Goal: Task Accomplishment & Management: Complete application form

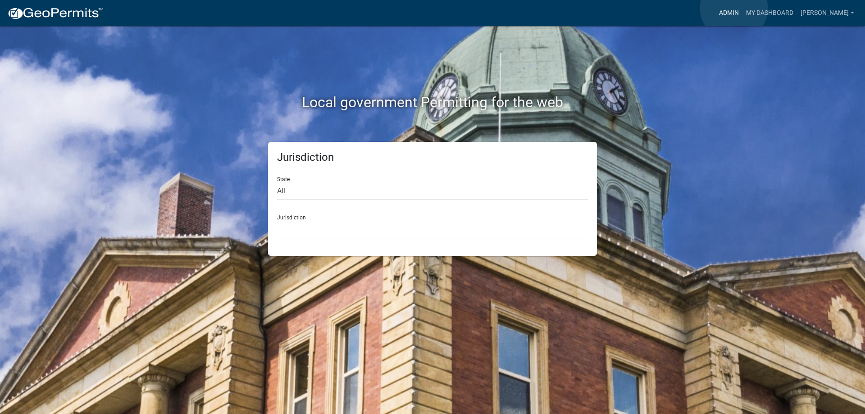
click at [734, 9] on link "Admin" at bounding box center [728, 13] width 27 height 17
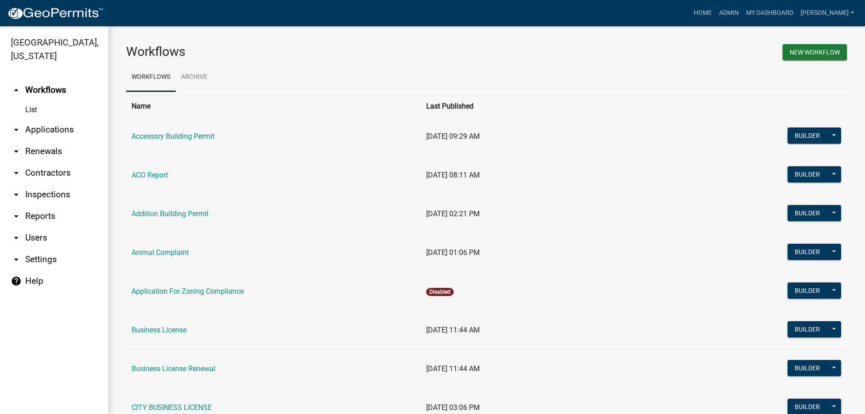
click at [41, 128] on link "arrow_drop_down Applications" at bounding box center [54, 130] width 108 height 22
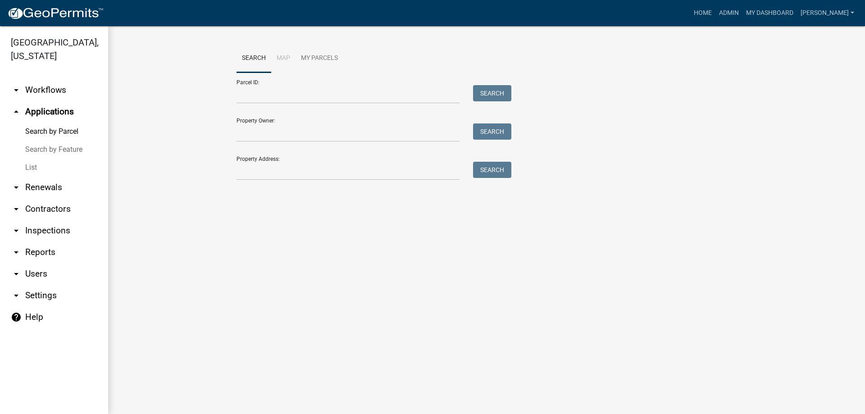
click at [31, 168] on link "List" at bounding box center [54, 168] width 108 height 18
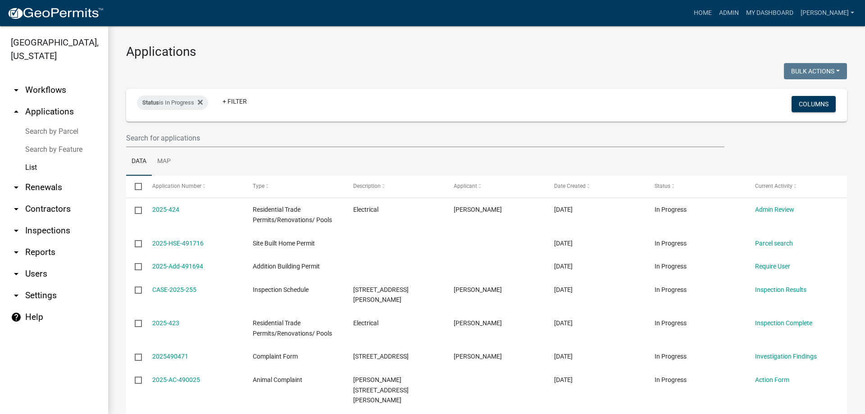
scroll to position [129, 0]
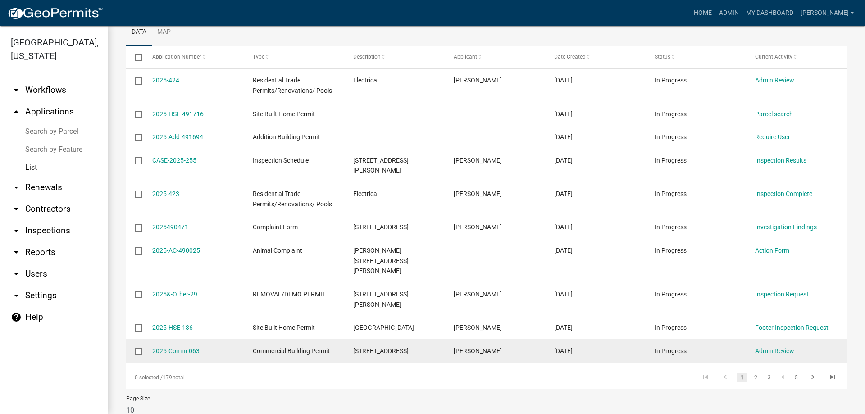
click at [176, 339] on datatable-body-cell "2025-Comm-063" at bounding box center [193, 350] width 100 height 23
click at [176, 347] on link "2025-Comm-063" at bounding box center [175, 350] width 47 height 7
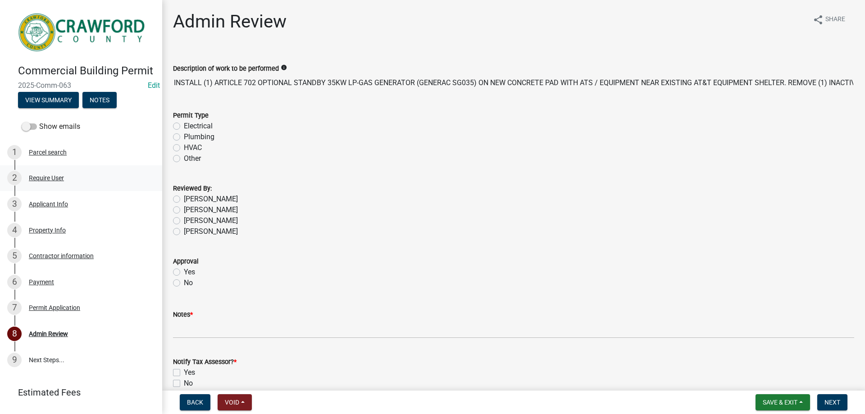
click at [59, 185] on div "2 Require User" at bounding box center [77, 178] width 140 height 14
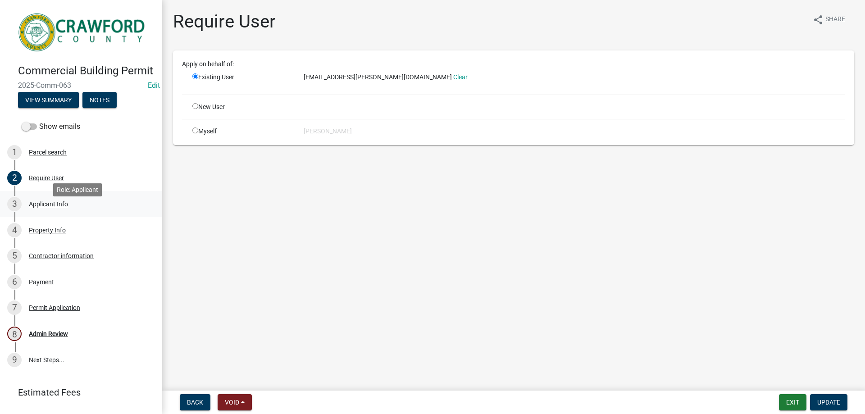
click at [54, 207] on div "Applicant Info" at bounding box center [48, 204] width 39 height 6
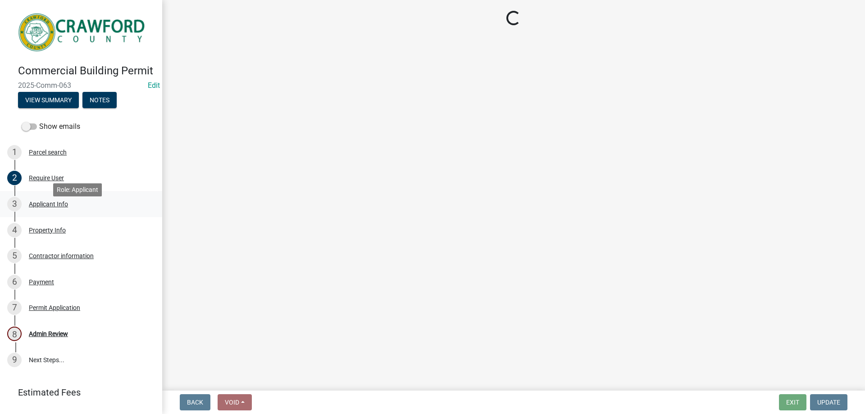
select select "7547654c-6a2b-418c-8f9d-b50998ca6dd7"
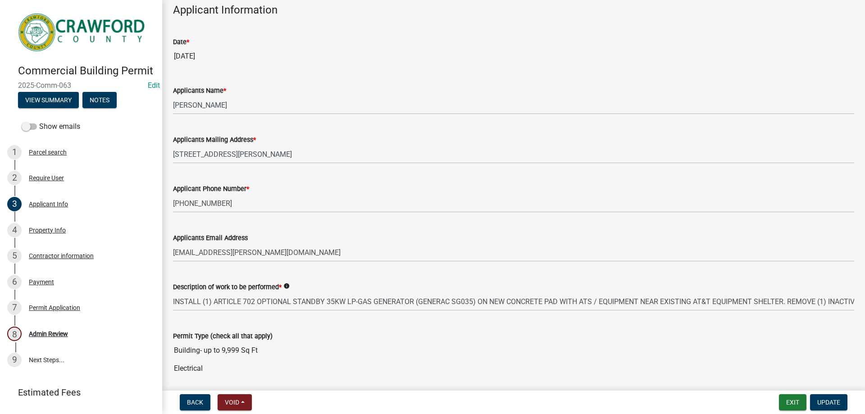
scroll to position [90, 0]
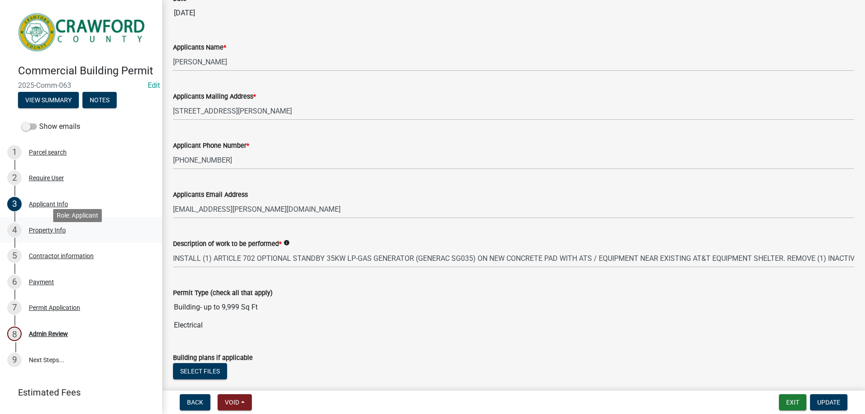
click at [57, 233] on div "Property Info" at bounding box center [47, 230] width 37 height 6
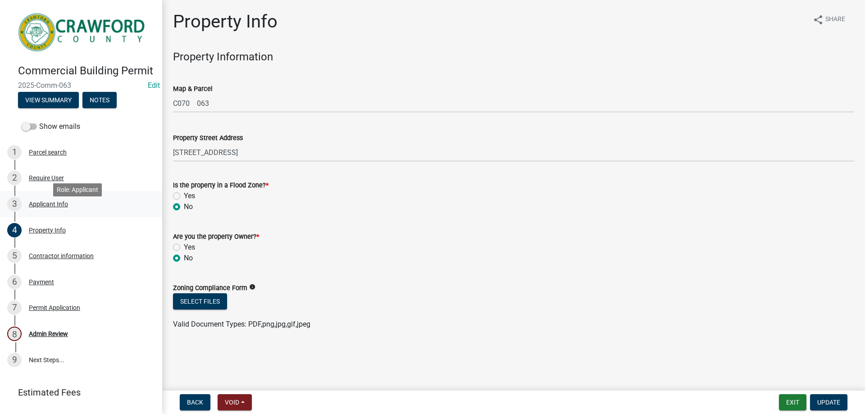
click at [56, 207] on div "Applicant Info" at bounding box center [48, 204] width 39 height 6
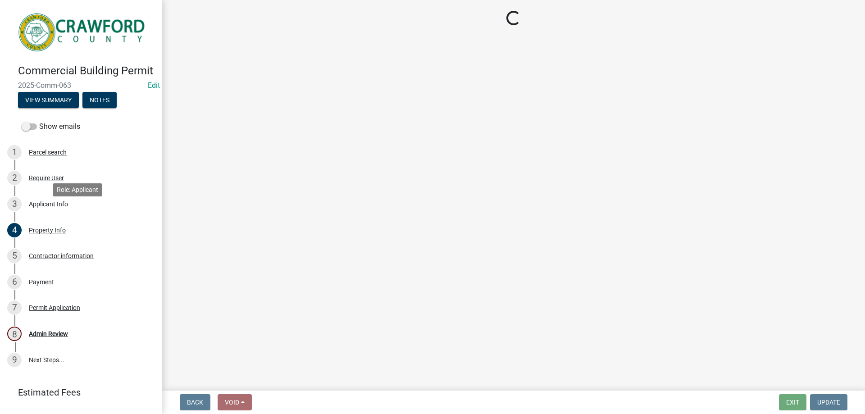
select select "7547654c-6a2b-418c-8f9d-b50998ca6dd7"
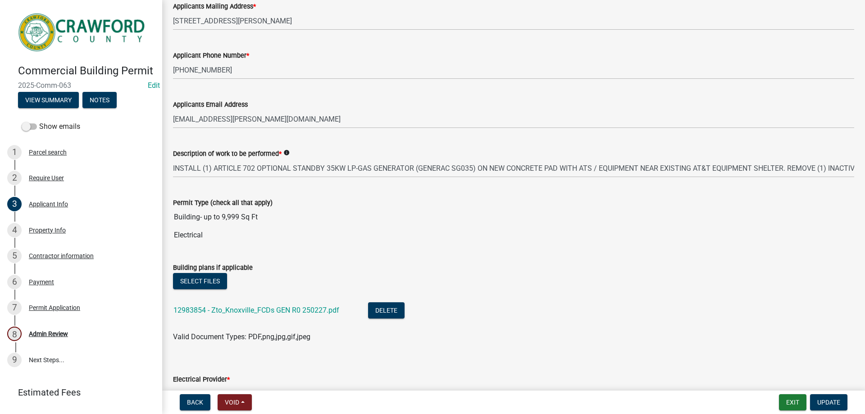
scroll to position [360, 0]
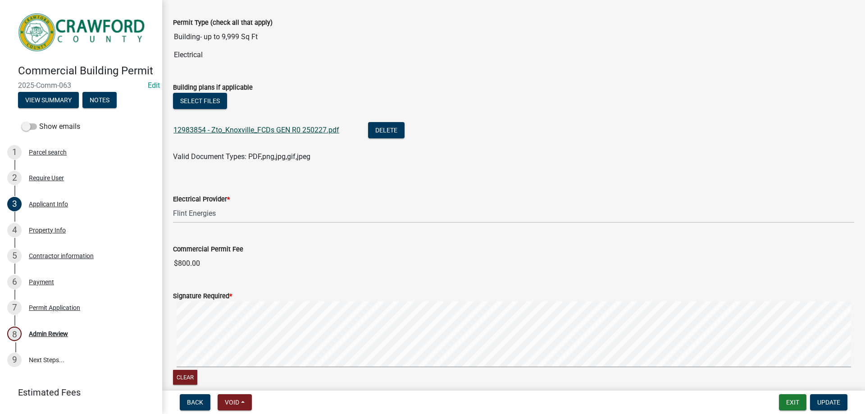
click at [199, 127] on link "12983854 - Zto_Knoxville_FCDs GEN R0 250227.pdf" at bounding box center [256, 130] width 166 height 9
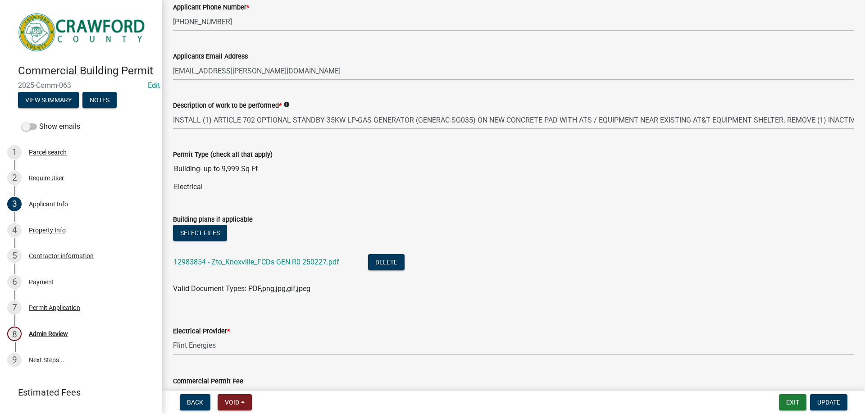
scroll to position [225, 0]
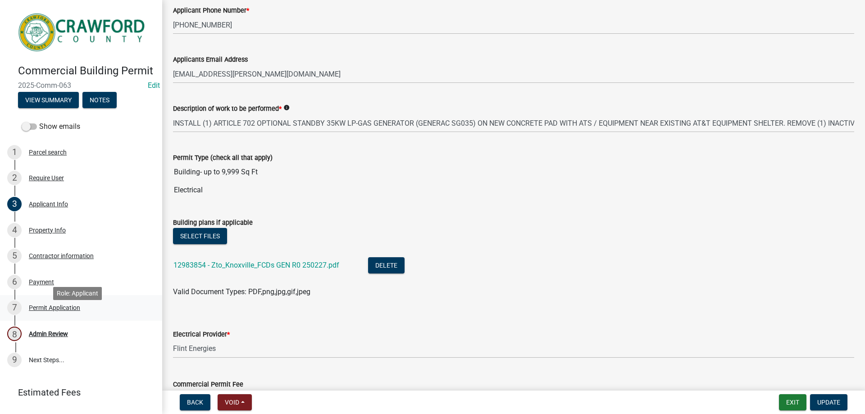
click at [48, 314] on div "7 Permit Application" at bounding box center [77, 307] width 140 height 14
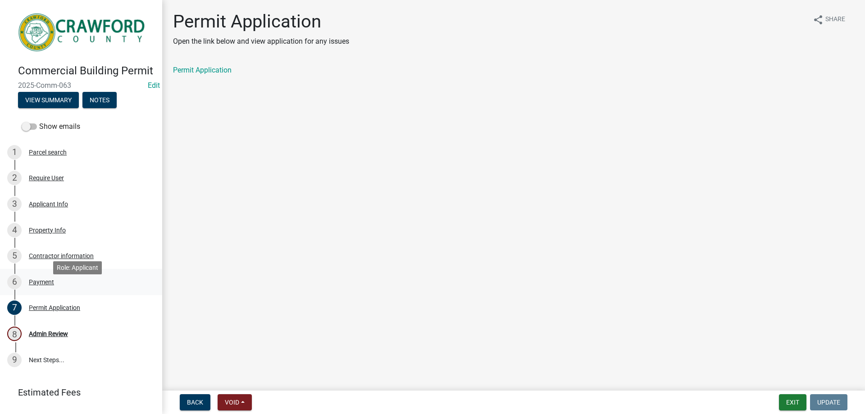
click at [44, 285] on div "Payment" at bounding box center [41, 282] width 25 height 6
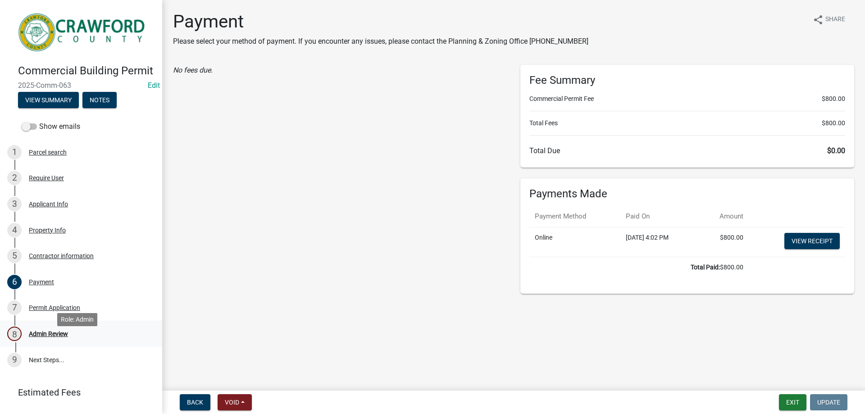
click at [54, 337] on div "Admin Review" at bounding box center [48, 334] width 39 height 6
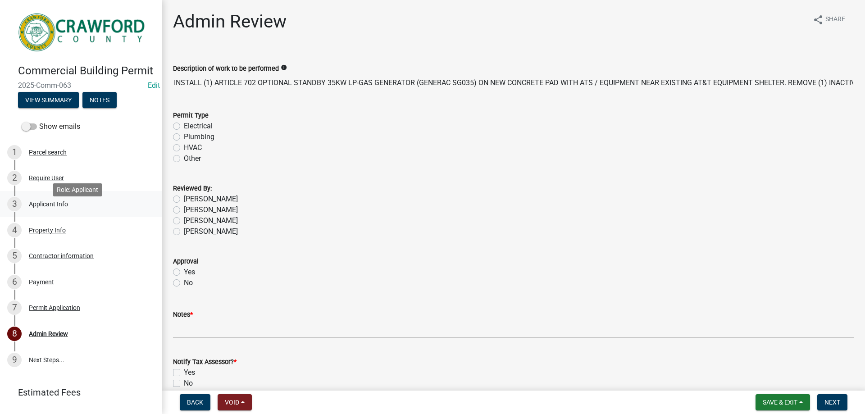
click at [42, 210] on div "3 Applicant Info" at bounding box center [77, 204] width 140 height 14
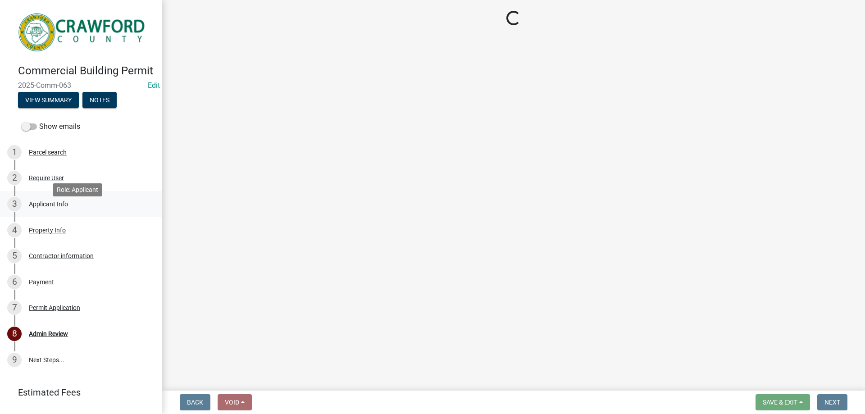
select select "7547654c-6a2b-418c-8f9d-b50998ca6dd7"
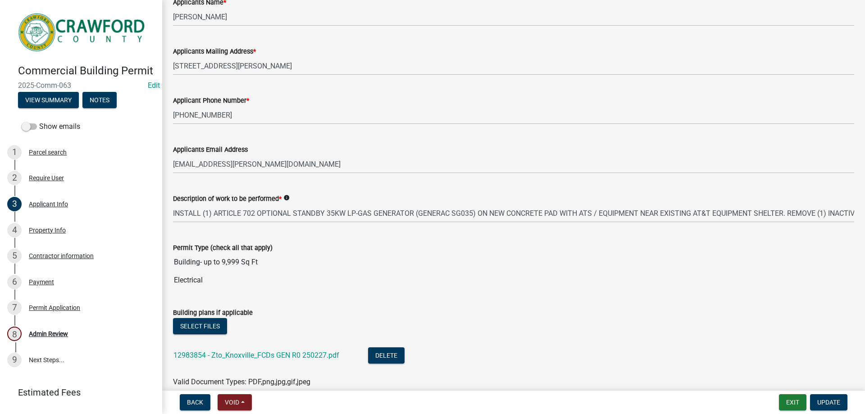
scroll to position [360, 0]
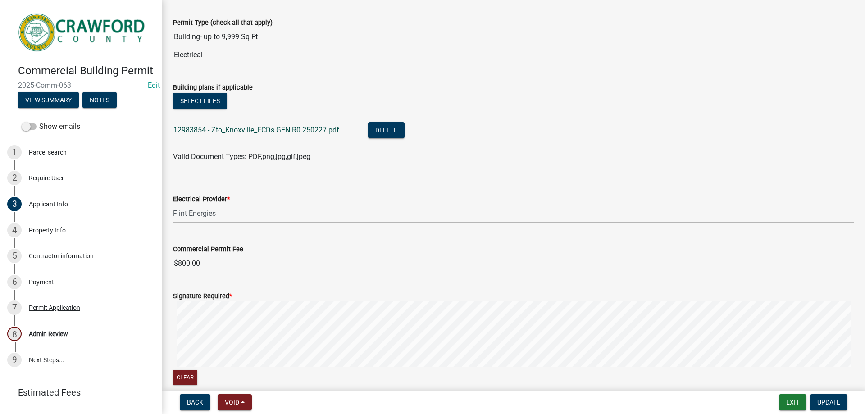
click at [234, 127] on link "12983854 - Zto_Knoxville_FCDs GEN R0 250227.pdf" at bounding box center [256, 130] width 166 height 9
click at [43, 233] on div "Property Info" at bounding box center [47, 230] width 37 height 6
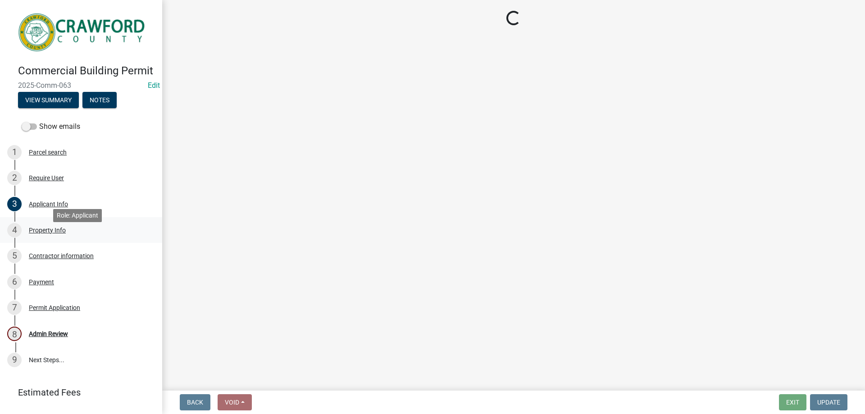
scroll to position [0, 0]
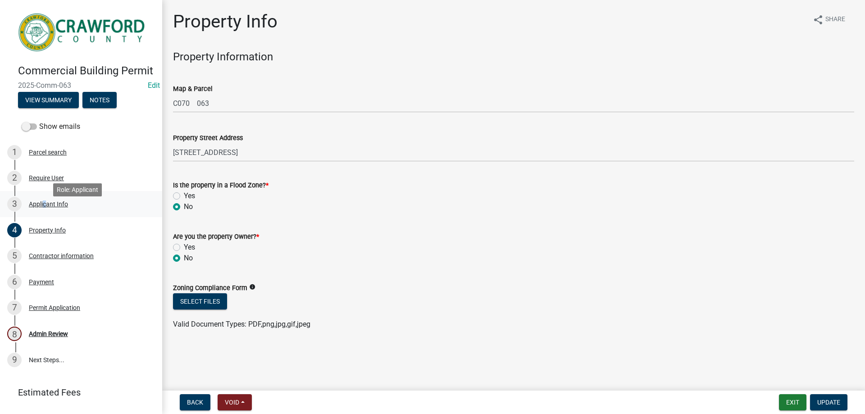
click at [42, 207] on div "Applicant Info" at bounding box center [48, 204] width 39 height 6
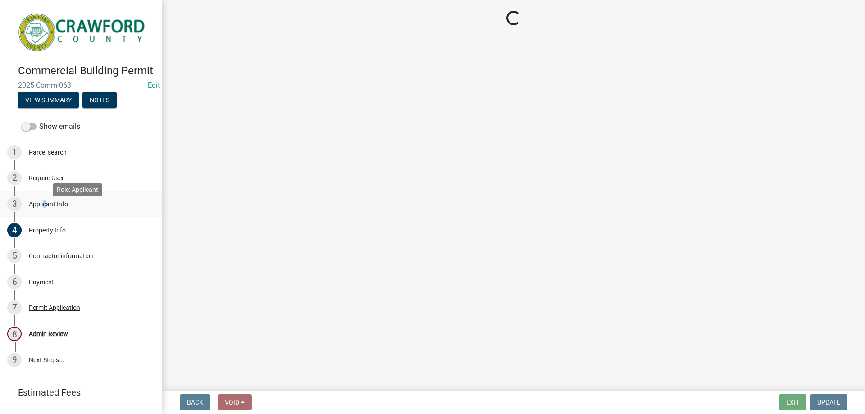
select select "7547654c-6a2b-418c-8f9d-b50998ca6dd7"
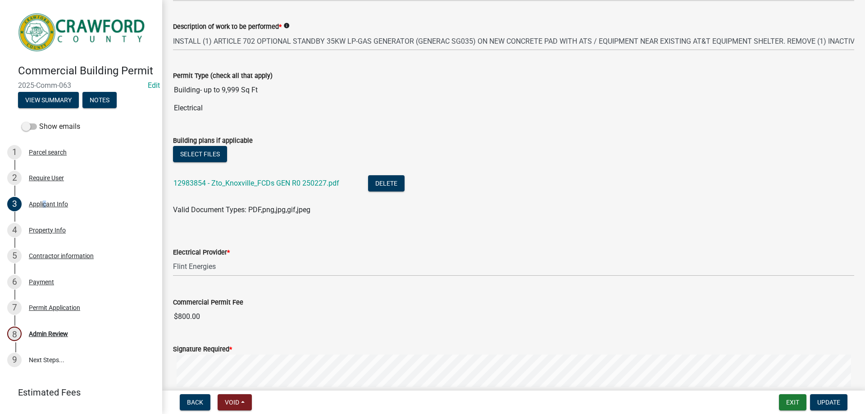
scroll to position [403, 0]
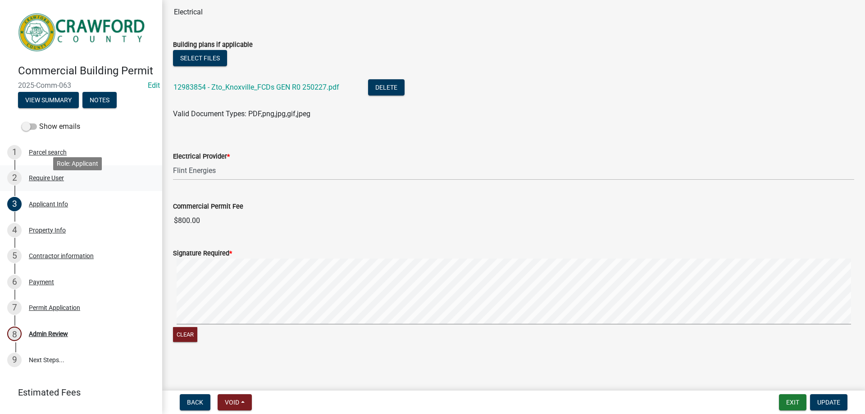
click at [59, 181] on div "Require User" at bounding box center [46, 178] width 35 height 6
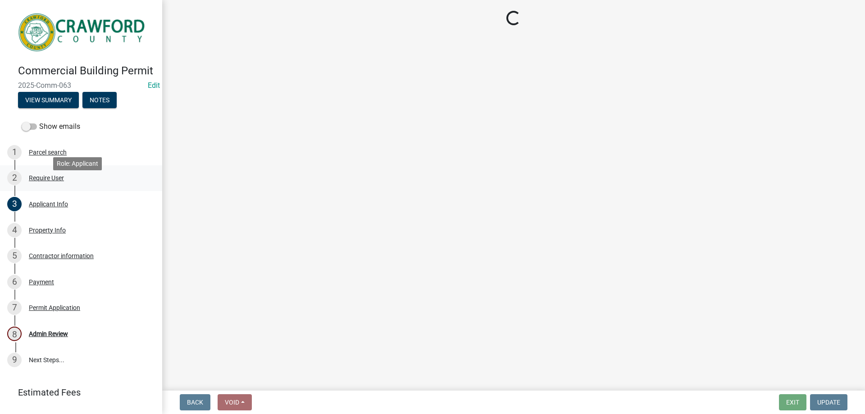
scroll to position [0, 0]
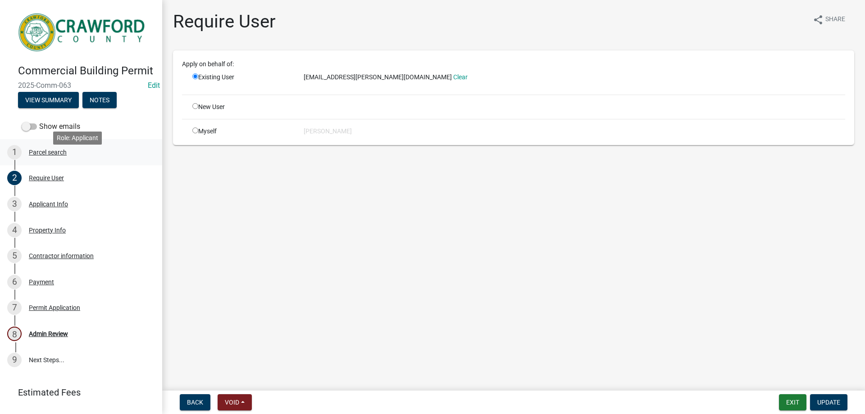
click at [51, 155] on div "Parcel search" at bounding box center [48, 152] width 38 height 6
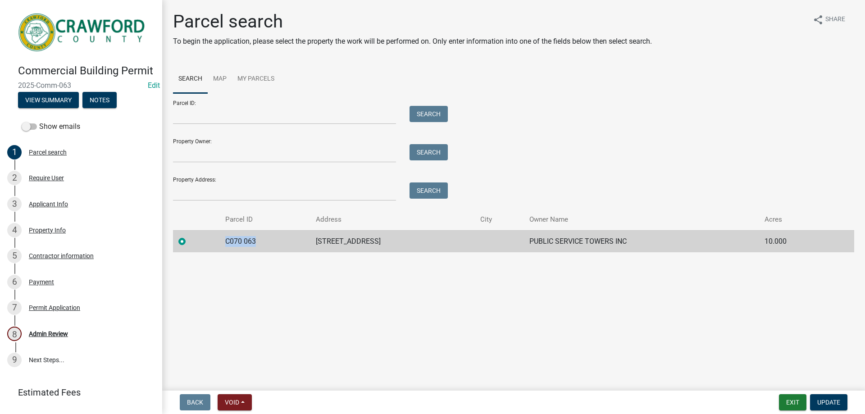
drag, startPoint x: 262, startPoint y: 239, endPoint x: 226, endPoint y: 243, distance: 35.8
click at [226, 243] on td "C070 063" at bounding box center [265, 241] width 90 height 22
copy td "C070 063"
click at [45, 259] on div "Contractor information" at bounding box center [61, 256] width 65 height 6
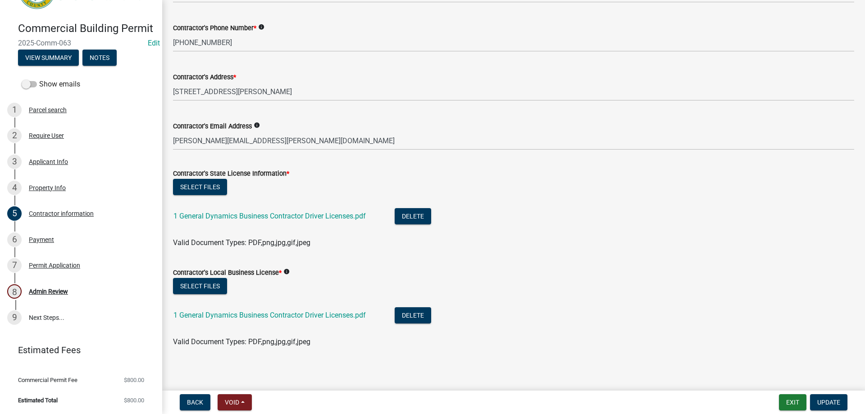
scroll to position [90, 0]
click at [38, 187] on div "Property Info" at bounding box center [47, 188] width 37 height 6
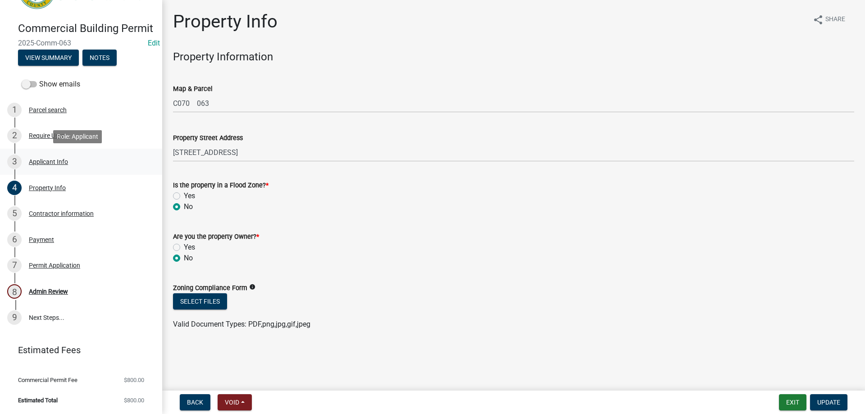
click at [58, 164] on div "Applicant Info" at bounding box center [48, 162] width 39 height 6
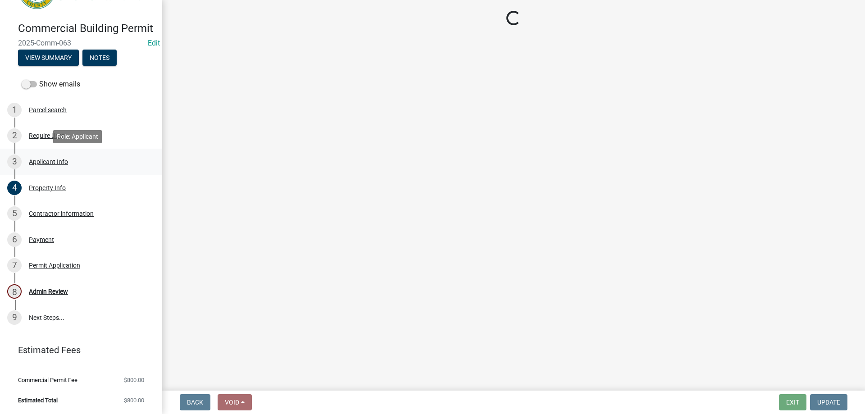
select select "7547654c-6a2b-418c-8f9d-b50998ca6dd7"
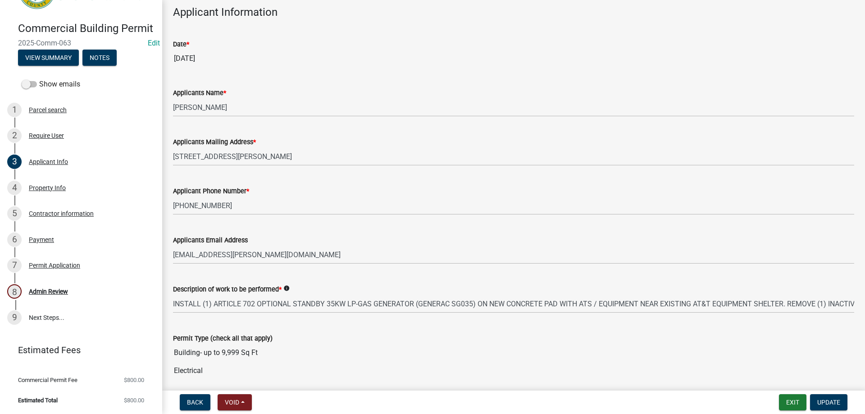
scroll to position [135, 0]
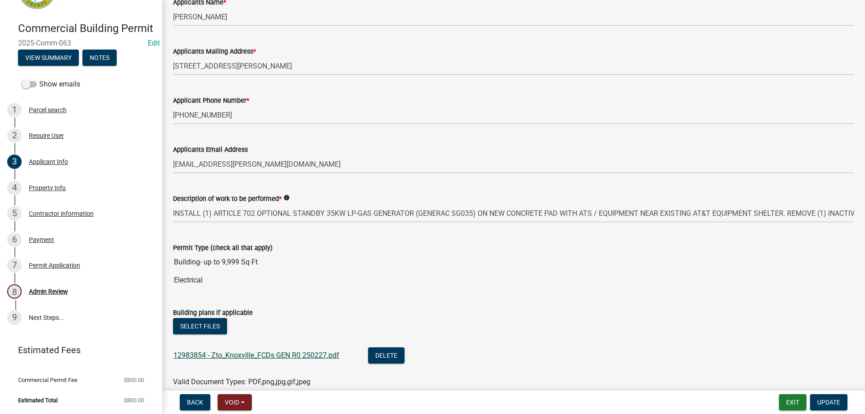
click at [251, 356] on link "12983854 - Zto_Knoxville_FCDs GEN R0 250227.pdf" at bounding box center [256, 355] width 166 height 9
click at [49, 136] on div "Require User" at bounding box center [46, 135] width 35 height 6
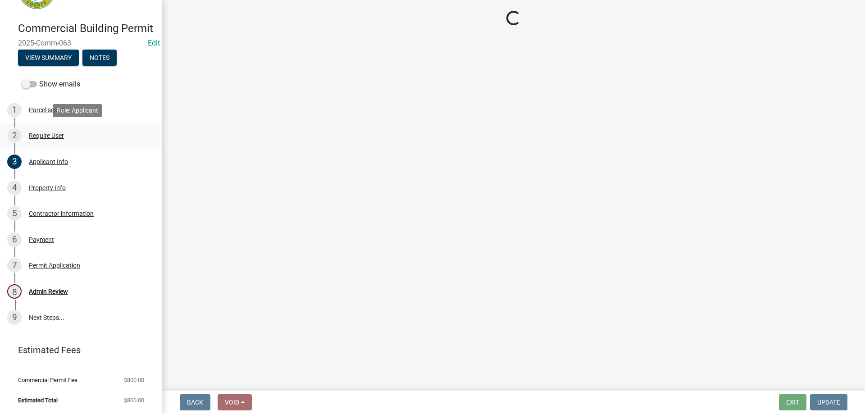
scroll to position [0, 0]
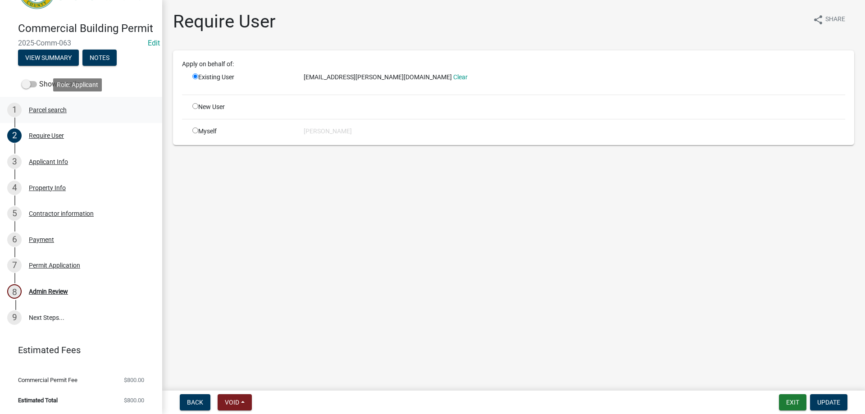
click at [57, 107] on div "Parcel search" at bounding box center [48, 110] width 38 height 6
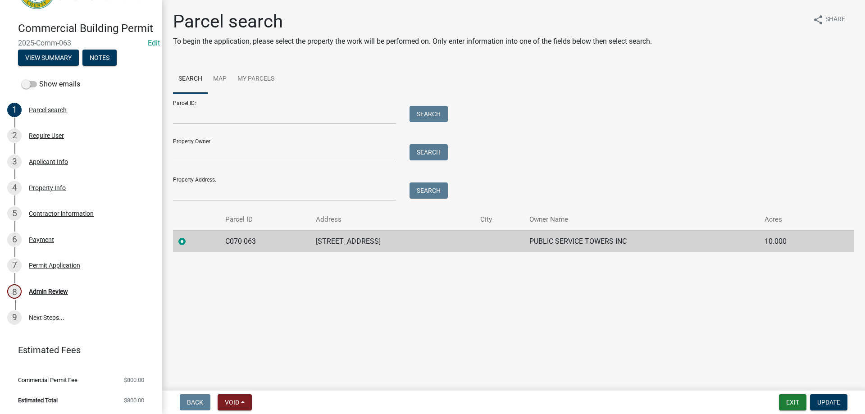
click at [264, 240] on td "C070 063" at bounding box center [265, 241] width 90 height 22
click at [259, 242] on td "C070 063" at bounding box center [265, 241] width 90 height 22
drag, startPoint x: 256, startPoint y: 242, endPoint x: 227, endPoint y: 242, distance: 28.4
click at [227, 242] on td "C070 063" at bounding box center [265, 241] width 90 height 22
copy td "C070 063"
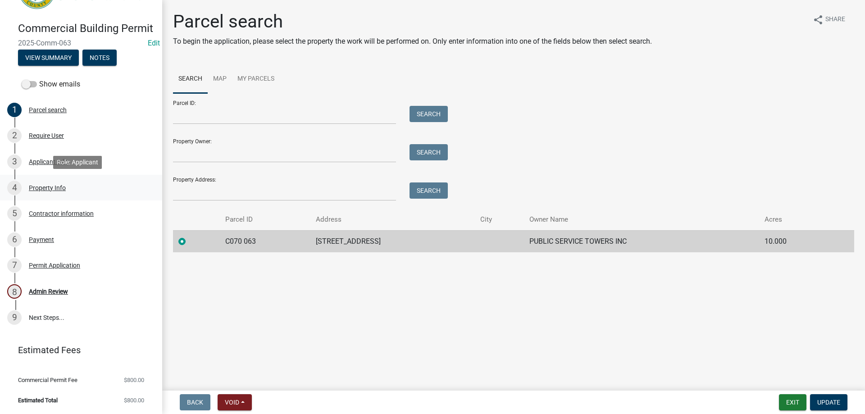
click at [48, 187] on div "Property Info" at bounding box center [47, 188] width 37 height 6
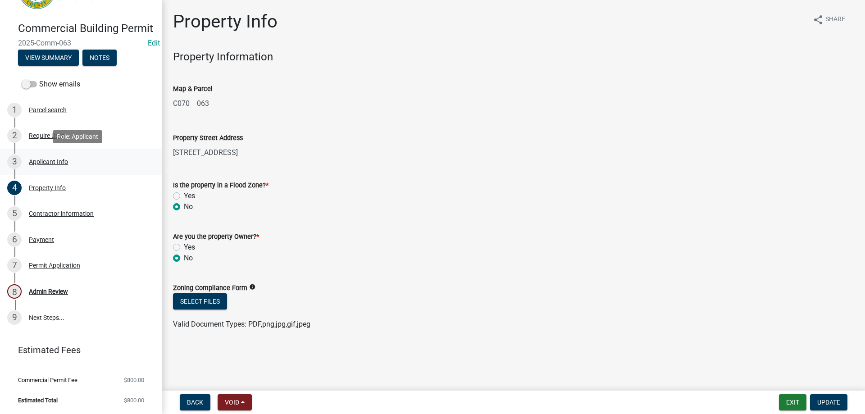
click at [42, 163] on div "Applicant Info" at bounding box center [48, 162] width 39 height 6
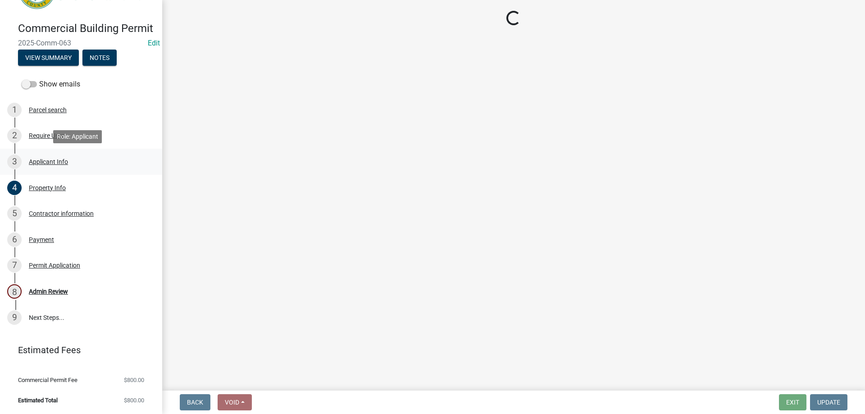
select select "7547654c-6a2b-418c-8f9d-b50998ca6dd7"
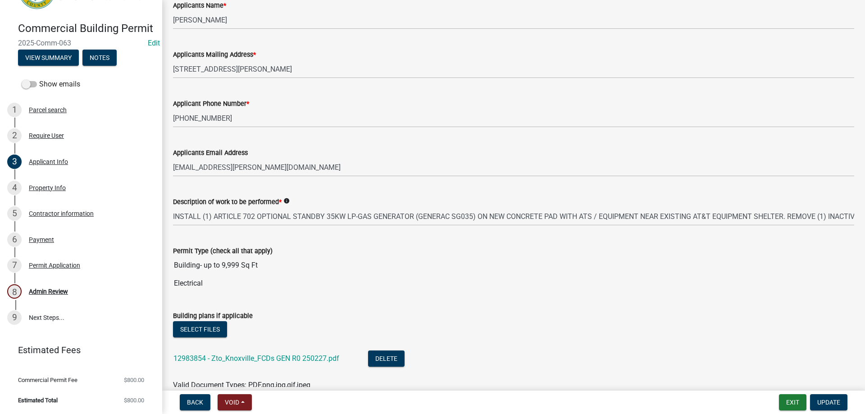
scroll to position [135, 0]
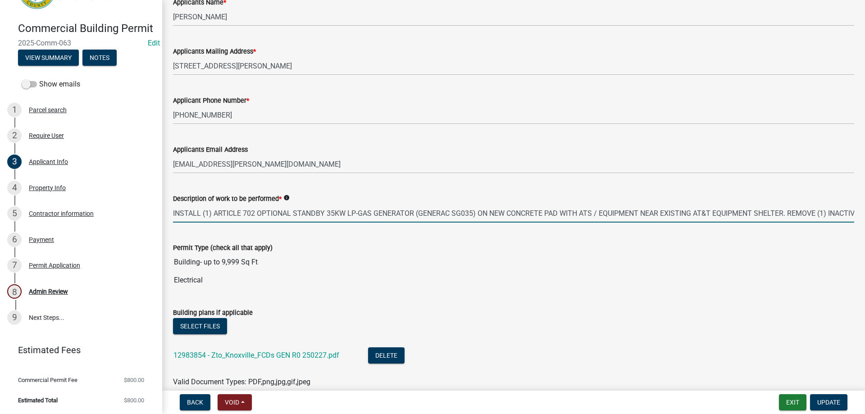
click at [344, 218] on input "INSTALL (1) ARTICLE 702 OPTIONAL STANDBY 35KW LP-GAS GENERATOR (GENERAC SG035) …" at bounding box center [513, 213] width 681 height 18
drag, startPoint x: 758, startPoint y: 210, endPoint x: 864, endPoint y: 207, distance: 106.3
click at [864, 207] on main "Applicant Info share Share Applicant Information Date * 10/07/2025 Applicants N…" at bounding box center [513, 193] width 702 height 387
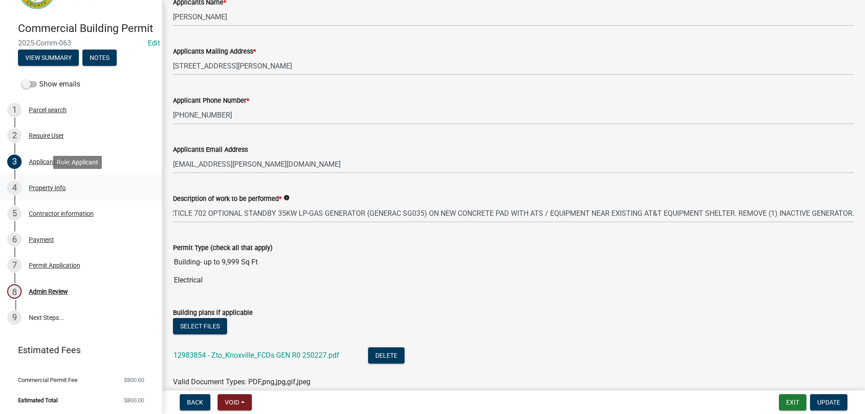
scroll to position [0, 0]
click at [48, 185] on div "Property Info" at bounding box center [47, 188] width 37 height 6
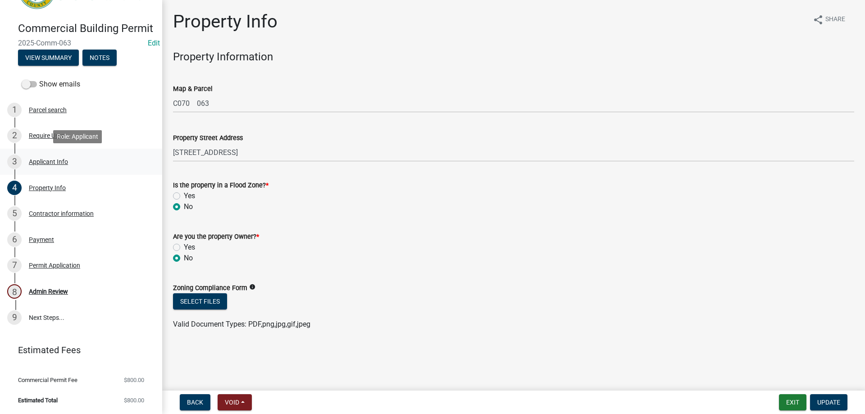
click at [44, 166] on div "3 Applicant Info" at bounding box center [77, 161] width 140 height 14
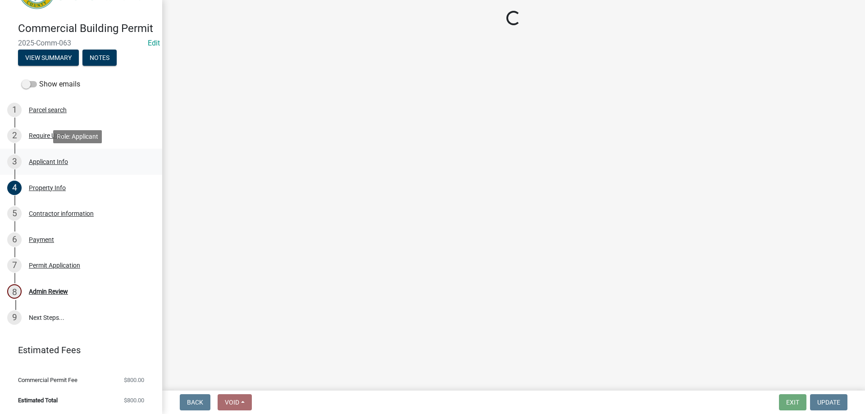
select select "7547654c-6a2b-418c-8f9d-b50998ca6dd7"
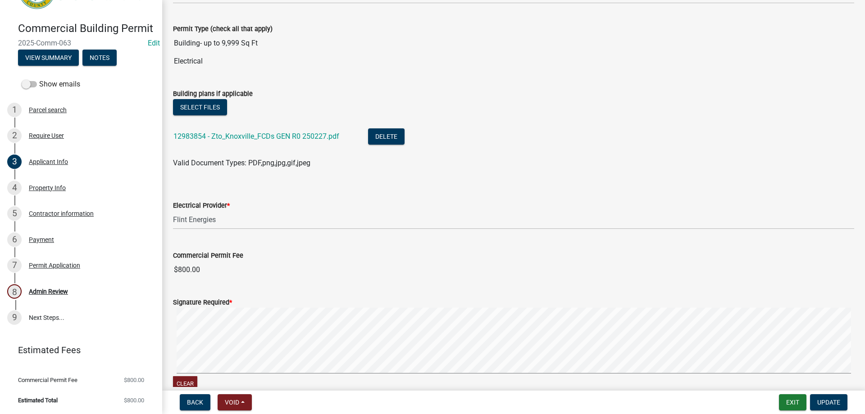
scroll to position [403, 0]
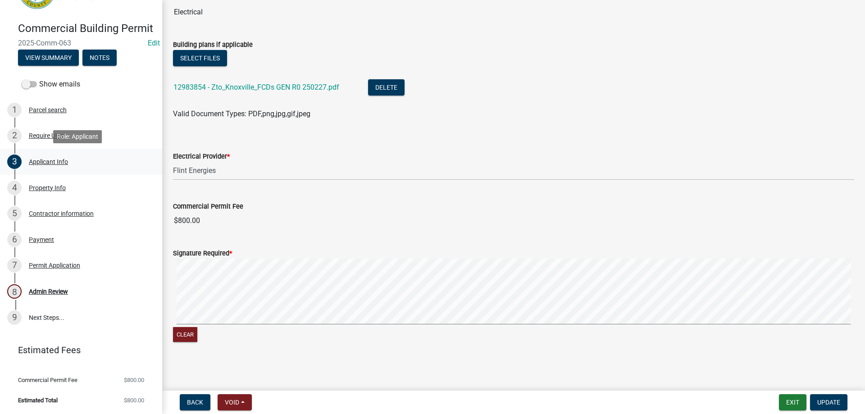
click at [48, 163] on div "Applicant Info" at bounding box center [48, 162] width 39 height 6
click at [46, 190] on div "Property Info" at bounding box center [47, 188] width 37 height 6
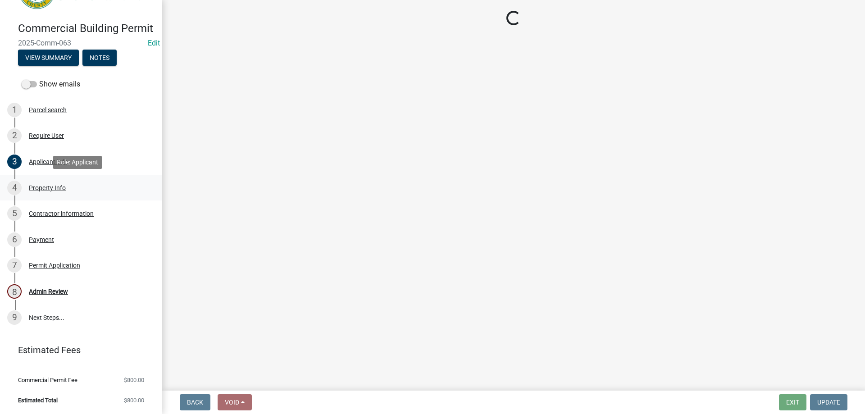
scroll to position [0, 0]
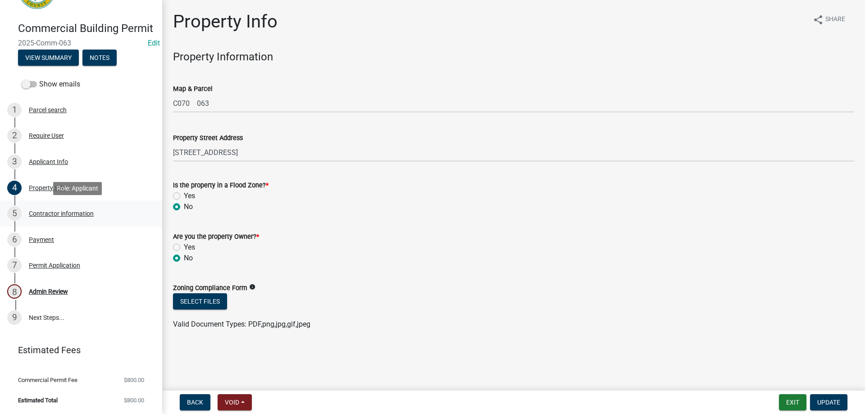
click at [55, 213] on div "Contractor information" at bounding box center [61, 213] width 65 height 6
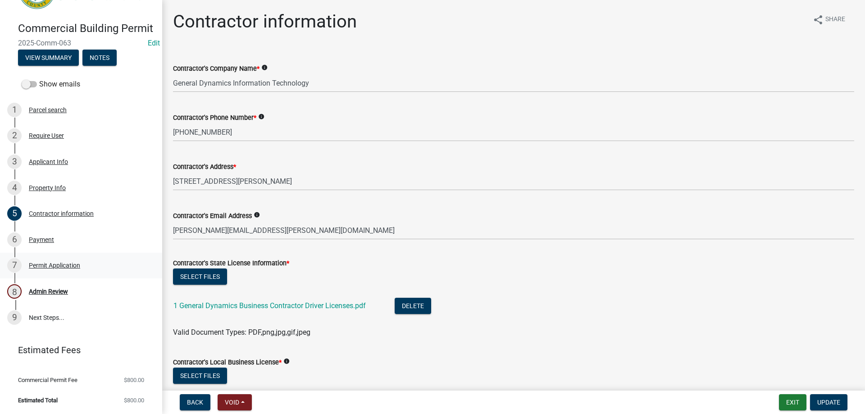
click at [61, 265] on div "Permit Application" at bounding box center [54, 265] width 51 height 6
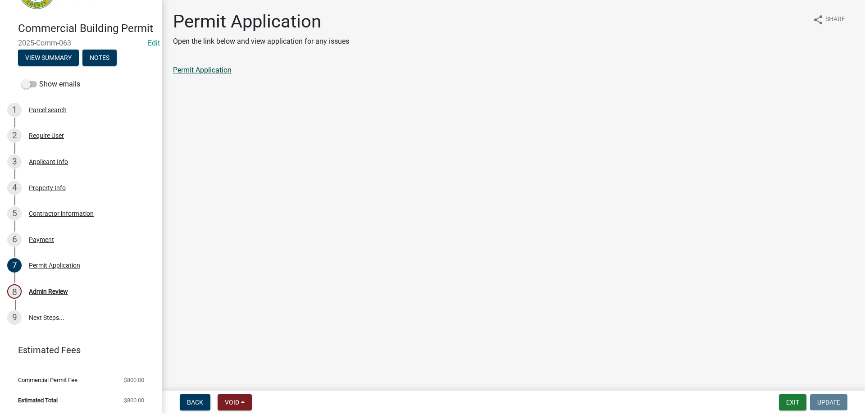
click at [190, 71] on link "Permit Application" at bounding box center [202, 70] width 59 height 9
click at [48, 292] on div "Admin Review" at bounding box center [48, 291] width 39 height 6
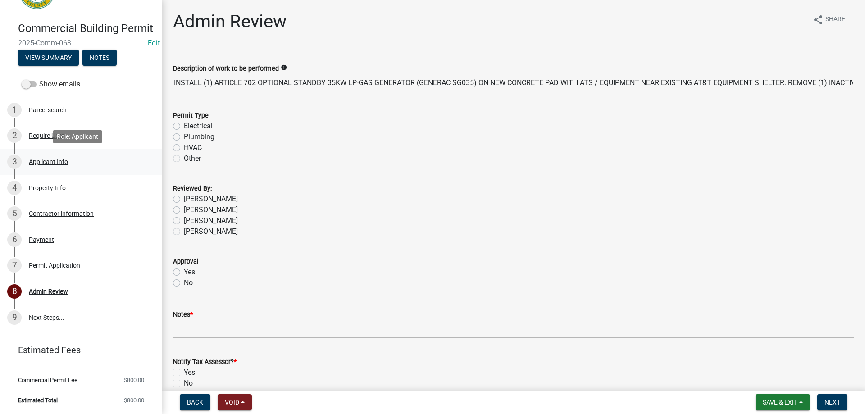
click at [52, 161] on div "Applicant Info" at bounding box center [48, 162] width 39 height 6
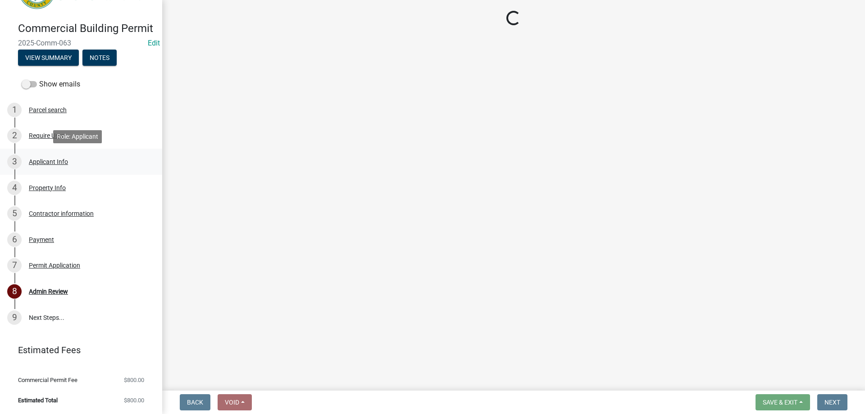
select select "7547654c-6a2b-418c-8f9d-b50998ca6dd7"
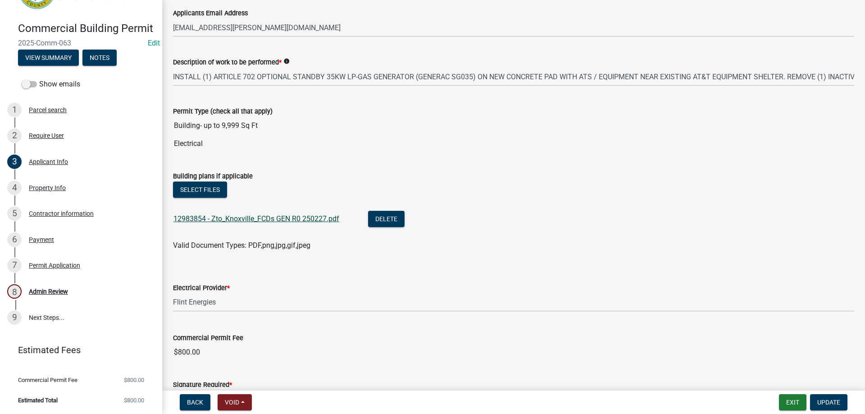
scroll to position [268, 0]
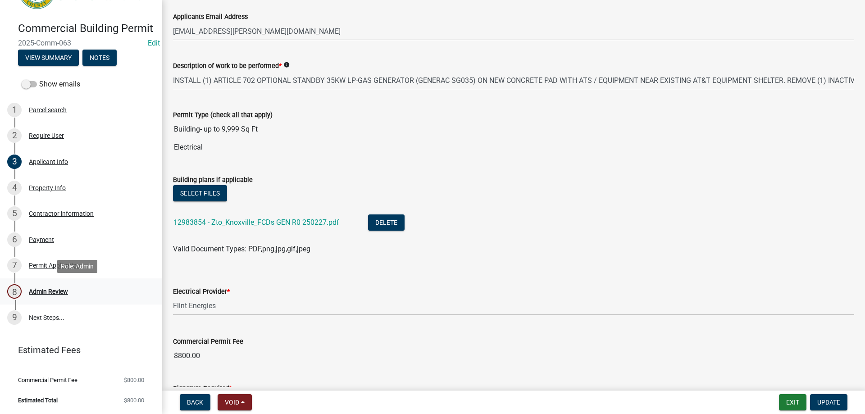
click at [57, 295] on div "8 Admin Review" at bounding box center [77, 291] width 140 height 14
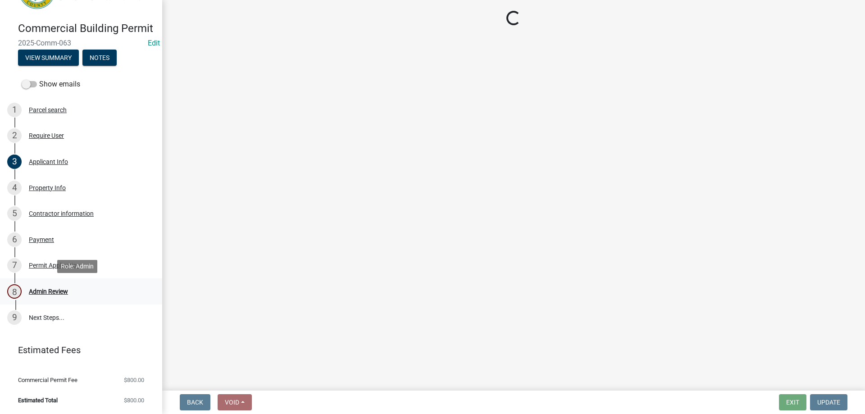
scroll to position [0, 0]
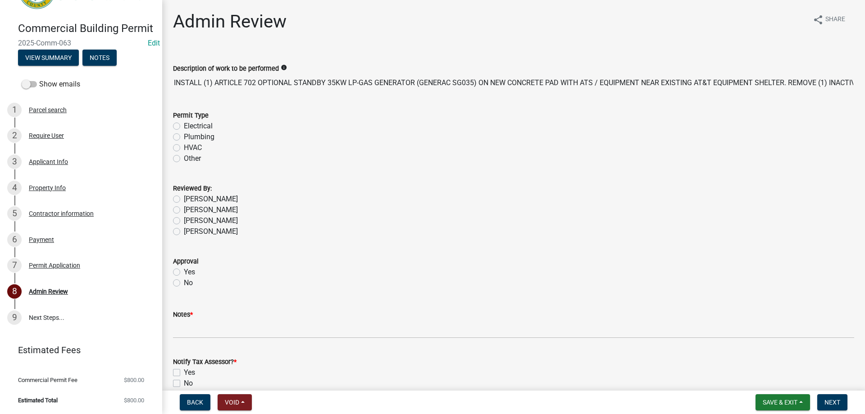
click at [184, 161] on label "Other" at bounding box center [192, 158] width 17 height 11
click at [184, 159] on input "Other" at bounding box center [187, 156] width 6 height 6
radio input "true"
click at [184, 199] on label "Tammie Graumann" at bounding box center [211, 199] width 54 height 11
click at [184, 199] on input "Tammie Graumann" at bounding box center [187, 197] width 6 height 6
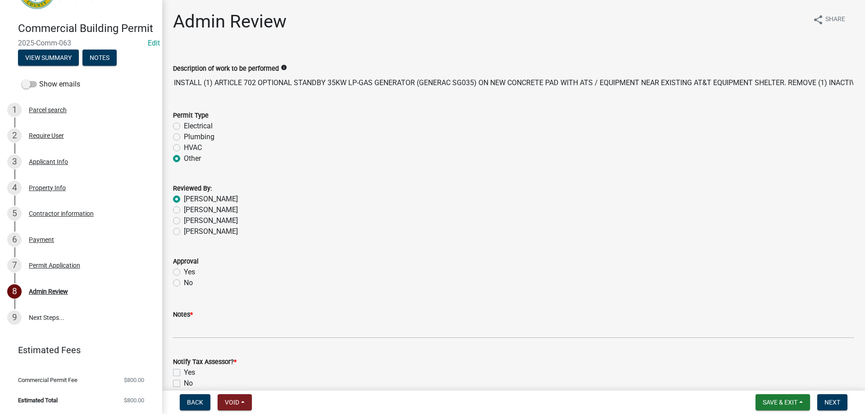
radio input "true"
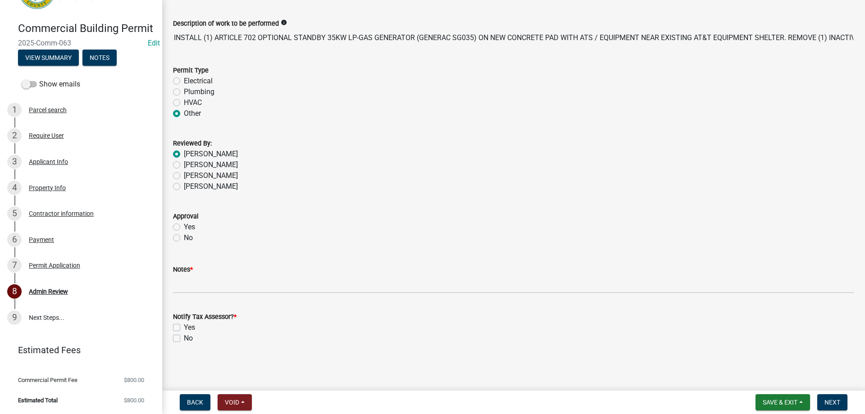
click at [184, 228] on label "Yes" at bounding box center [189, 227] width 11 height 11
click at [184, 227] on input "Yes" at bounding box center [187, 225] width 6 height 6
radio input "true"
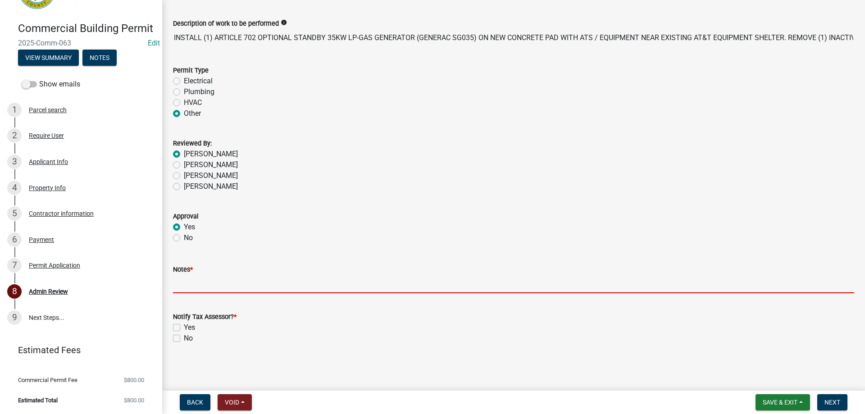
click at [206, 281] on input "Notes *" at bounding box center [513, 284] width 681 height 18
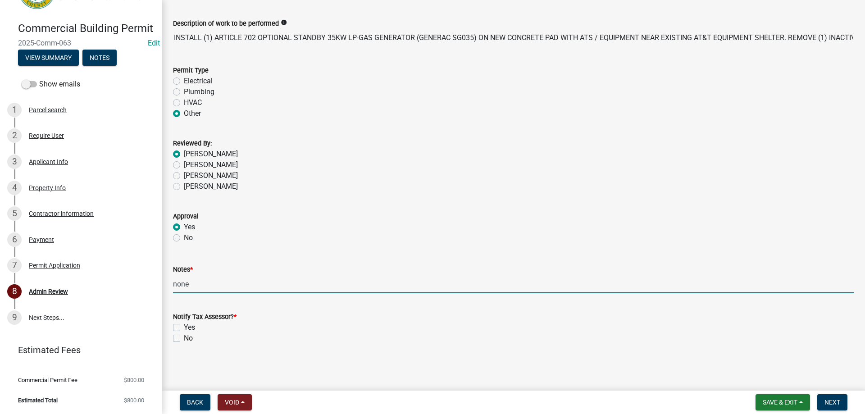
type input "none"
click at [184, 340] on label "No" at bounding box center [188, 338] width 9 height 11
click at [184, 339] on input "No" at bounding box center [187, 336] width 6 height 6
checkbox input "true"
checkbox input "false"
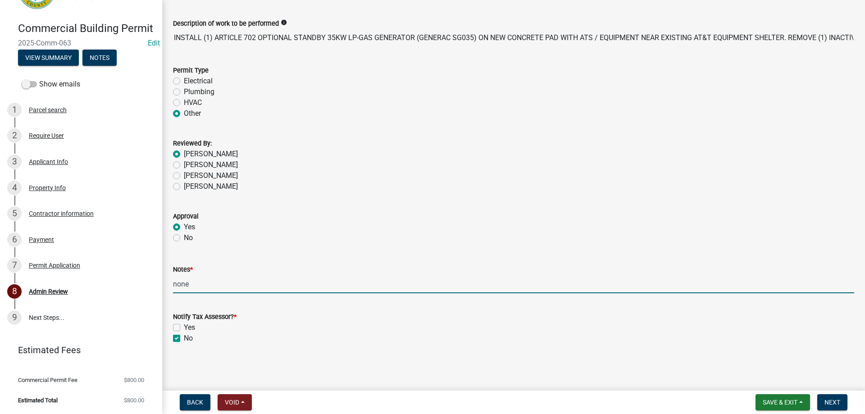
checkbox input "true"
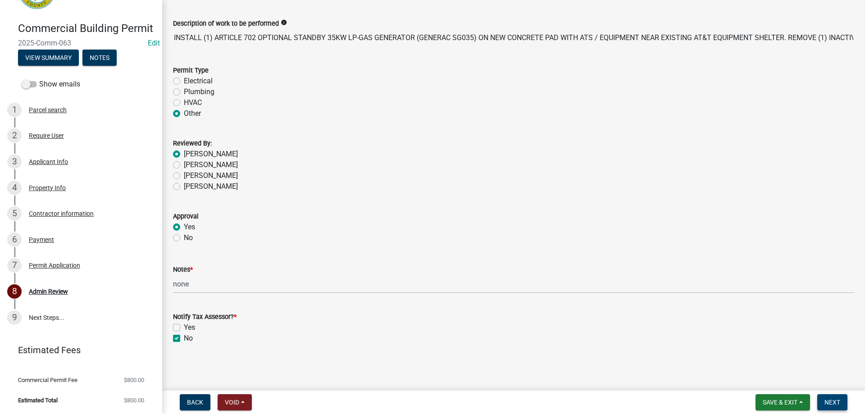
click at [838, 403] on span "Next" at bounding box center [832, 402] width 16 height 7
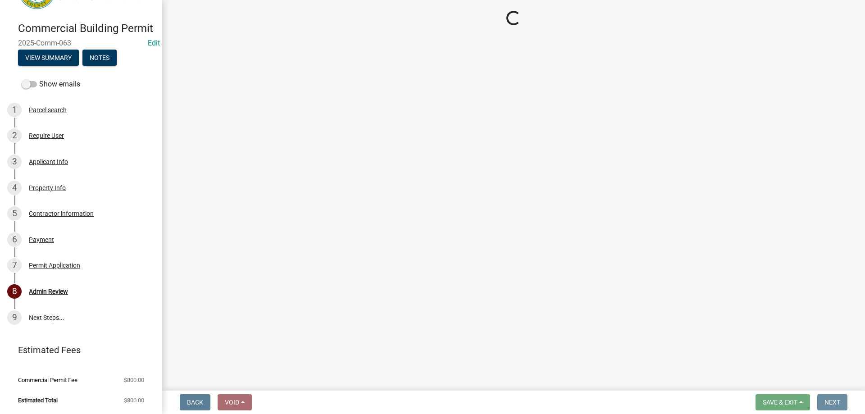
scroll to position [0, 0]
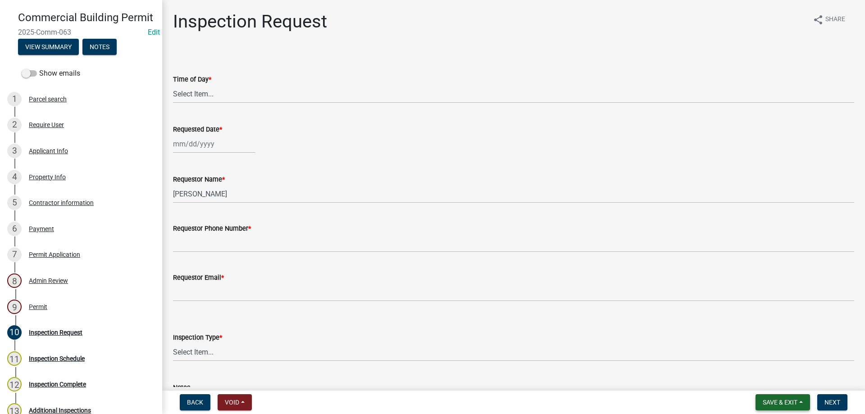
click at [781, 395] on button "Save & Exit" at bounding box center [782, 402] width 54 height 16
click at [778, 381] on button "Save & Exit" at bounding box center [774, 379] width 72 height 22
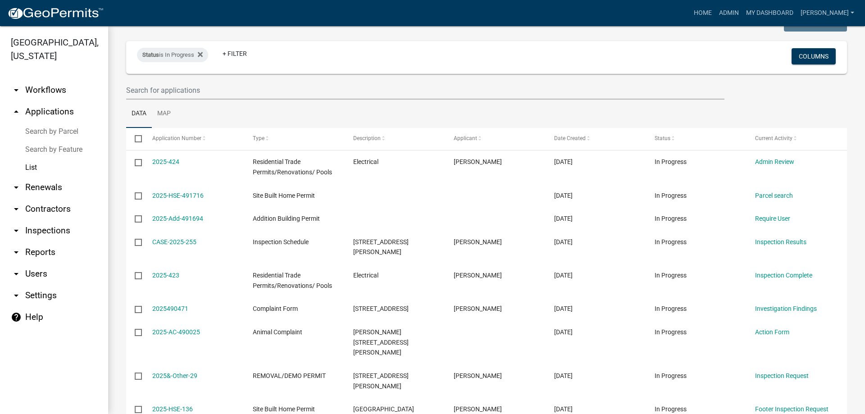
scroll to position [90, 0]
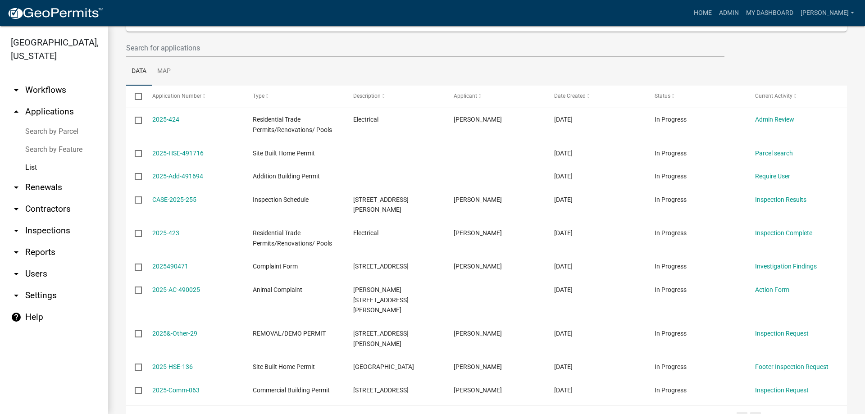
click at [750, 412] on link "2" at bounding box center [755, 417] width 11 height 10
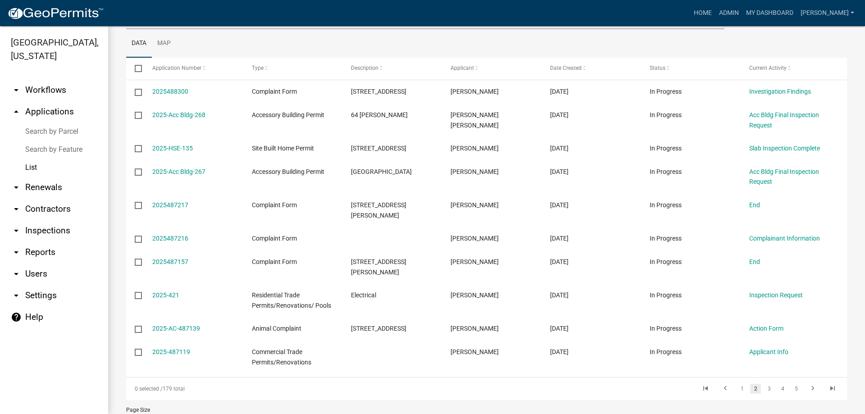
scroll to position [150, 0]
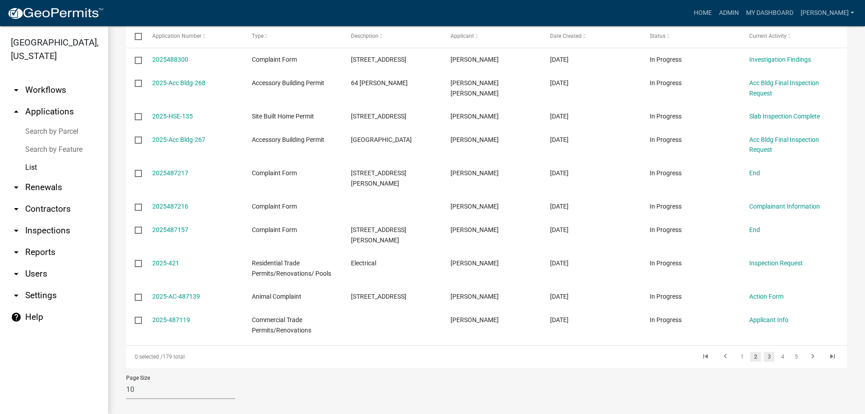
click at [765, 352] on link "3" at bounding box center [768, 357] width 11 height 10
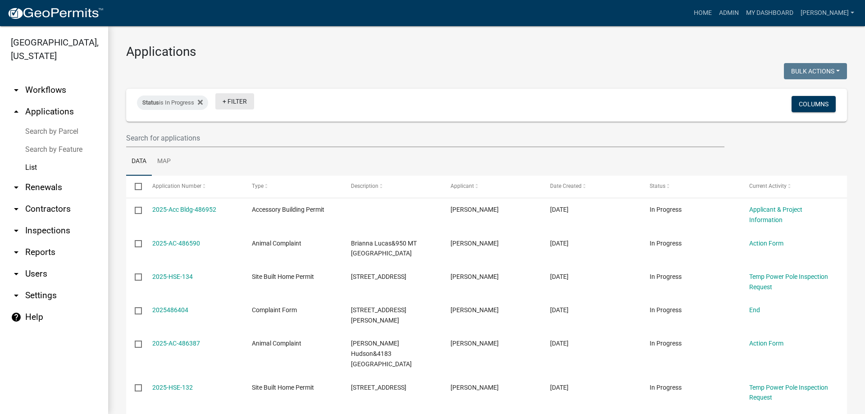
drag, startPoint x: 230, startPoint y: 103, endPoint x: 223, endPoint y: 114, distance: 13.5
click at [224, 114] on div "Status is In Progress + Filter" at bounding box center [367, 104] width 475 height 23
click at [229, 105] on link "+ Filter" at bounding box center [234, 101] width 39 height 16
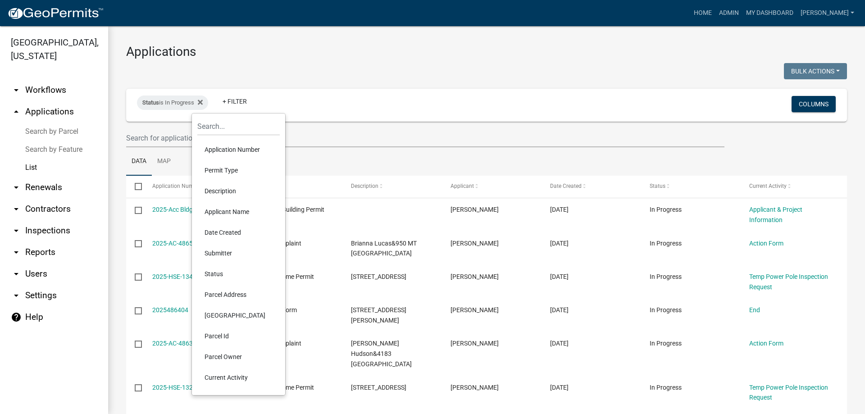
click at [229, 168] on li "Permit Type" at bounding box center [238, 170] width 82 height 21
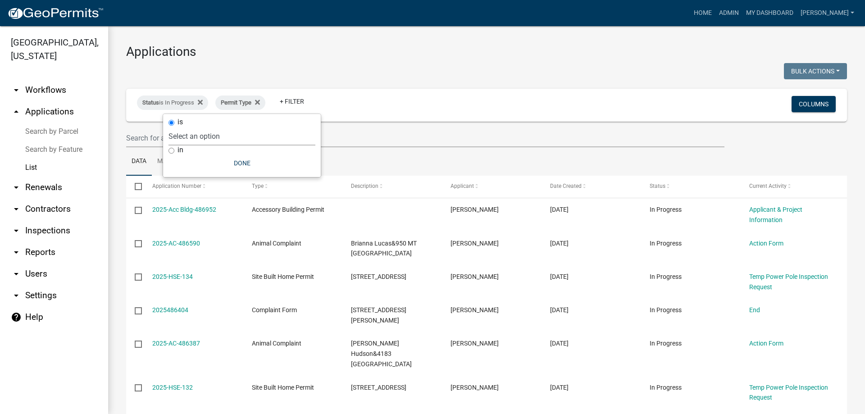
click at [233, 137] on select "Select an option Accessory Building Permit ACO Report Addition Building Permit …" at bounding box center [241, 136] width 147 height 18
select select "9392b413-e213-483e-84e1-99bbd6c8e640"
click at [208, 127] on select "Select an option Accessory Building Permit ACO Report Addition Building Permit …" at bounding box center [241, 136] width 147 height 18
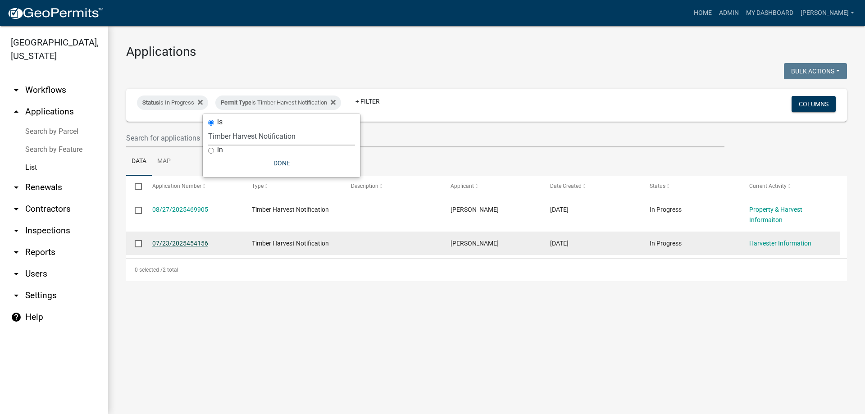
click at [194, 245] on link "07/23/2025454156" at bounding box center [180, 243] width 56 height 7
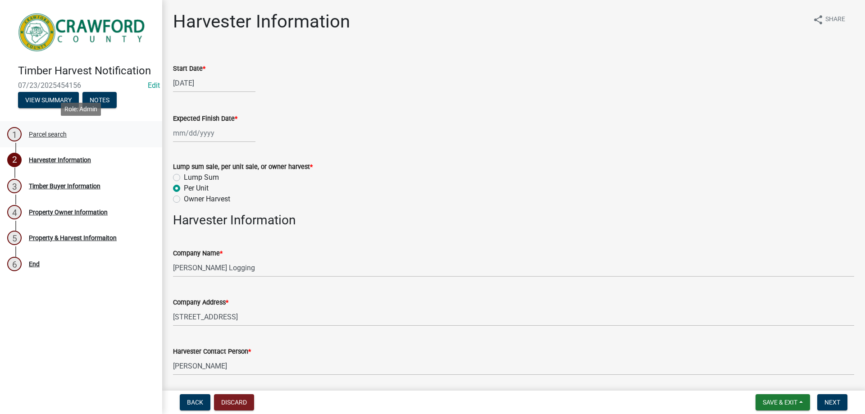
click at [53, 136] on div "Parcel search" at bounding box center [48, 134] width 38 height 6
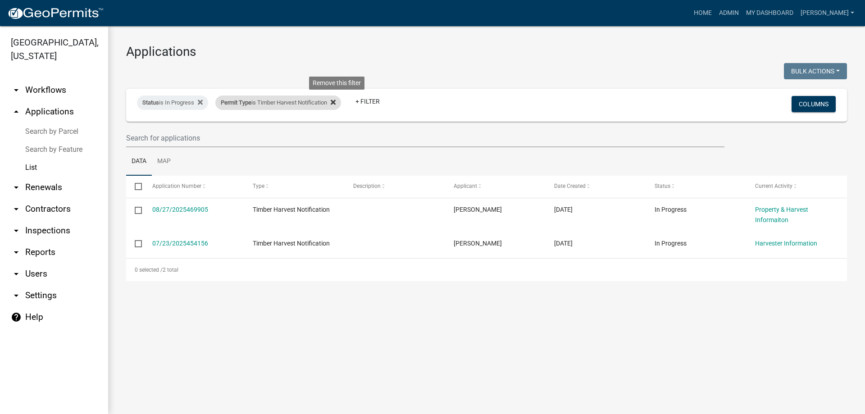
click at [335, 101] on icon at bounding box center [333, 102] width 5 height 7
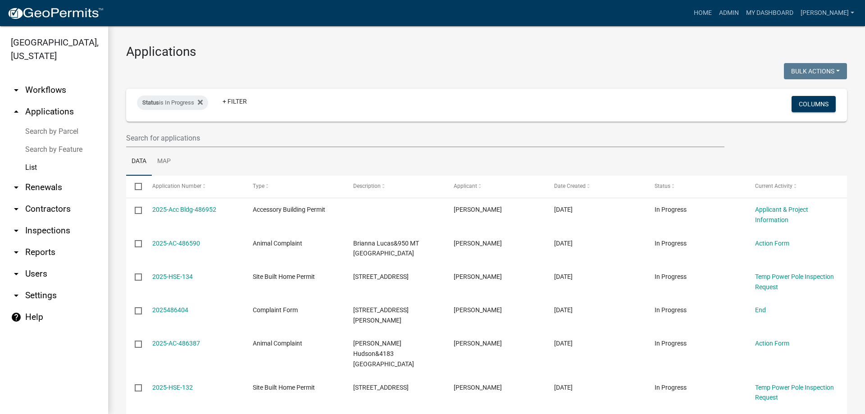
click at [33, 166] on link "List" at bounding box center [54, 168] width 108 height 18
click at [200, 102] on icon at bounding box center [200, 102] width 5 height 7
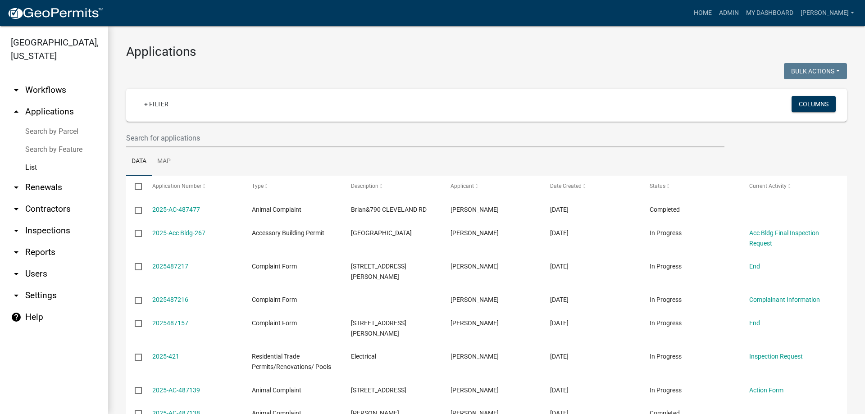
click at [54, 115] on link "arrow_drop_up Applications" at bounding box center [54, 112] width 108 height 22
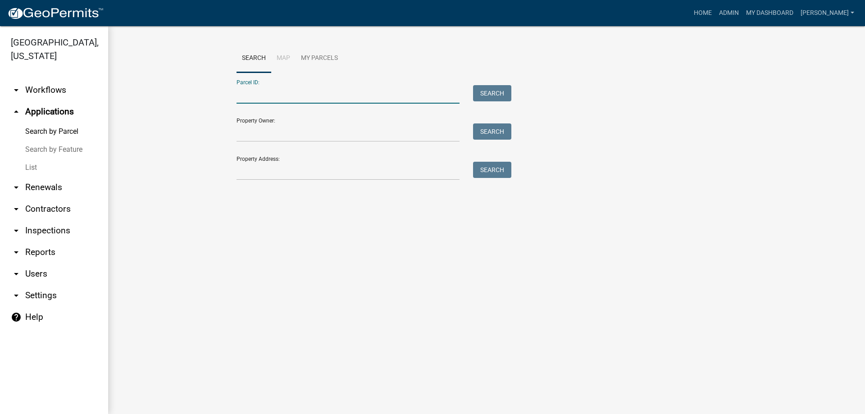
click at [297, 95] on input "Parcel ID:" at bounding box center [347, 94] width 223 height 18
type input "c026 035"
click at [497, 93] on button "Search" at bounding box center [492, 93] width 38 height 16
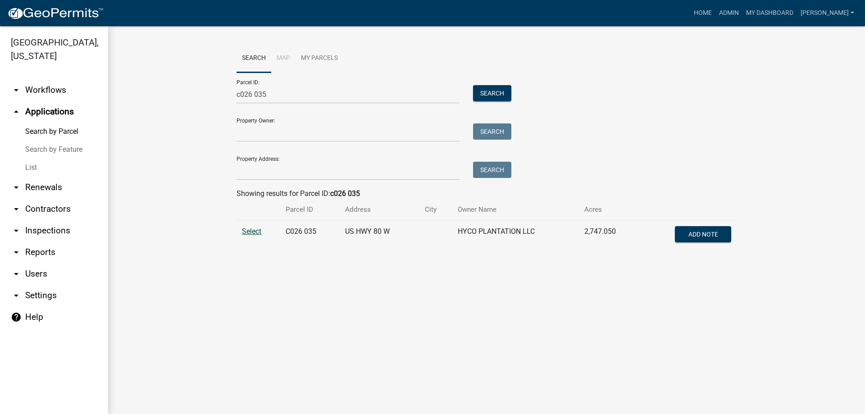
click at [260, 231] on span "Select" at bounding box center [251, 231] width 19 height 9
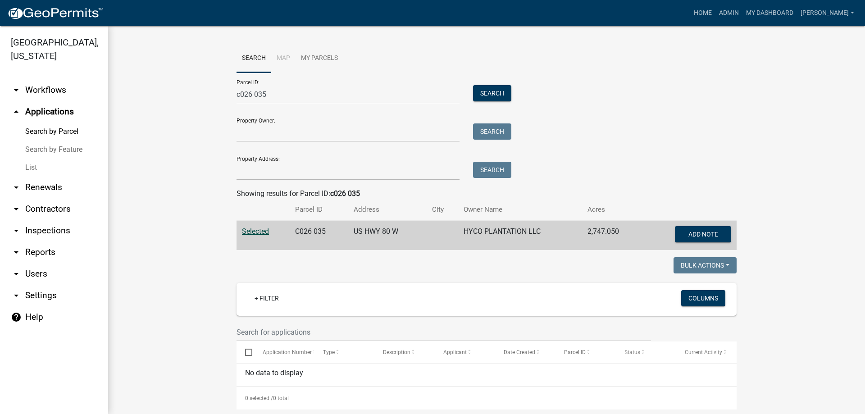
scroll to position [14, 0]
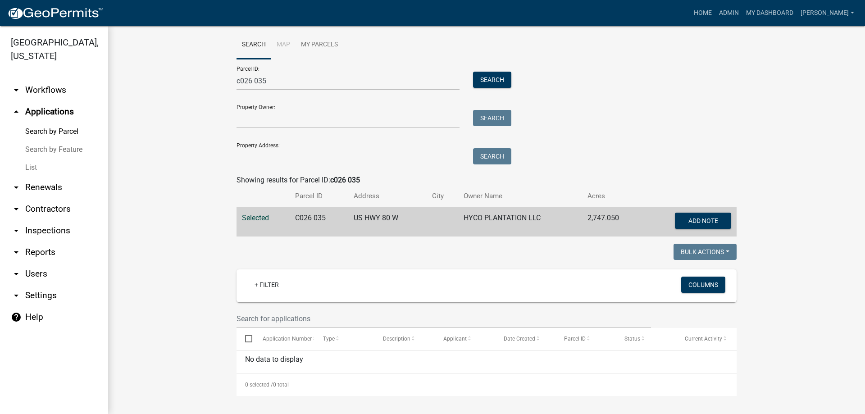
click at [50, 248] on link "arrow_drop_down Reports" at bounding box center [54, 252] width 108 height 22
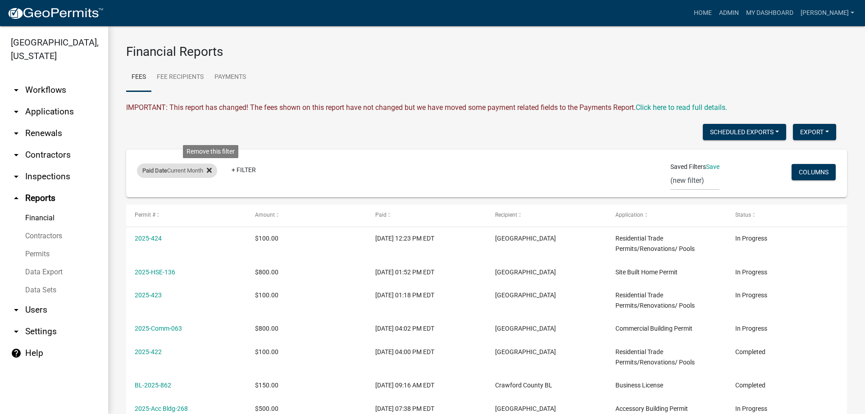
click at [212, 168] on icon at bounding box center [209, 170] width 5 height 7
click at [155, 173] on link "+ Filter" at bounding box center [156, 172] width 39 height 16
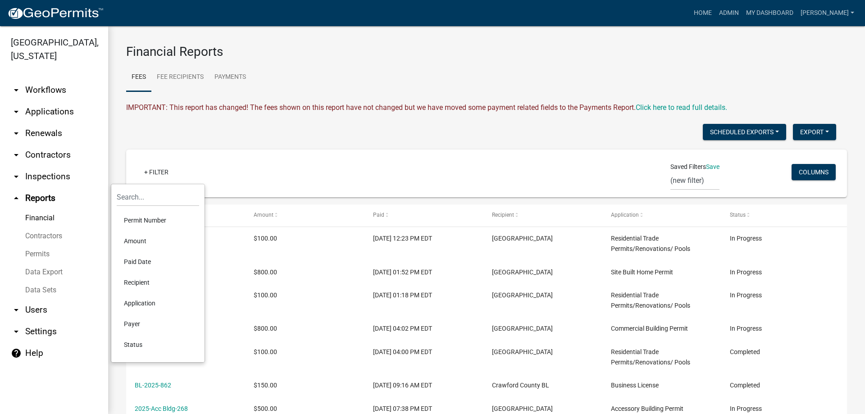
click at [55, 269] on link "Data Export" at bounding box center [54, 272] width 108 height 18
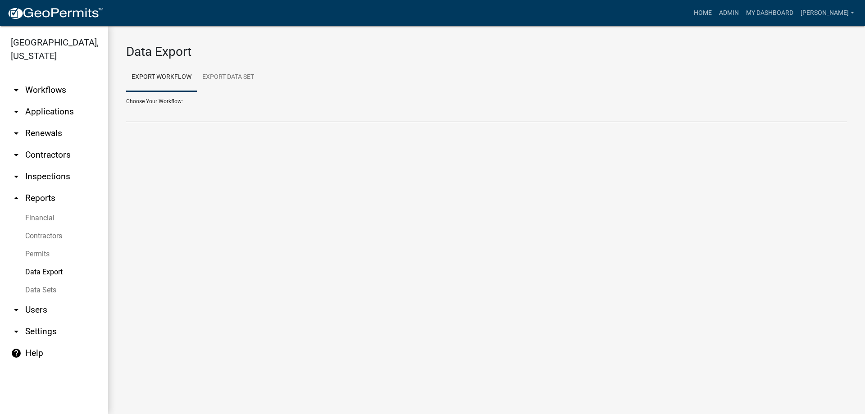
click at [45, 250] on link "Permits" at bounding box center [54, 254] width 108 height 18
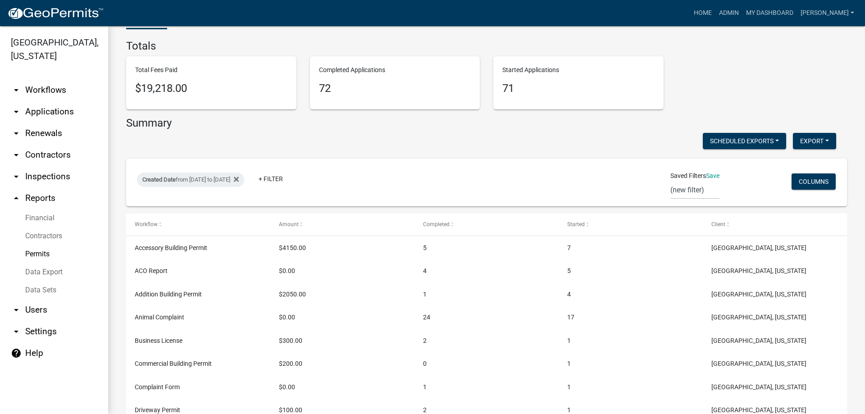
scroll to position [135, 0]
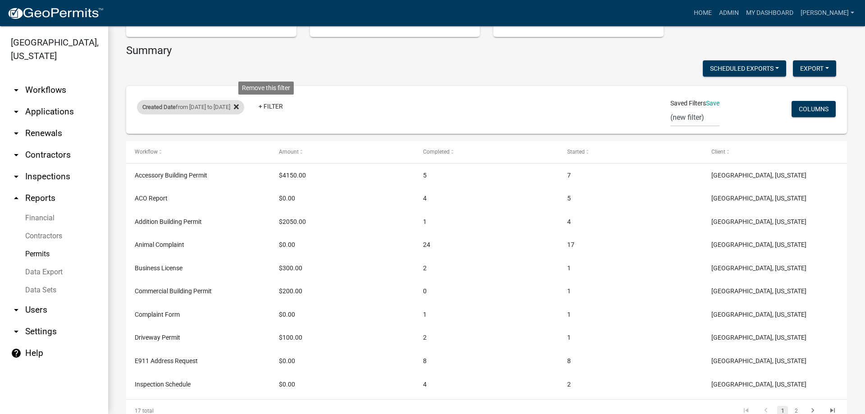
click at [239, 107] on icon at bounding box center [236, 106] width 5 height 5
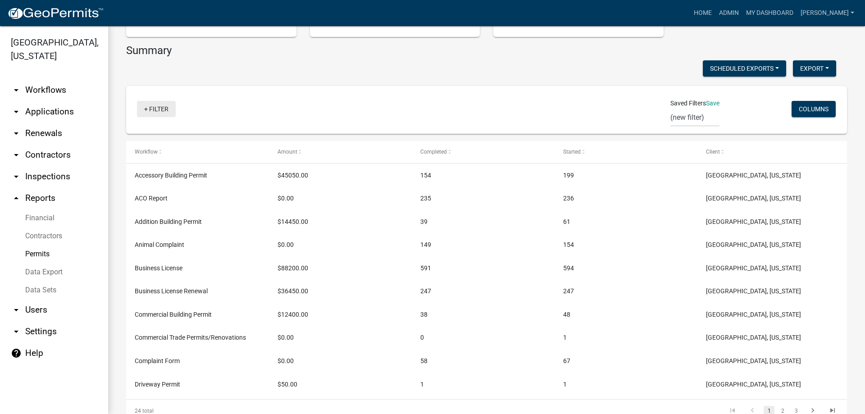
click at [163, 109] on link "+ Filter" at bounding box center [156, 109] width 39 height 16
click at [140, 177] on li "Created Date" at bounding box center [158, 178] width 82 height 21
click at [183, 143] on select "Today Yesterday Current Week Previous Week Current Month Last Month Current Cal…" at bounding box center [194, 140] width 90 height 18
select select "custom"
click at [149, 131] on select "Today Yesterday Current Week Previous Week Current Month Last Month Current Cal…" at bounding box center [194, 140] width 90 height 18
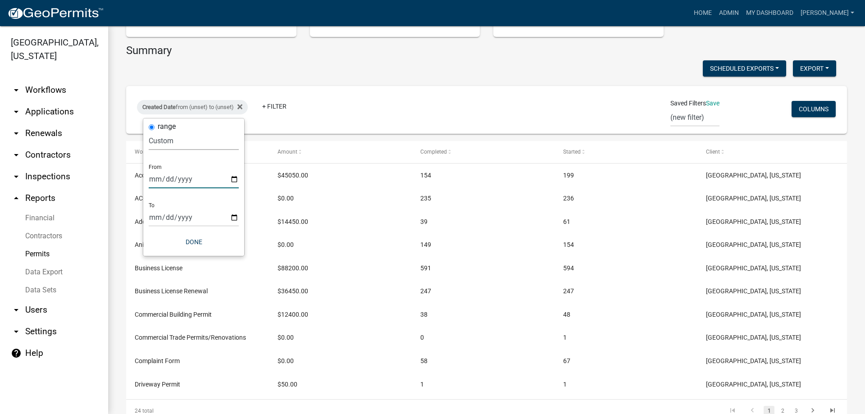
click at [236, 179] on input "date" at bounding box center [194, 179] width 90 height 18
type input "2025-07-01"
click at [240, 218] on input "date" at bounding box center [200, 217] width 90 height 18
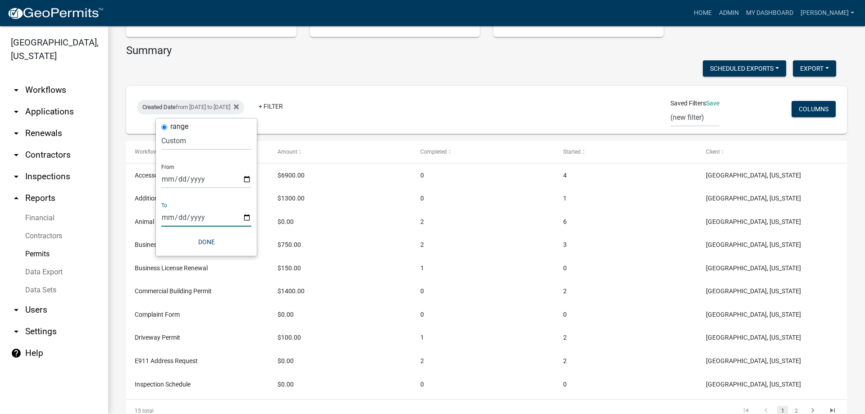
type input "2025-07-31"
click at [204, 242] on button "Done" at bounding box center [206, 242] width 90 height 16
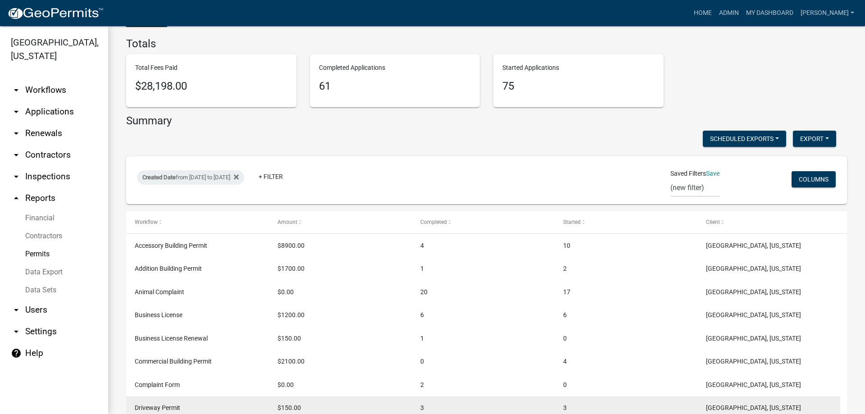
scroll to position [64, 0]
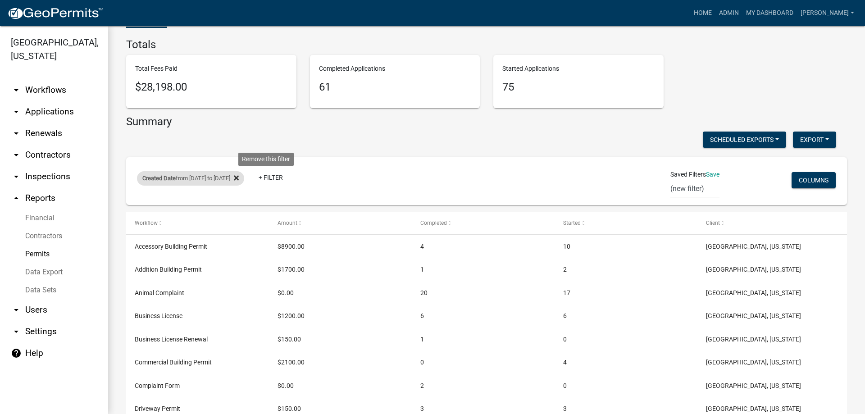
click at [239, 180] on icon at bounding box center [236, 178] width 5 height 5
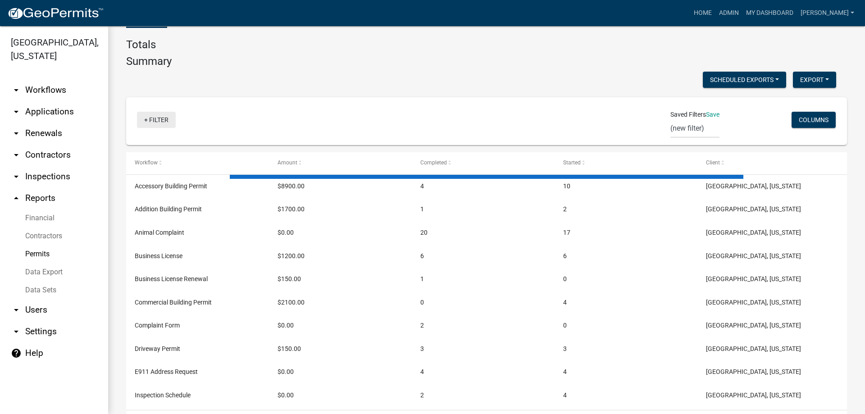
click at [156, 68] on h4 "Summary" at bounding box center [148, 61] width 45 height 13
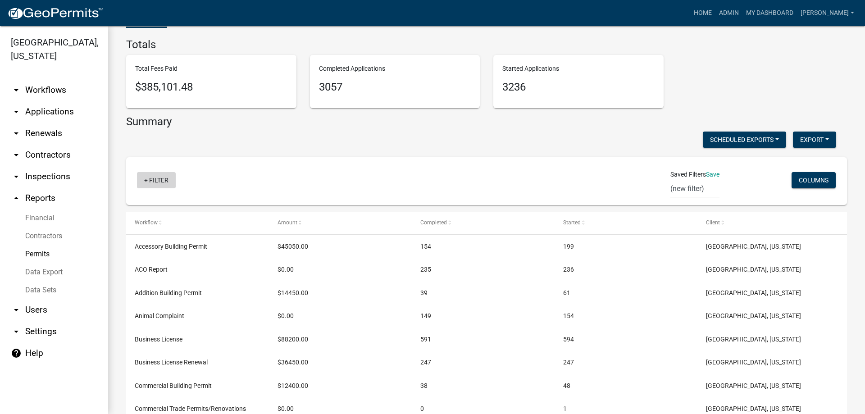
click at [158, 177] on link "+ Filter" at bounding box center [156, 180] width 39 height 16
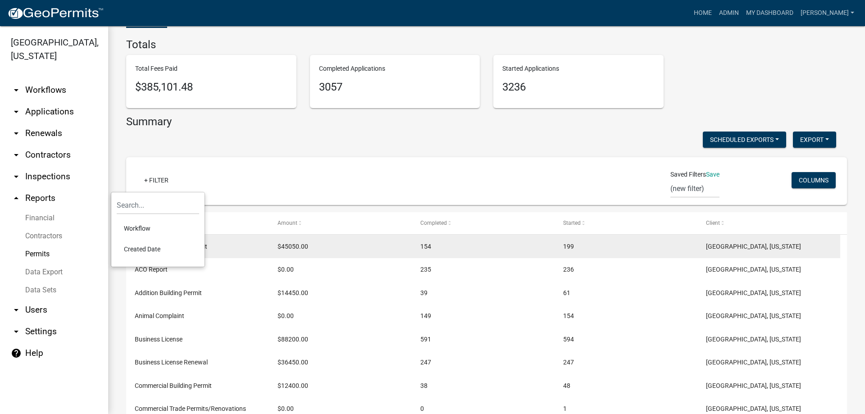
click at [154, 251] on li "Created Date" at bounding box center [158, 249] width 82 height 21
select select
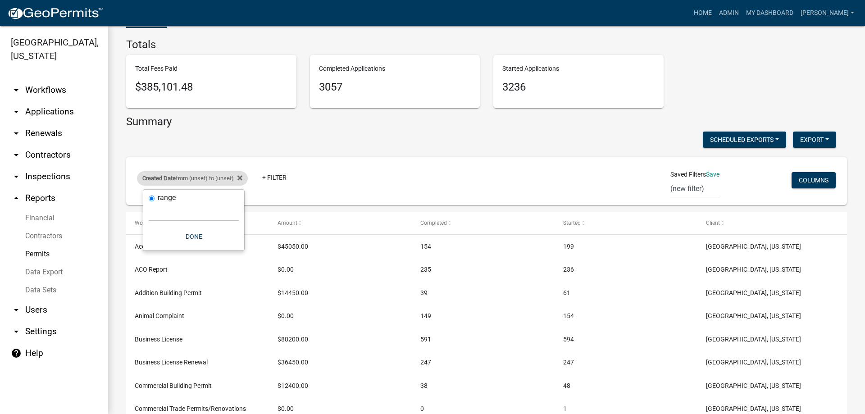
click at [177, 181] on div "Created Date from (unset) to (unset)" at bounding box center [192, 178] width 111 height 14
click at [246, 177] on div "Created Date from (unset) to (unset)" at bounding box center [192, 178] width 111 height 14
select select
click at [166, 198] on label "range" at bounding box center [167, 197] width 18 height 7
click at [154, 198] on input "range" at bounding box center [152, 198] width 6 height 6
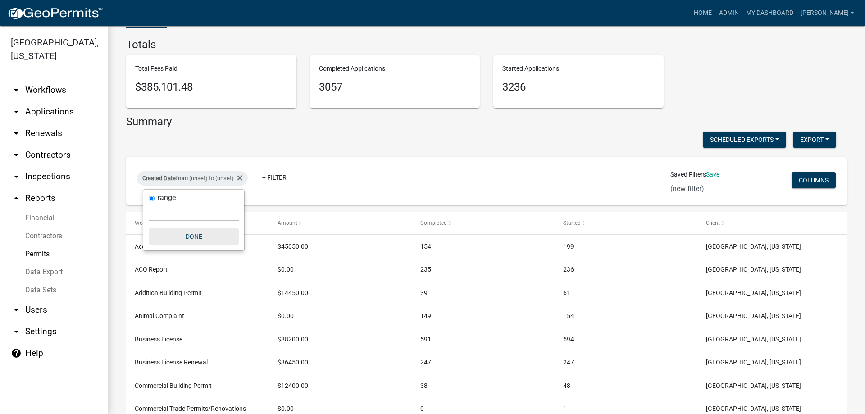
click at [200, 236] on button "Done" at bounding box center [194, 236] width 90 height 16
click at [188, 174] on div "Created Date from (unset) to (unset)" at bounding box center [192, 178] width 111 height 14
click at [159, 197] on label "range" at bounding box center [167, 197] width 18 height 7
click at [154, 197] on input "range" at bounding box center [152, 198] width 6 height 6
click at [159, 214] on select "Today Yesterday Current Week Previous Week Current Month Last Month Current Cal…" at bounding box center [194, 212] width 90 height 18
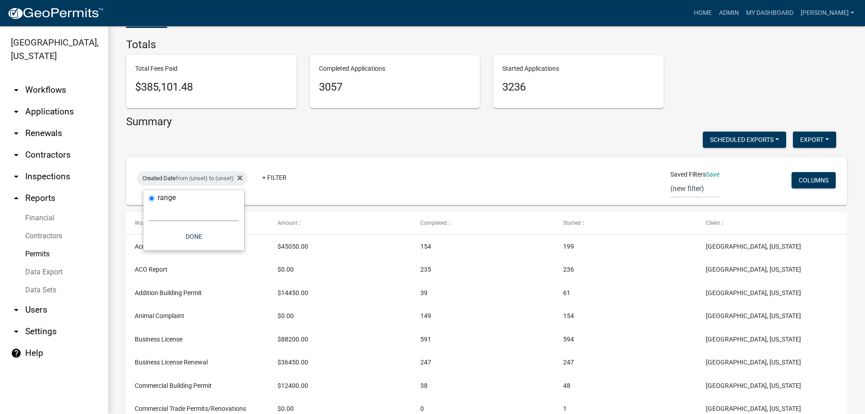
select select "custom"
click at [149, 203] on select "Today Yesterday Current Week Previous Week Current Month Last Month Current Cal…" at bounding box center [194, 212] width 90 height 18
click at [236, 251] on input "date" at bounding box center [194, 250] width 90 height 18
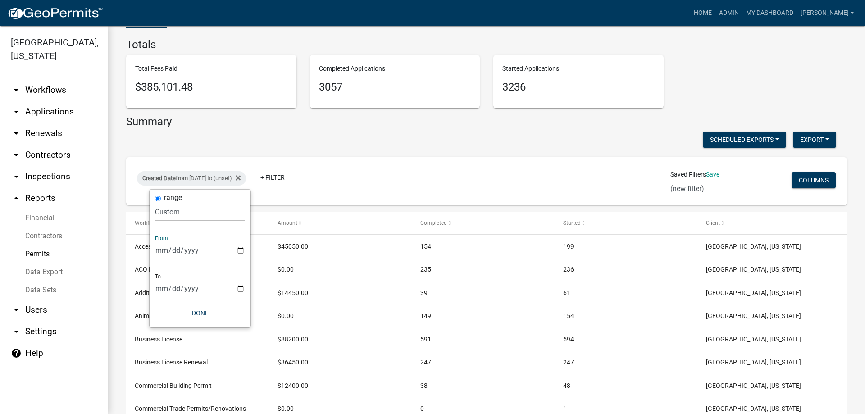
type input "2025-06-01"
click at [238, 290] on input "date" at bounding box center [200, 288] width 90 height 18
type input "2025-10-14"
click at [202, 311] on button "Done" at bounding box center [206, 313] width 90 height 16
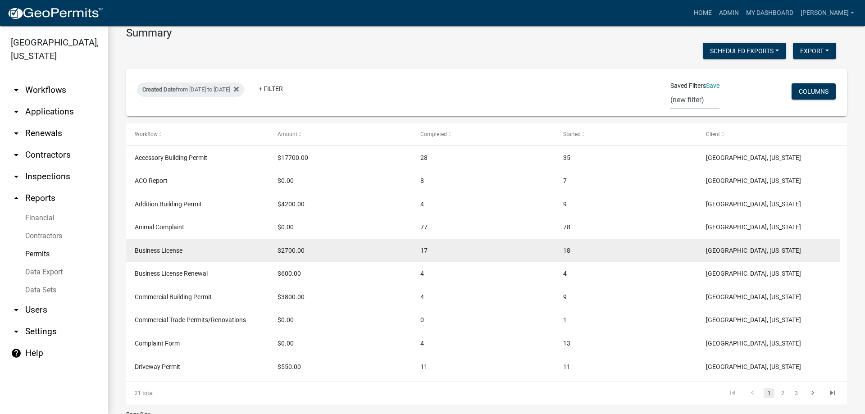
scroll to position [199, 0]
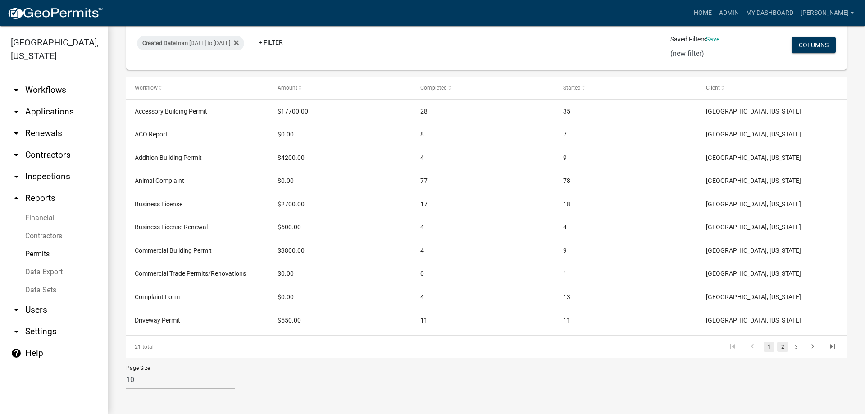
click at [777, 346] on link "2" at bounding box center [782, 347] width 11 height 10
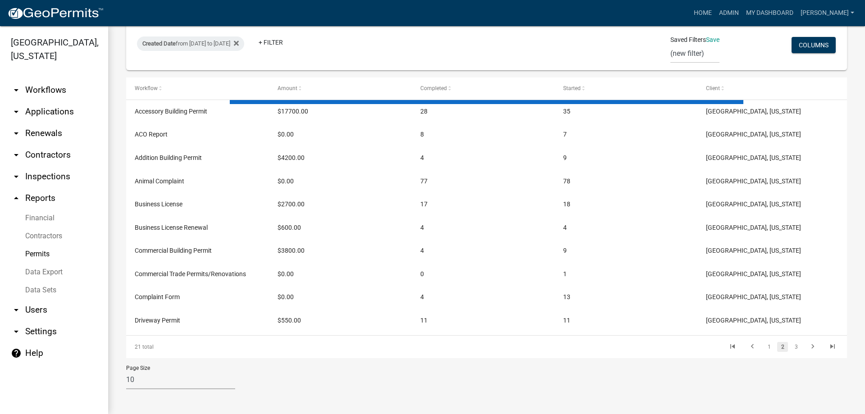
scroll to position [199, 0]
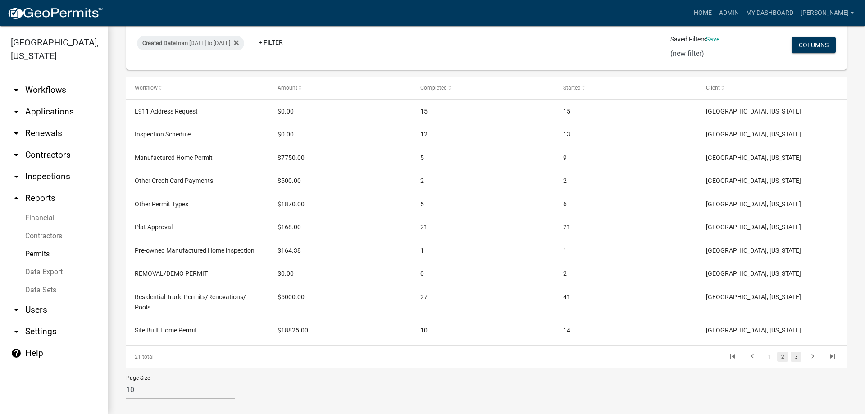
click at [790, 360] on link "3" at bounding box center [795, 357] width 11 height 10
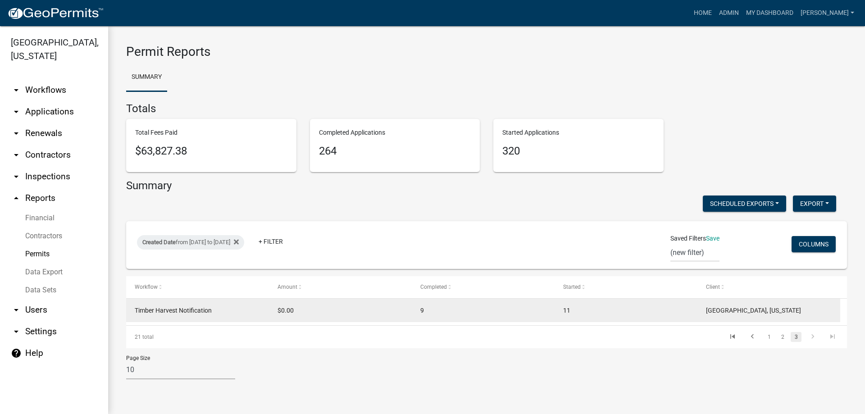
click at [198, 309] on span "Timber Harvest Notification" at bounding box center [173, 310] width 77 height 7
click at [167, 310] on span "Timber Harvest Notification" at bounding box center [173, 310] width 77 height 7
click at [168, 309] on span "Timber Harvest Notification" at bounding box center [173, 310] width 77 height 7
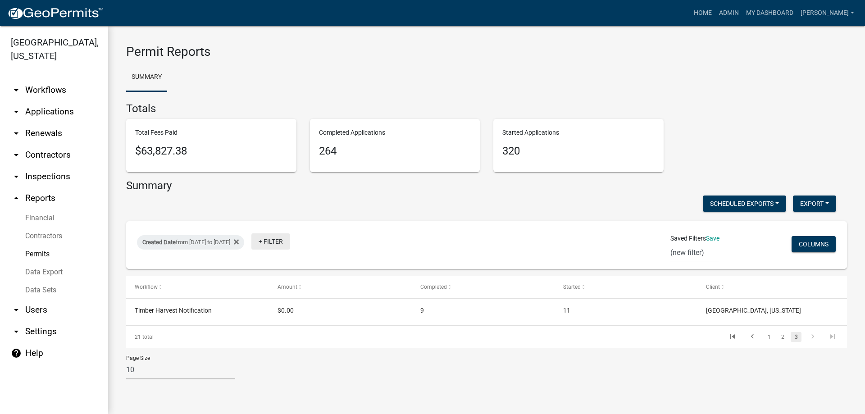
click at [290, 244] on link "+ Filter" at bounding box center [270, 241] width 39 height 16
click at [293, 289] on li "Workflow" at bounding box center [304, 289] width 82 height 21
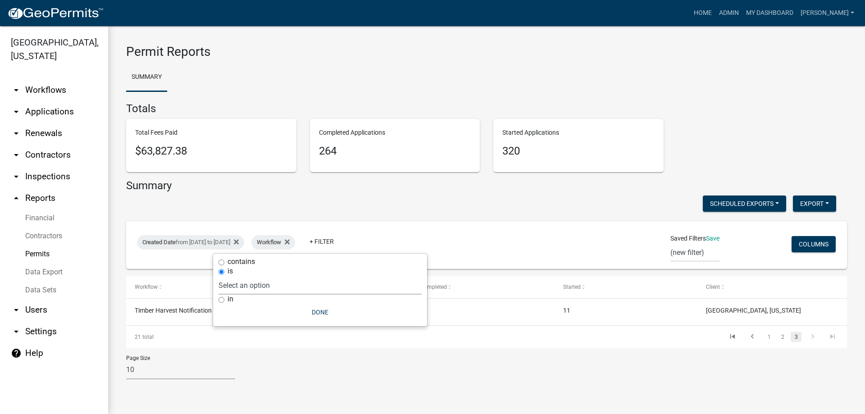
click at [276, 287] on select "Select an option City Business License Commercial Trade Permits/Renovations Cop…" at bounding box center [319, 285] width 203 height 18
click at [255, 73] on ul "Summary" at bounding box center [486, 77] width 720 height 28
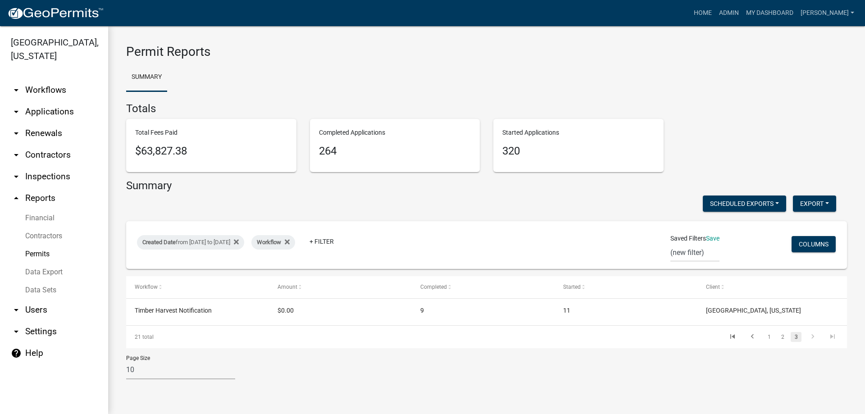
click at [56, 268] on link "Data Export" at bounding box center [54, 272] width 108 height 18
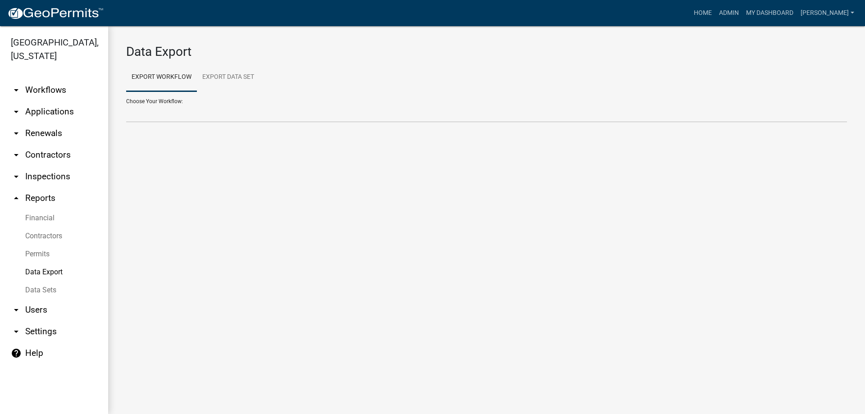
click at [44, 254] on link "Permits" at bounding box center [54, 254] width 108 height 18
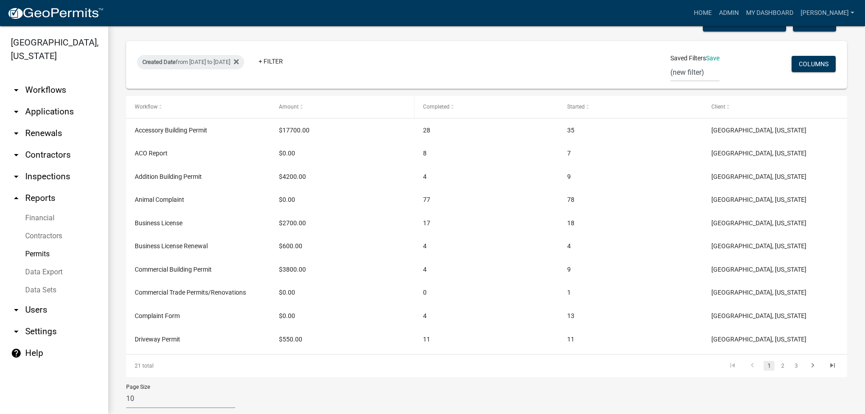
scroll to position [199, 0]
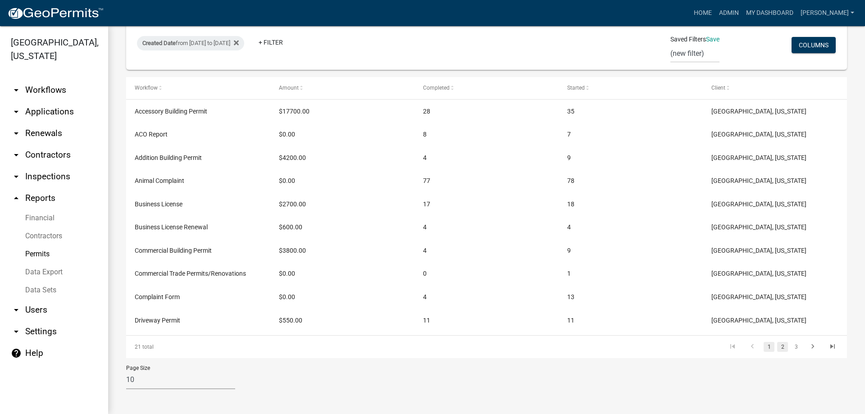
click at [777, 346] on link "2" at bounding box center [782, 347] width 11 height 10
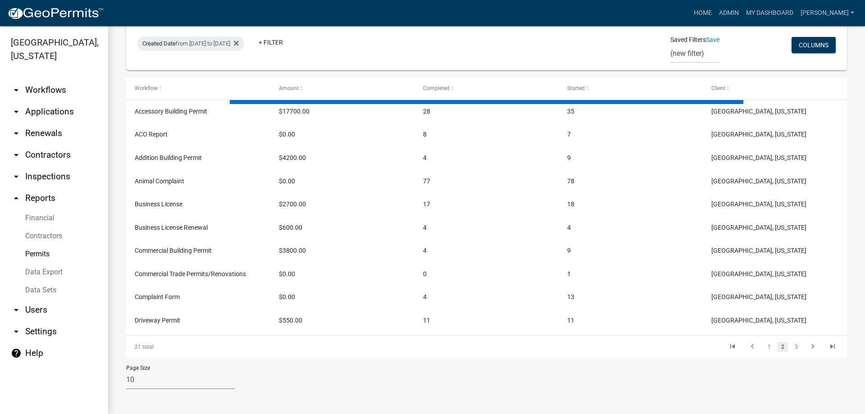
scroll to position [199, 0]
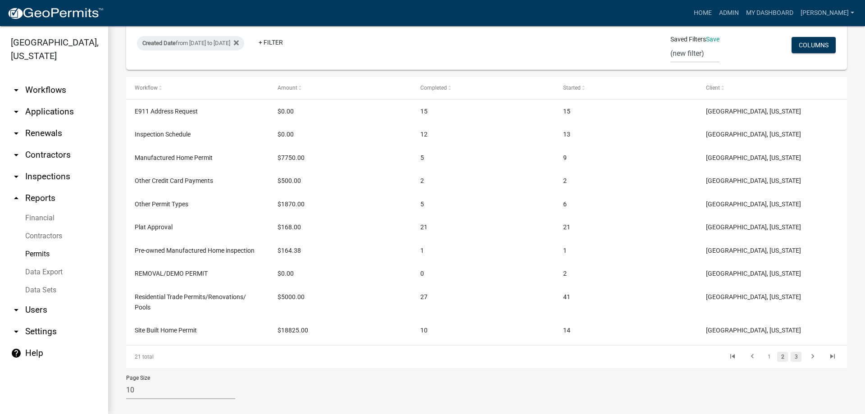
click at [790, 358] on link "3" at bounding box center [795, 357] width 11 height 10
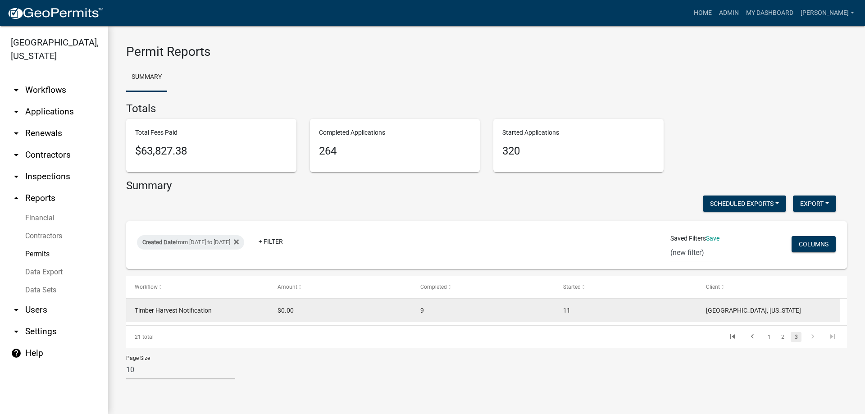
click at [183, 309] on span "Timber Harvest Notification" at bounding box center [173, 310] width 77 height 7
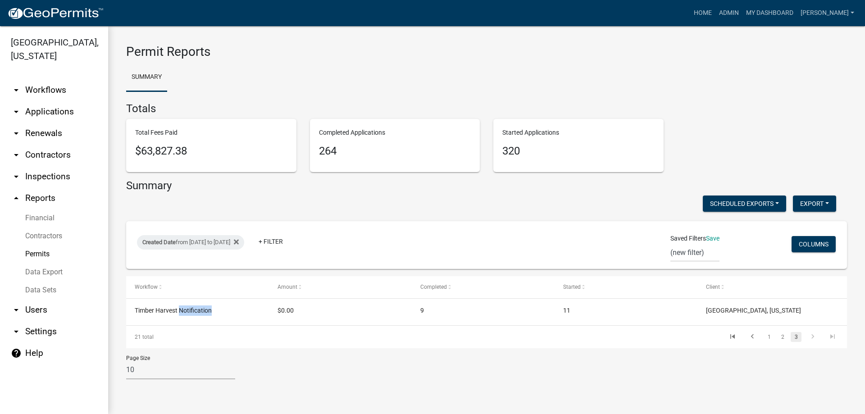
click at [45, 91] on link "arrow_drop_down Workflows" at bounding box center [54, 90] width 108 height 22
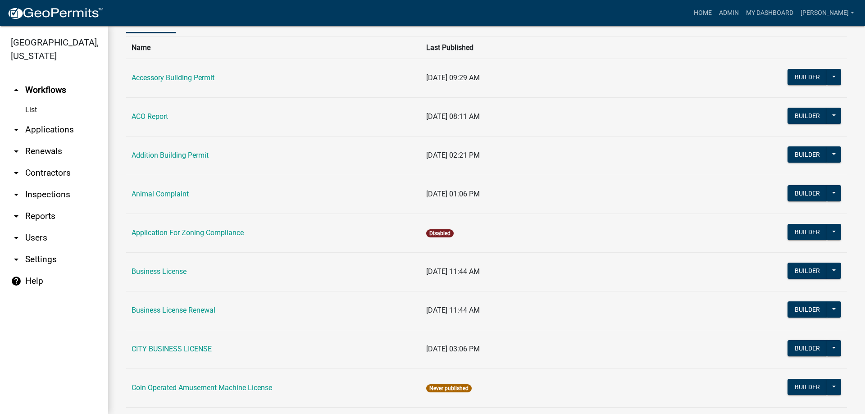
scroll to position [135, 0]
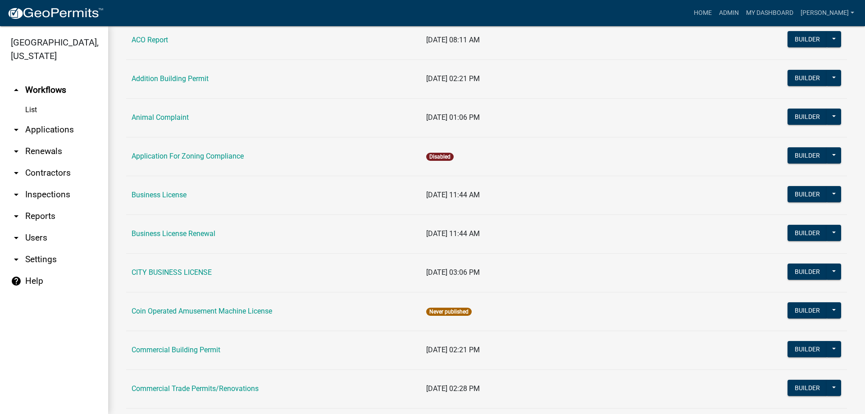
click at [48, 134] on link "arrow_drop_down Applications" at bounding box center [54, 130] width 108 height 22
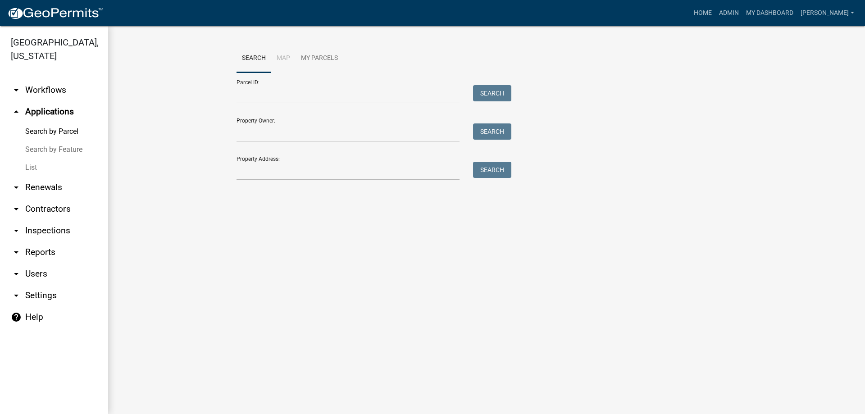
click at [34, 169] on link "List" at bounding box center [54, 168] width 108 height 18
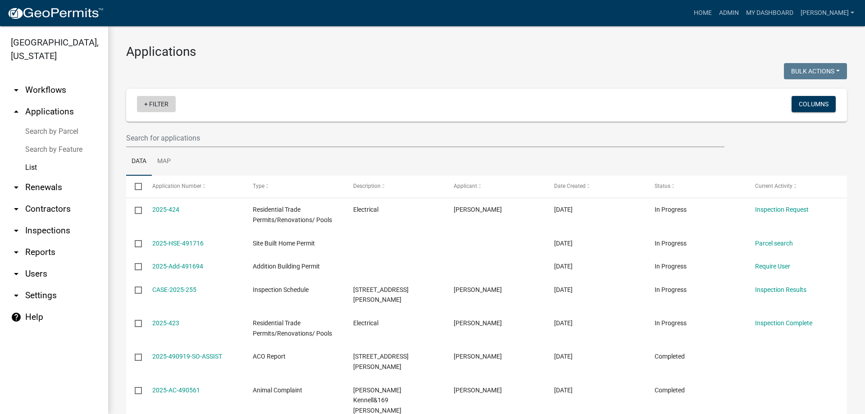
click at [168, 103] on link "+ Filter" at bounding box center [156, 104] width 39 height 16
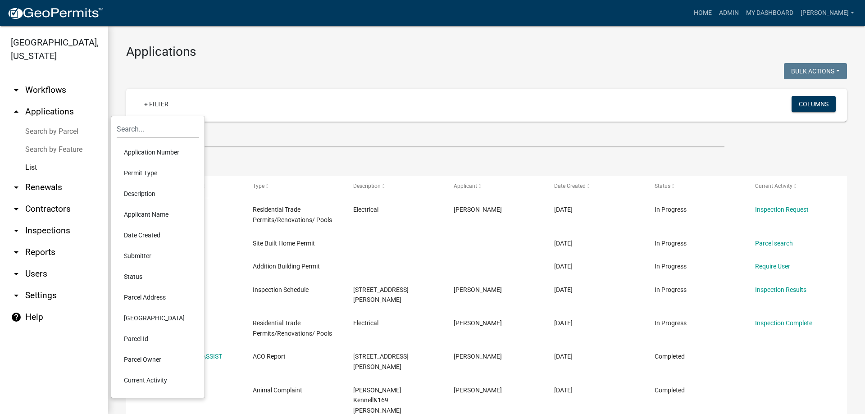
click at [150, 167] on li "Permit Type" at bounding box center [158, 173] width 82 height 21
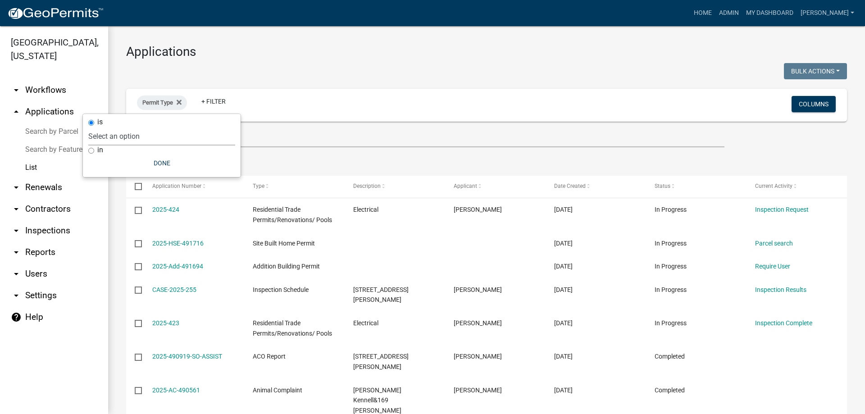
click at [171, 140] on select "Select an option Accessory Building Permit ACO Report Addition Building Permit …" at bounding box center [161, 136] width 147 height 18
select select "9392b413-e213-483e-84e1-99bbd6c8e640"
click at [128, 127] on select "Select an option Accessory Building Permit ACO Report Addition Building Permit …" at bounding box center [161, 136] width 147 height 18
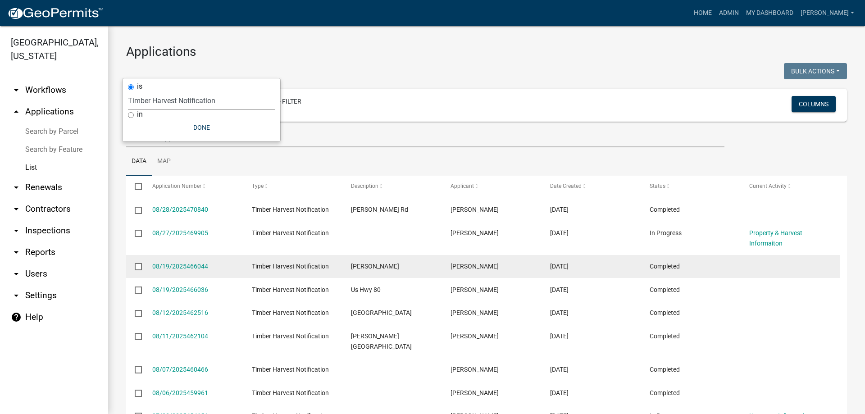
scroll to position [90, 0]
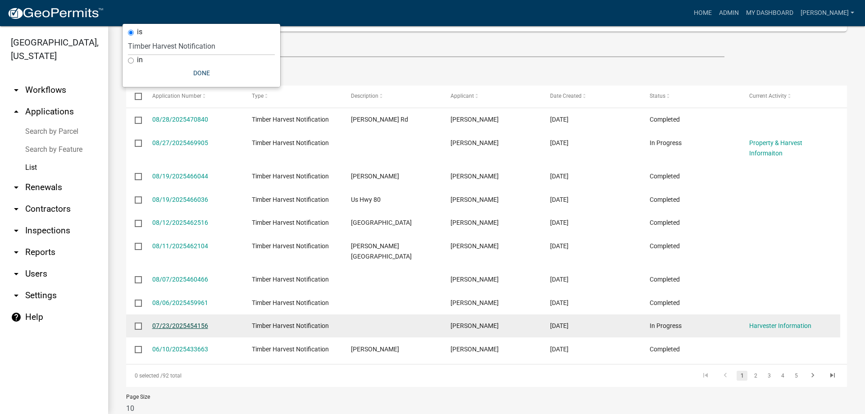
click at [179, 322] on link "07/23/2025454156" at bounding box center [180, 325] width 56 height 7
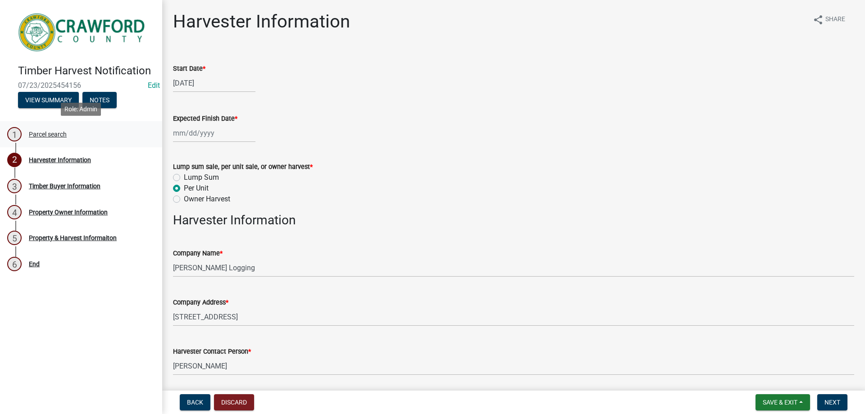
click at [54, 135] on div "Parcel search" at bounding box center [48, 134] width 38 height 6
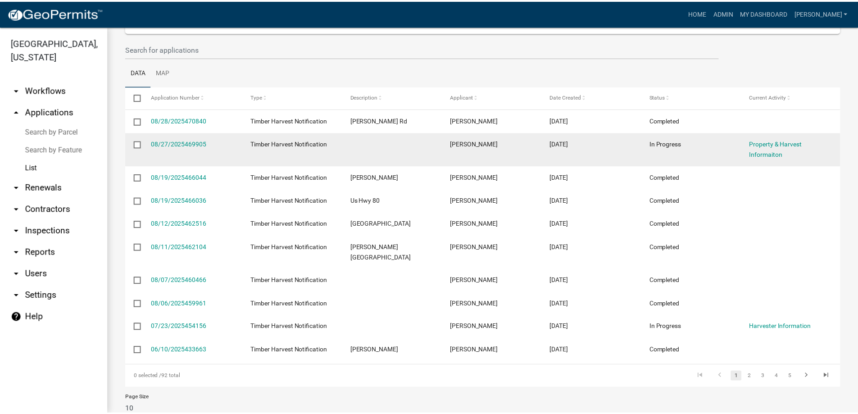
scroll to position [90, 0]
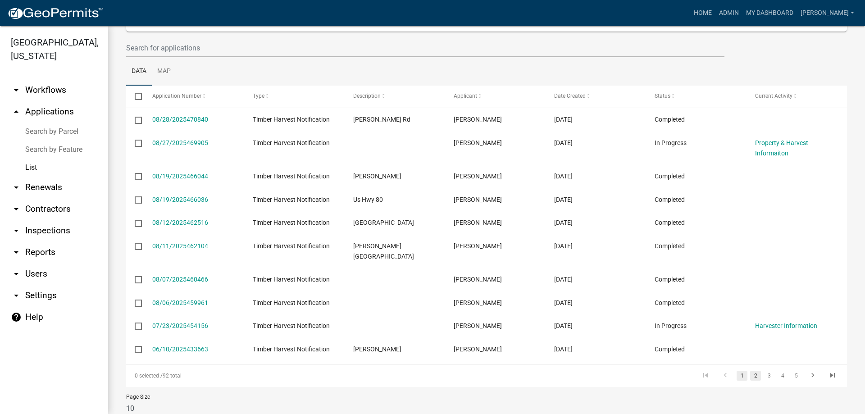
click at [750, 371] on link "2" at bounding box center [755, 376] width 11 height 10
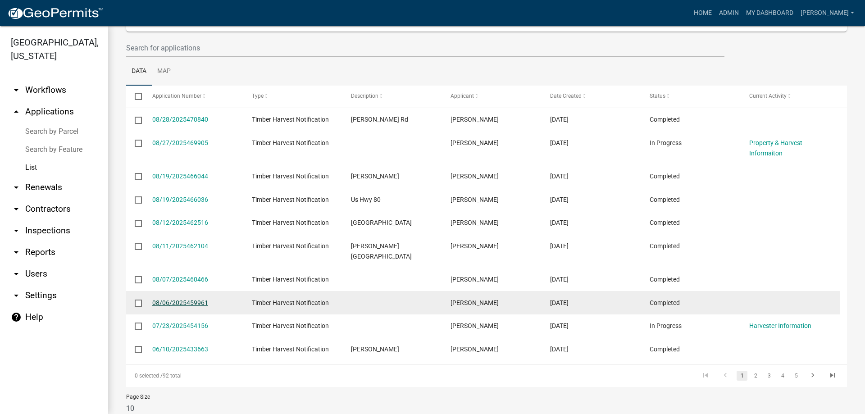
click at [189, 299] on link "08/06/2025459961" at bounding box center [180, 302] width 56 height 7
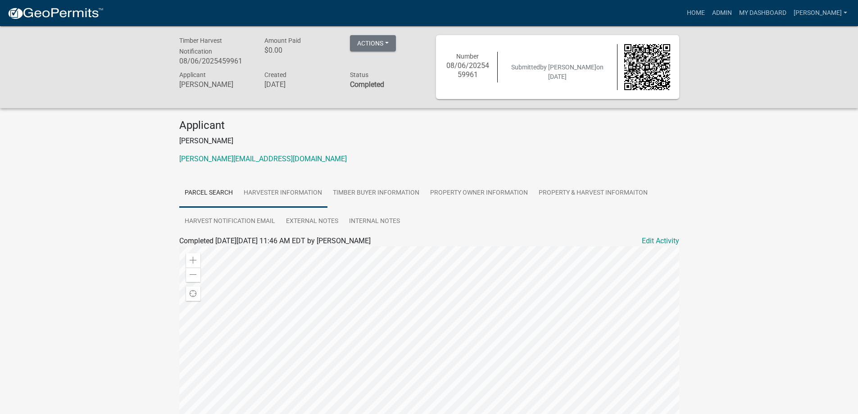
click at [272, 197] on link "Harvester Information" at bounding box center [282, 193] width 89 height 29
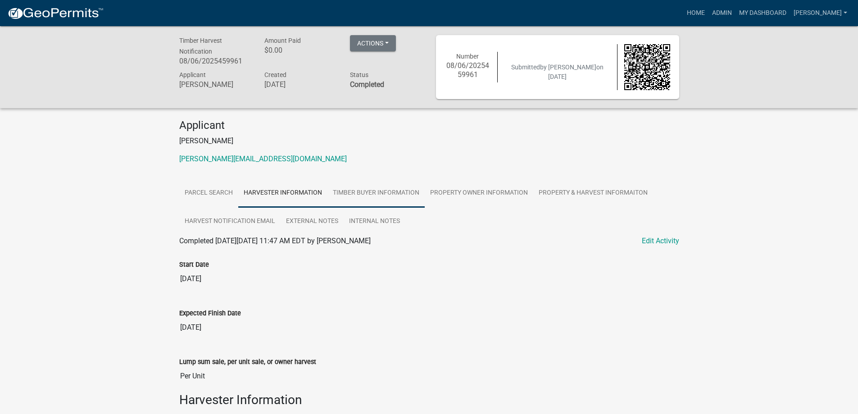
click at [386, 195] on link "Timber Buyer Information" at bounding box center [375, 193] width 97 height 29
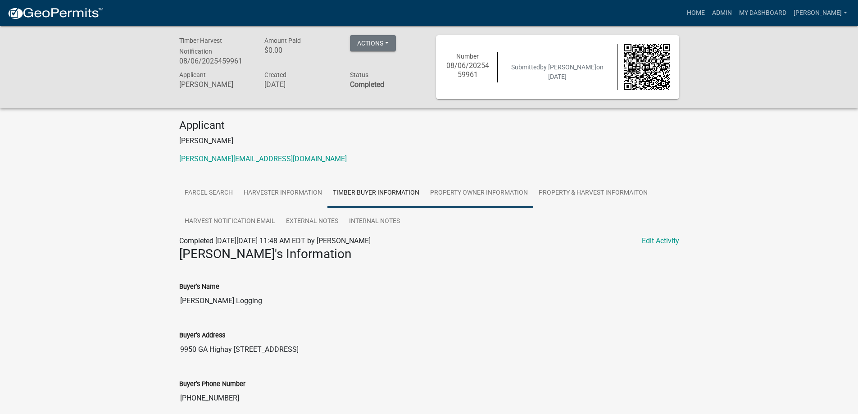
click at [485, 198] on link "Property Owner Information" at bounding box center [479, 193] width 109 height 29
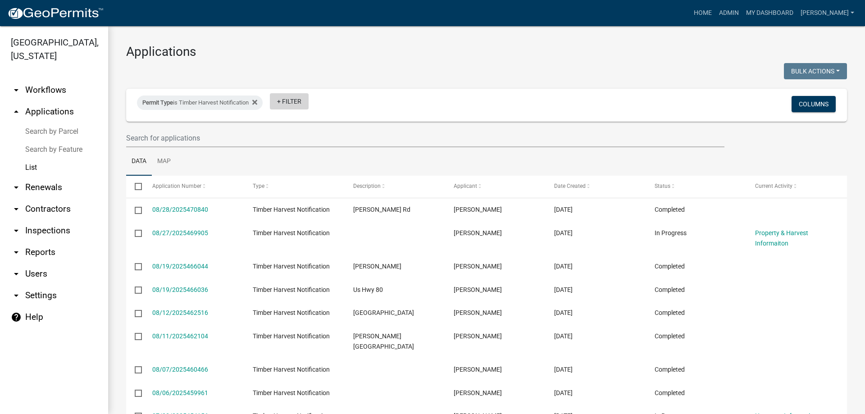
click at [299, 100] on link "+ Filter" at bounding box center [289, 101] width 39 height 16
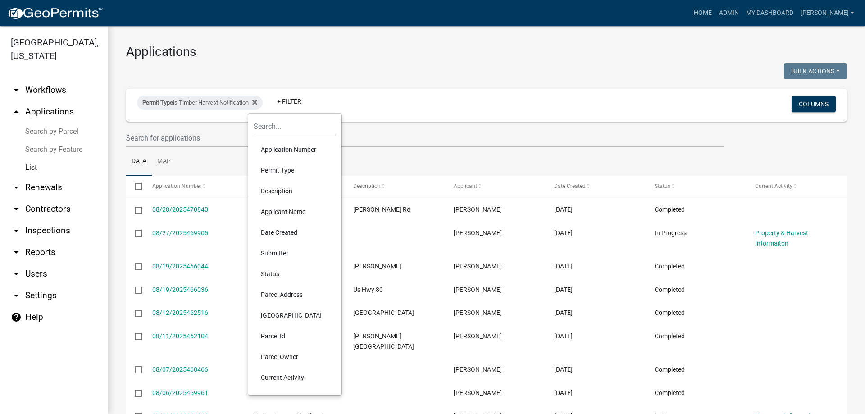
click at [274, 334] on li "Parcel Id" at bounding box center [295, 336] width 82 height 21
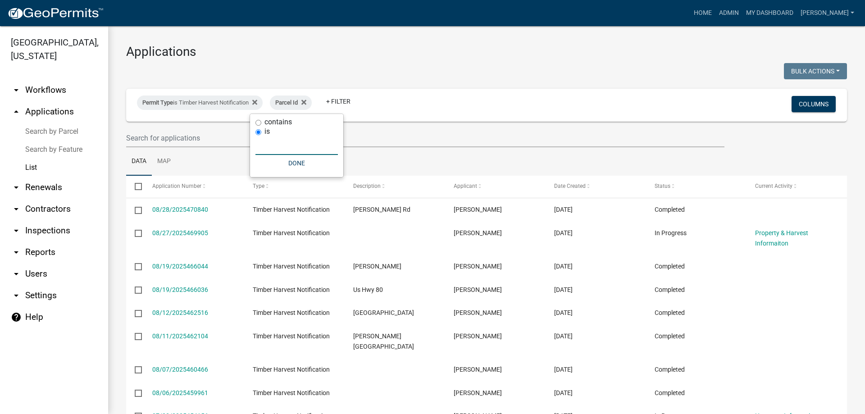
click at [295, 151] on input "text" at bounding box center [296, 145] width 82 height 18
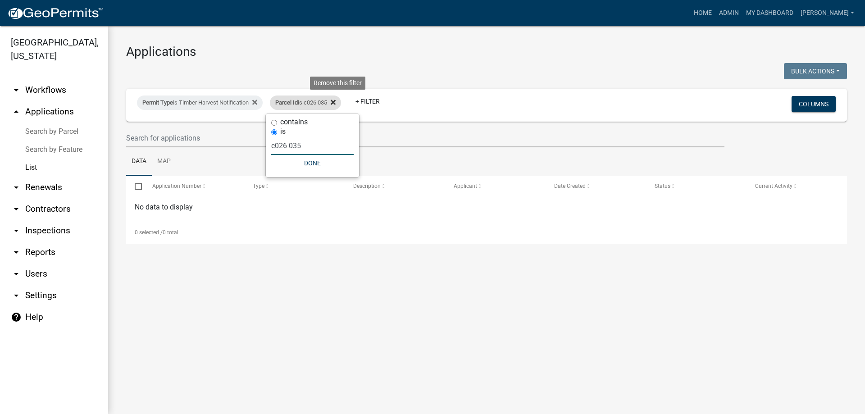
type input "c026 035"
click at [335, 100] on icon at bounding box center [333, 102] width 5 height 7
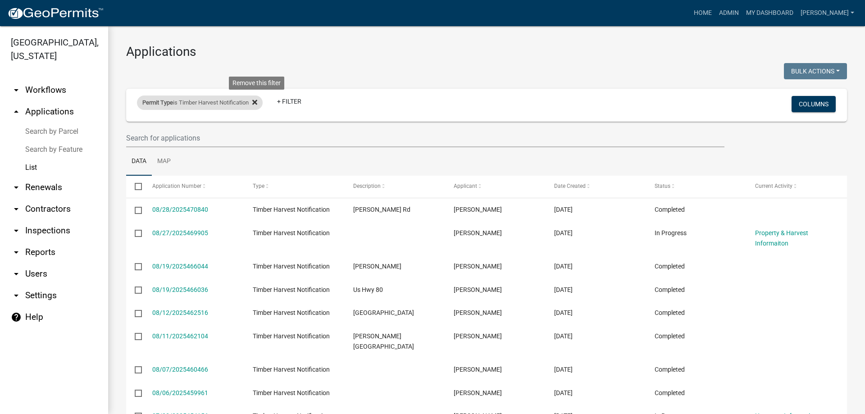
click at [257, 103] on icon at bounding box center [254, 102] width 5 height 7
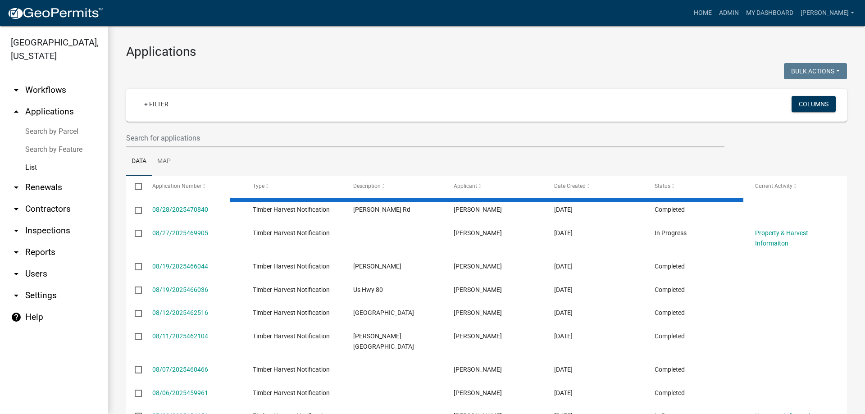
click at [29, 167] on link "List" at bounding box center [54, 168] width 108 height 18
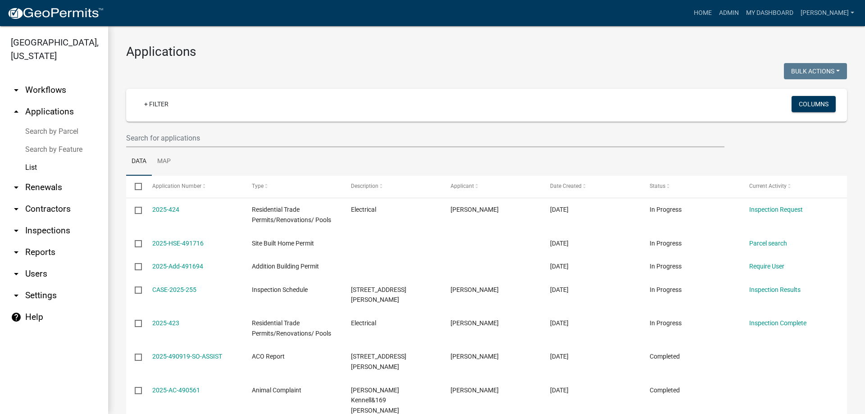
click at [29, 167] on link "List" at bounding box center [54, 168] width 108 height 18
click at [54, 105] on link "arrow_drop_up Applications" at bounding box center [54, 112] width 108 height 22
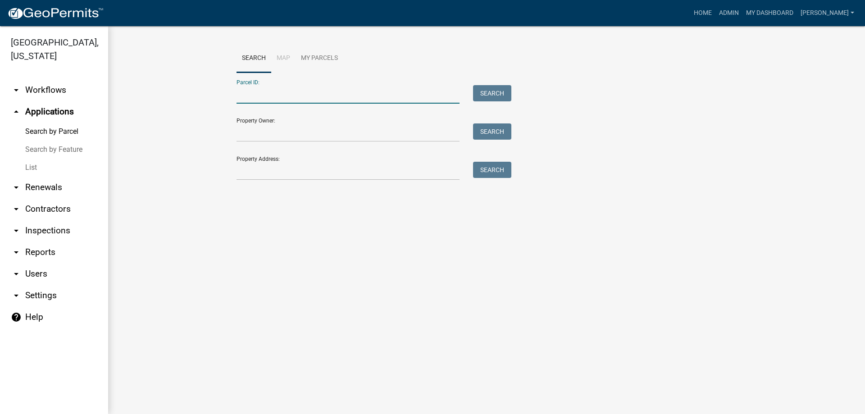
click at [261, 98] on input "Parcel ID:" at bounding box center [347, 94] width 223 height 18
click at [715, 14] on link "Home" at bounding box center [702, 13] width 25 height 17
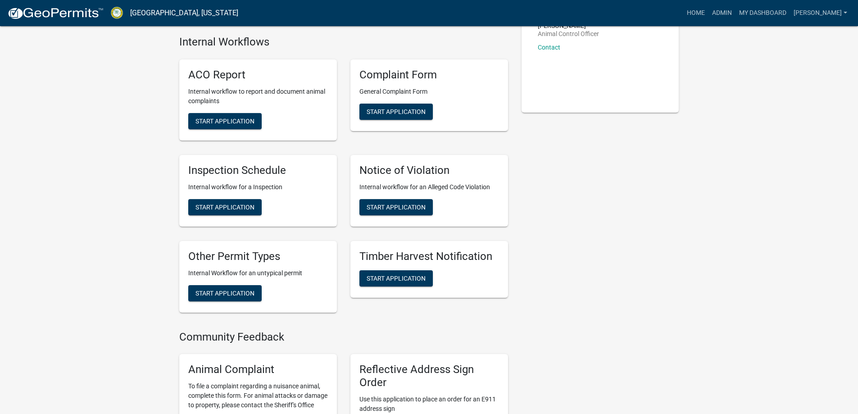
scroll to position [180, 0]
click at [417, 281] on span "Start Application" at bounding box center [396, 277] width 59 height 7
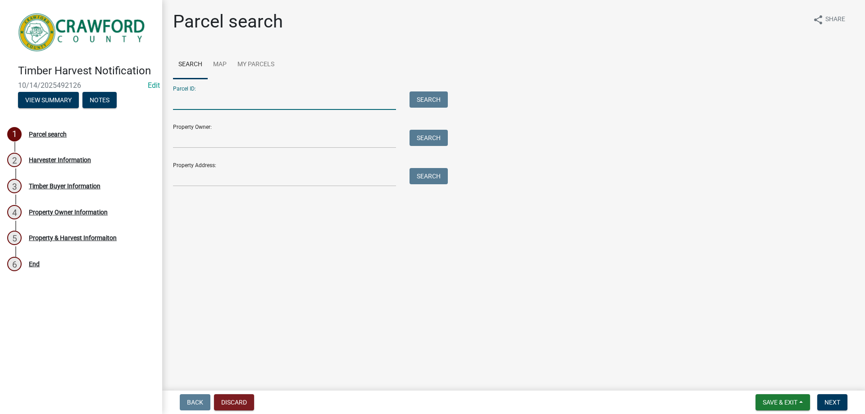
click at [221, 101] on input "Parcel ID:" at bounding box center [284, 100] width 223 height 18
type input "c026 035"
click at [825, 403] on span "Next" at bounding box center [832, 402] width 16 height 7
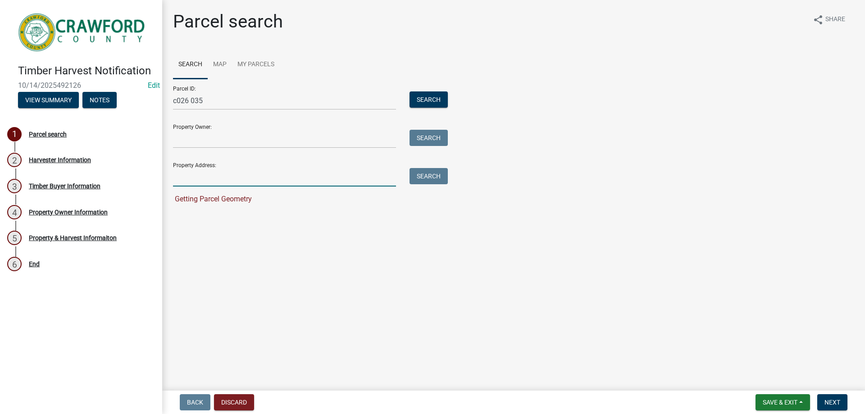
click at [201, 178] on input "Property Address:" at bounding box center [284, 177] width 223 height 18
click at [427, 98] on button "Search" at bounding box center [428, 99] width 38 height 16
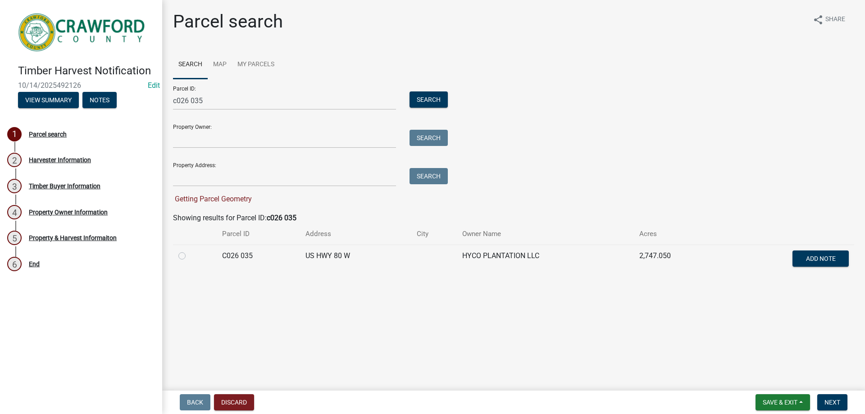
click at [189, 250] on label at bounding box center [189, 250] width 0 height 0
click at [189, 256] on 035 "radio" at bounding box center [192, 253] width 6 height 6
radio 035 "true"
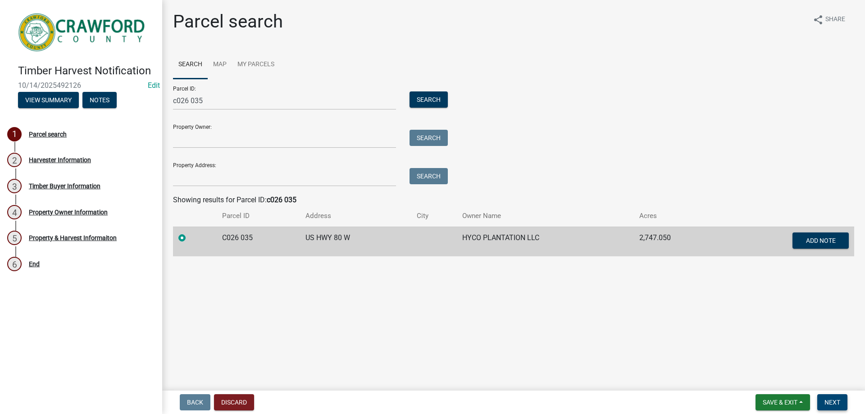
click at [832, 403] on span "Next" at bounding box center [832, 402] width 16 height 7
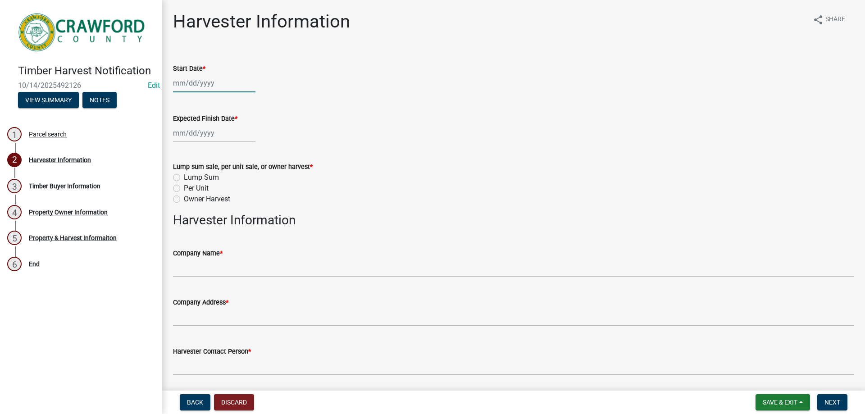
click at [198, 86] on div at bounding box center [214, 83] width 82 height 18
select select "10"
select select "2025"
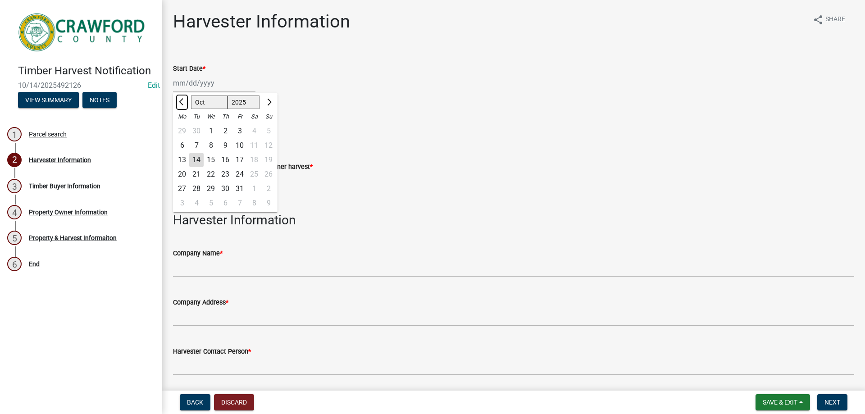
click at [184, 102] on span "Previous month" at bounding box center [182, 102] width 7 height 7
click at [184, 103] on span "Previous month" at bounding box center [182, 102] width 7 height 7
select select "7"
click at [227, 170] on div "24" at bounding box center [225, 174] width 14 height 14
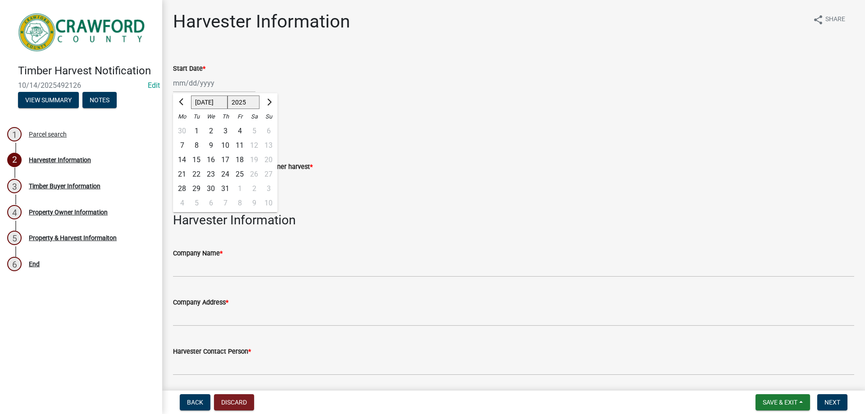
type input "07/24/2025"
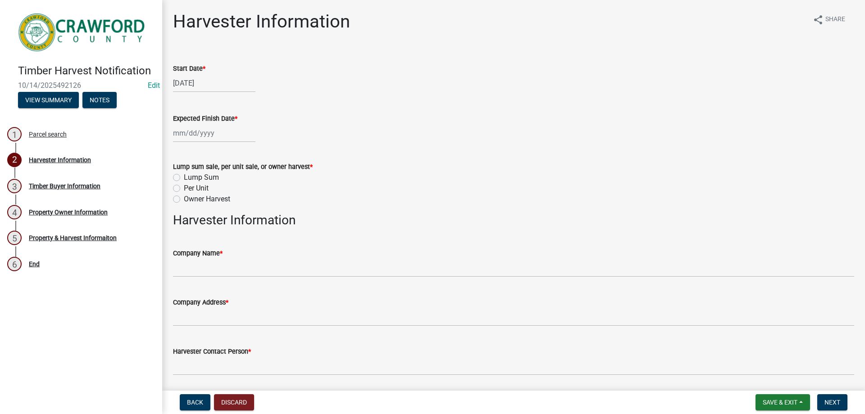
select select "10"
select select "2025"
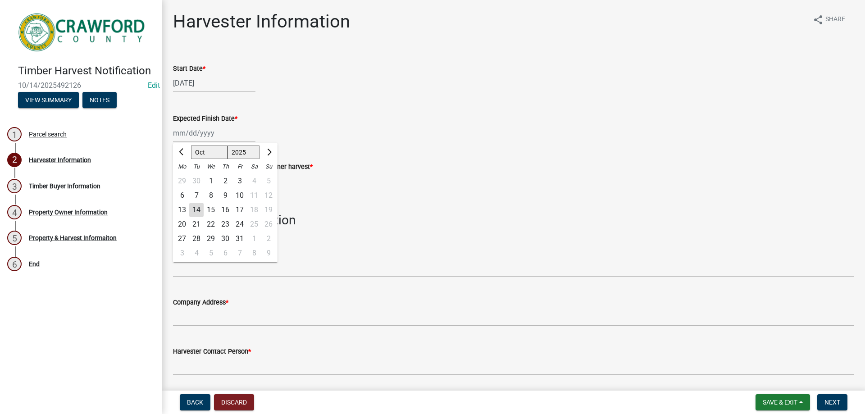
click at [238, 131] on div "Jan Feb Mar Apr May Jun Jul Aug Sep Oct Nov Dec 1525 1526 1527 1528 1529 1530 1…" at bounding box center [214, 133] width 82 height 18
click at [255, 194] on div "6 7 8 9 10 11 12" at bounding box center [225, 195] width 104 height 14
click at [196, 196] on div "7" at bounding box center [196, 195] width 14 height 14
type input "10/07/2025"
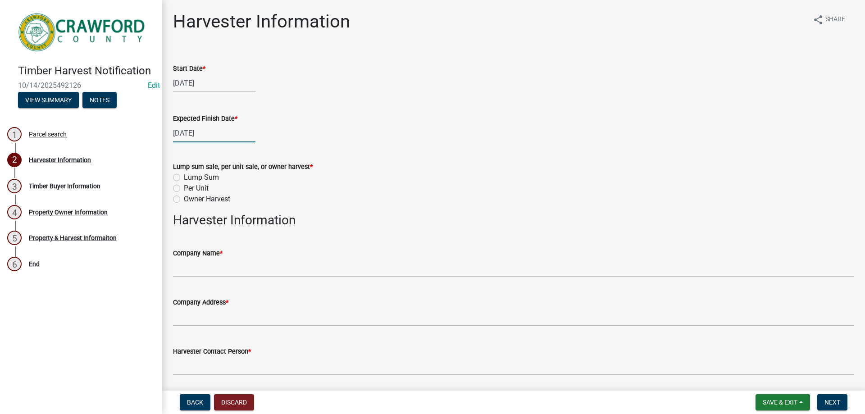
click at [209, 135] on div "10/07/2025" at bounding box center [214, 133] width 82 height 18
select select "10"
select select "2025"
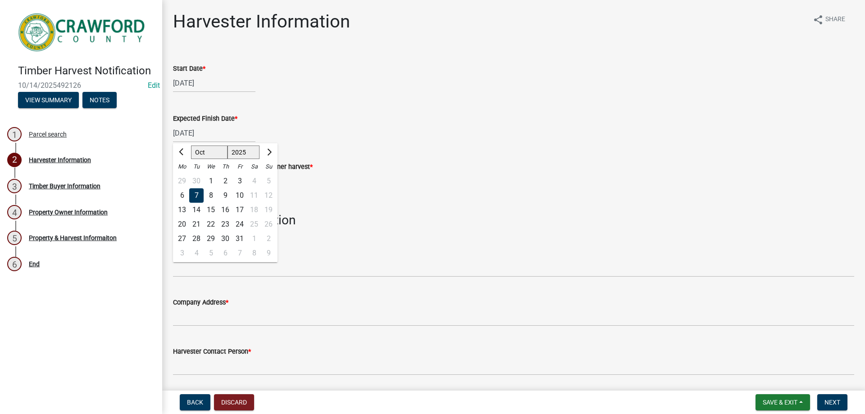
click at [242, 195] on div "10" at bounding box center [239, 195] width 14 height 14
type input "[DATE]"
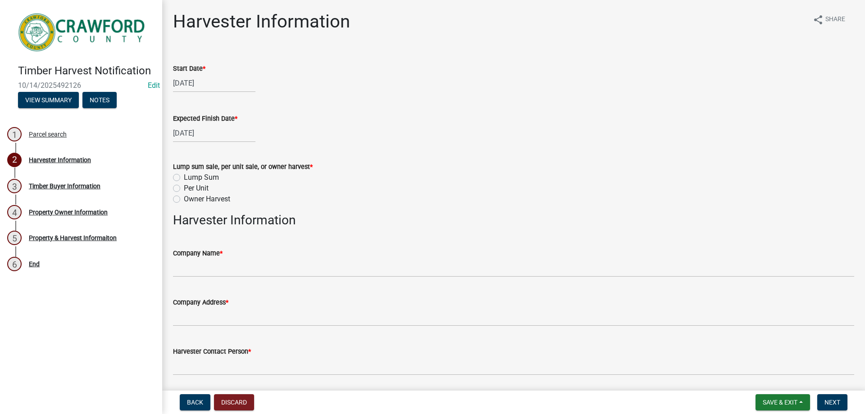
click at [180, 187] on div "Per Unit" at bounding box center [513, 188] width 681 height 11
click at [184, 190] on label "Per Unit" at bounding box center [196, 188] width 25 height 11
click at [184, 189] on input "Per Unit" at bounding box center [187, 186] width 6 height 6
radio input "true"
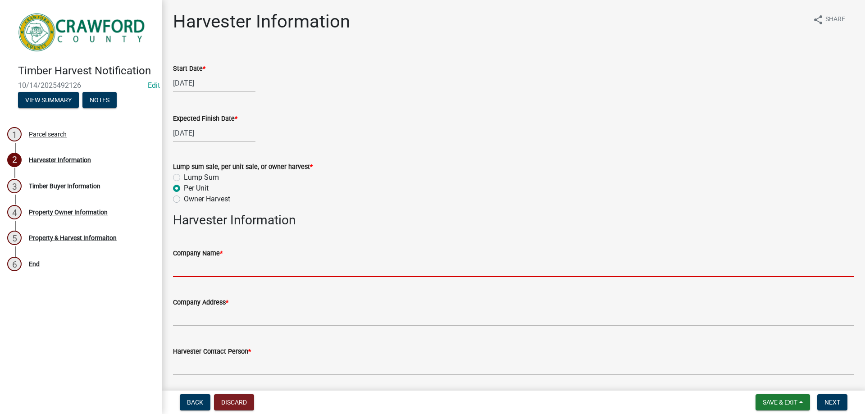
click at [236, 267] on input "Company Name *" at bounding box center [513, 267] width 681 height 18
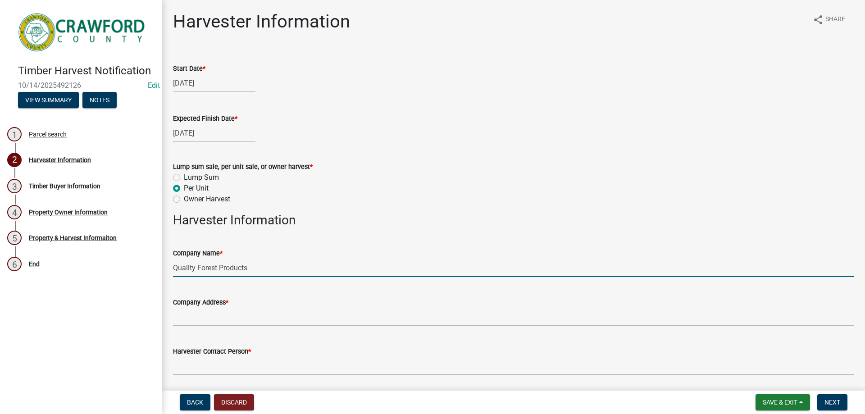
type input "Quality Forest Products"
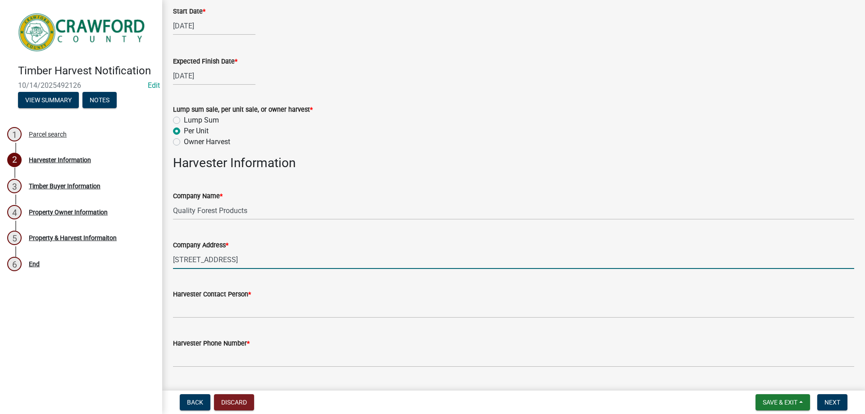
scroll to position [90, 0]
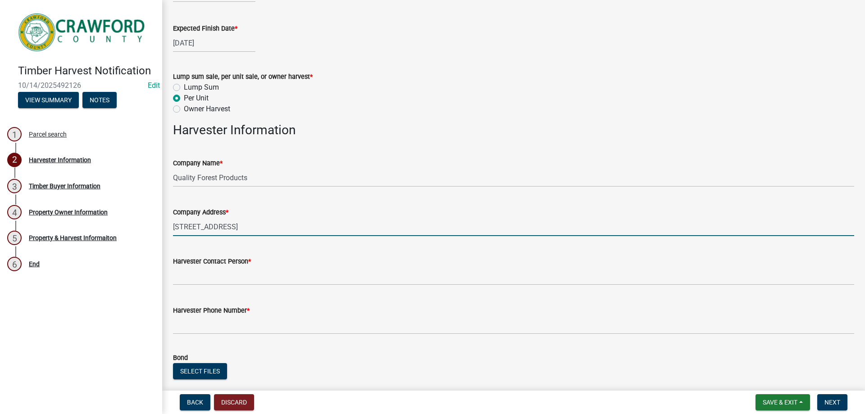
type input "PO Box 330 Forsyth GA 31029"
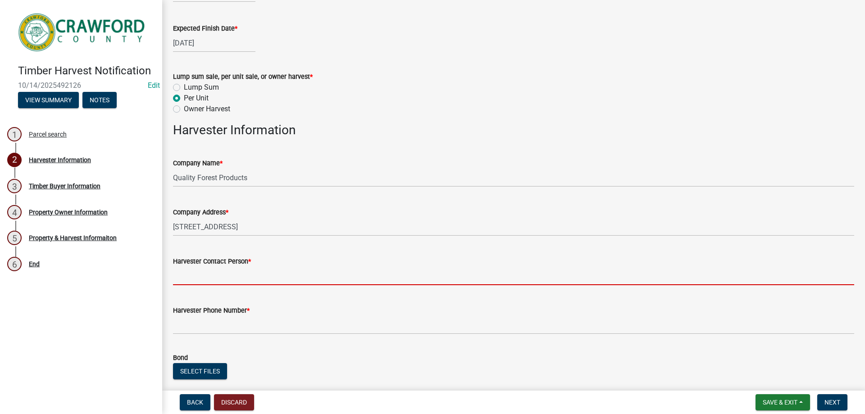
click at [255, 275] on input "Harvester Contact Person *" at bounding box center [513, 276] width 681 height 18
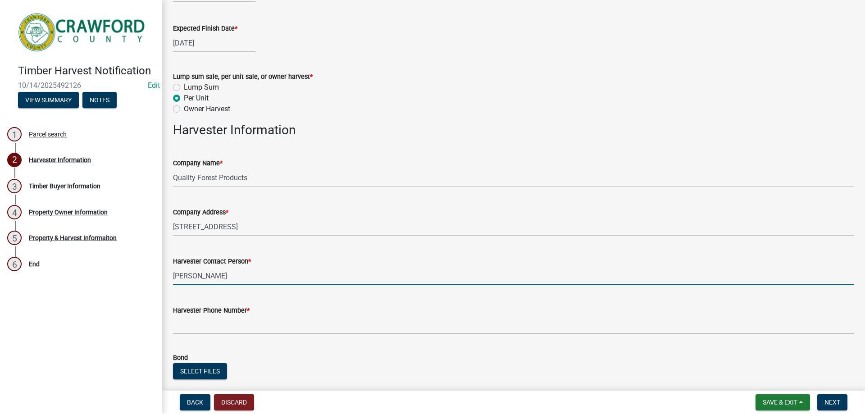
type input "Hugh Glidwell"
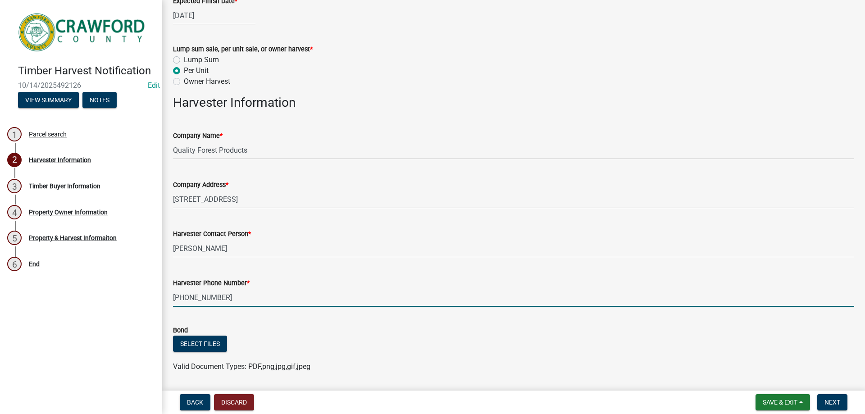
scroll to position [146, 0]
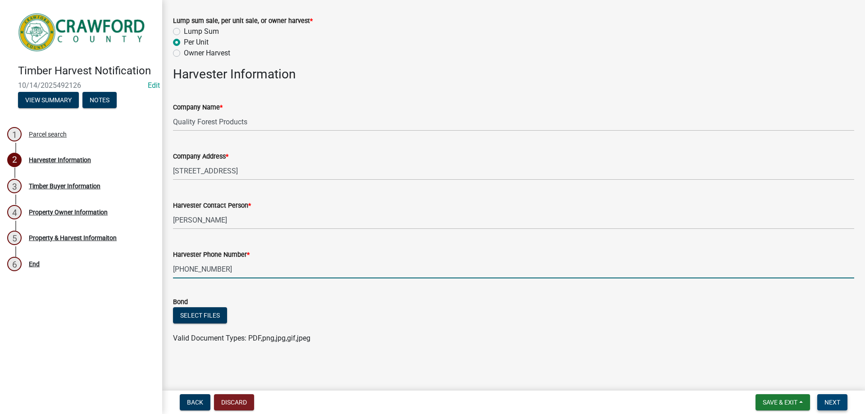
type input "678-758-2846"
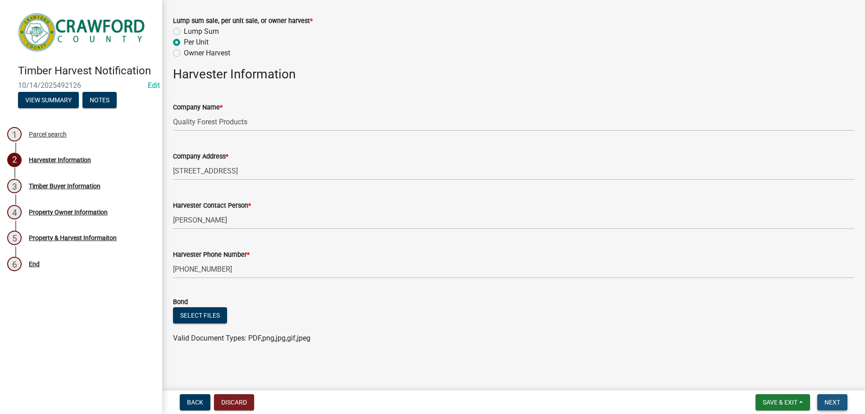
click at [833, 403] on span "Next" at bounding box center [832, 402] width 16 height 7
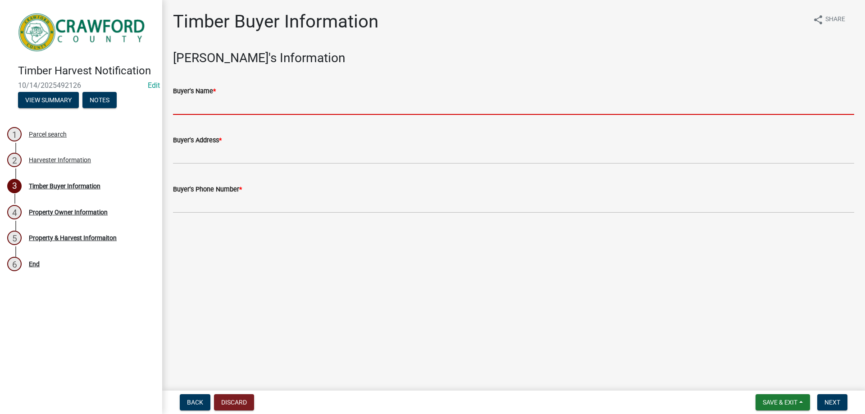
click at [226, 109] on input "Buyer's Name *" at bounding box center [513, 105] width 681 height 18
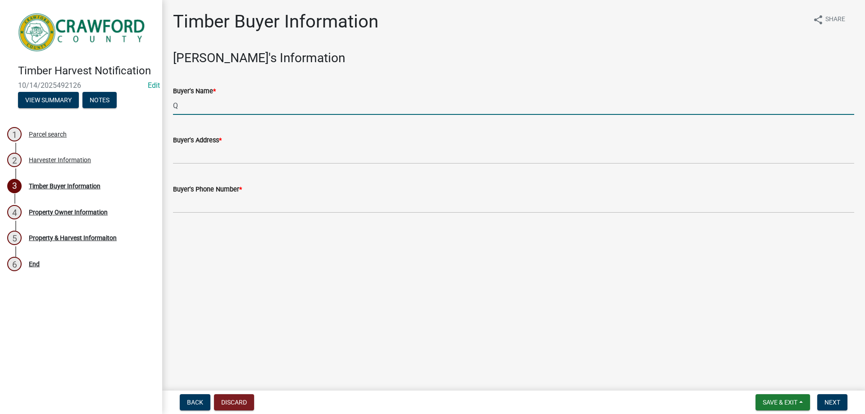
type input "Q"
click at [226, 109] on input "Q" at bounding box center [513, 105] width 681 height 18
type input "Quality Forest Products"
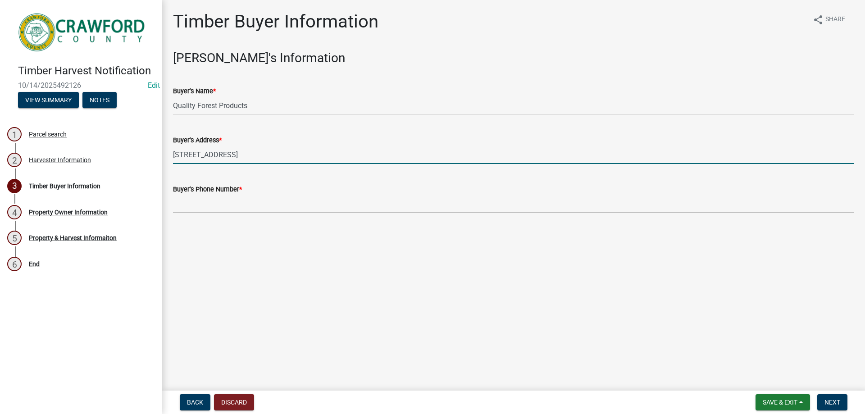
type input "PO Box 330 Forsyth GA 31029"
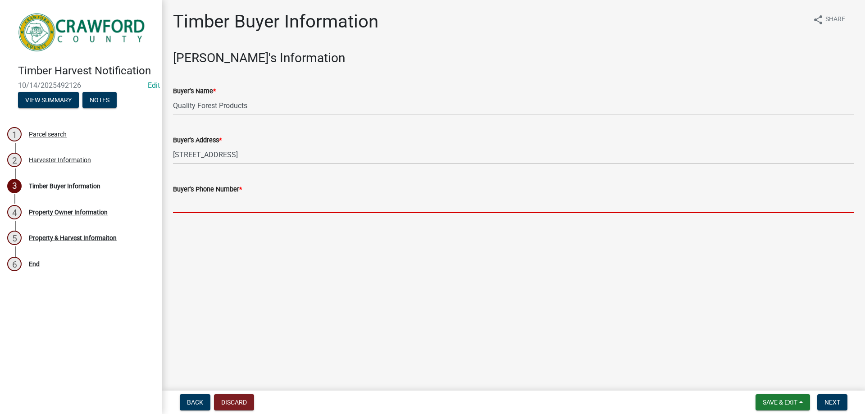
click at [234, 207] on input "Buyer's Phone Number *" at bounding box center [513, 204] width 681 height 18
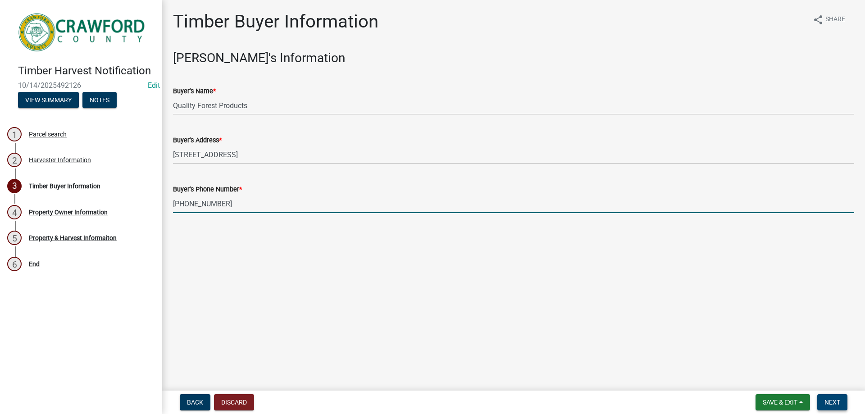
type input "678-758-2846"
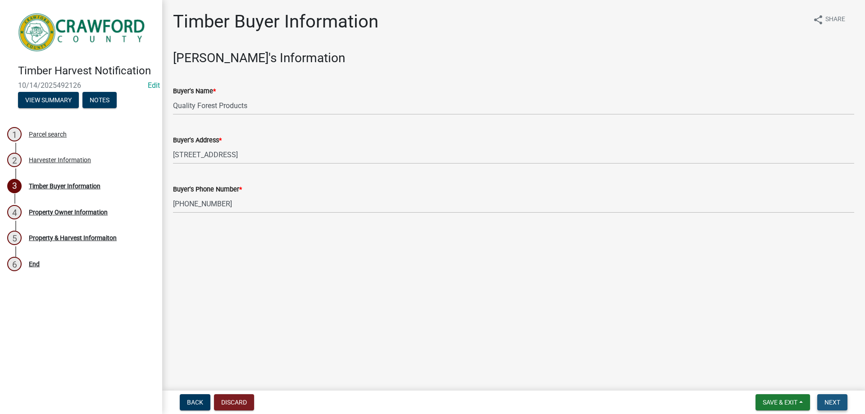
click at [836, 400] on span "Next" at bounding box center [832, 402] width 16 height 7
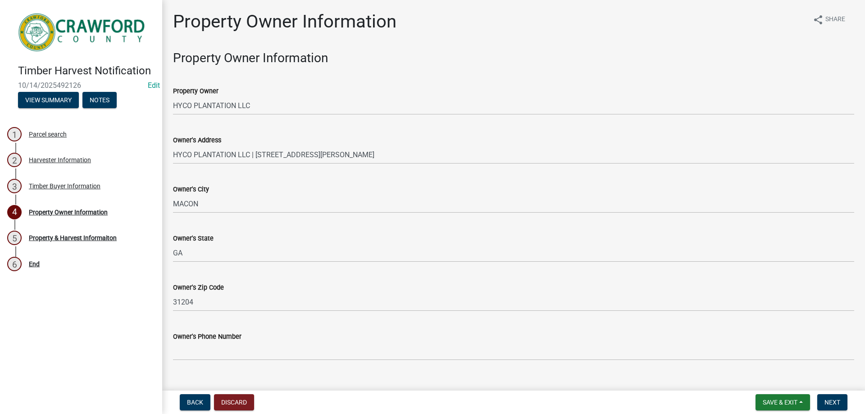
scroll to position [16, 0]
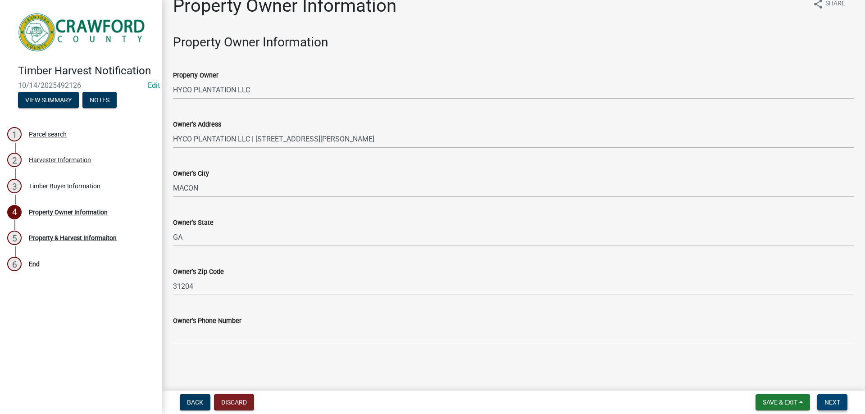
click at [828, 402] on span "Next" at bounding box center [832, 402] width 16 height 7
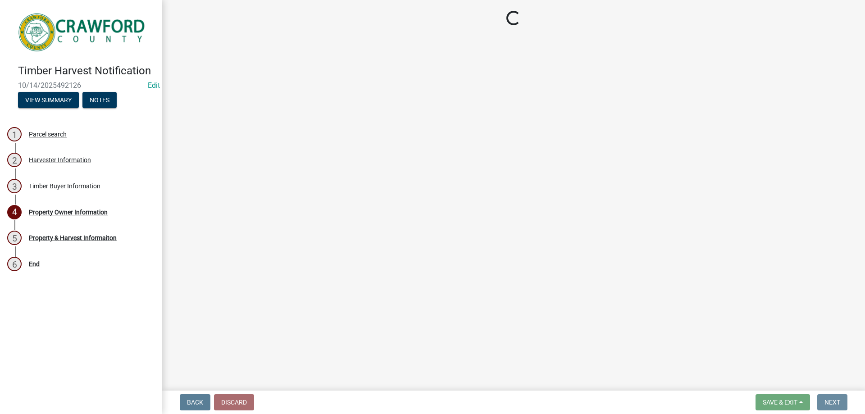
scroll to position [0, 0]
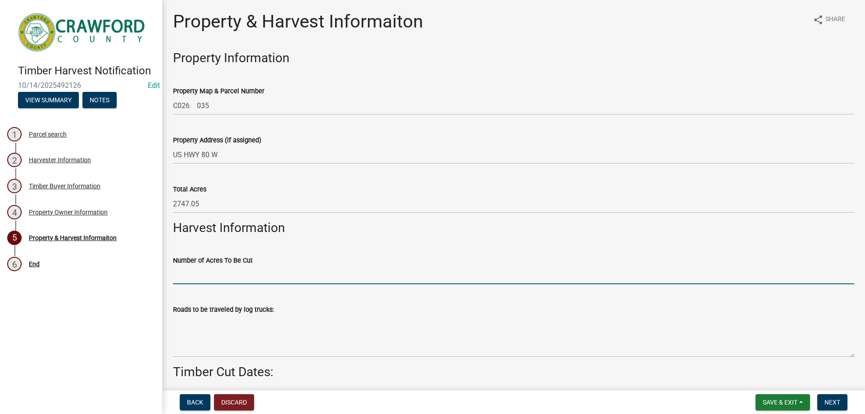
click at [224, 277] on input "Number of Acres To Be Cut" at bounding box center [513, 275] width 681 height 18
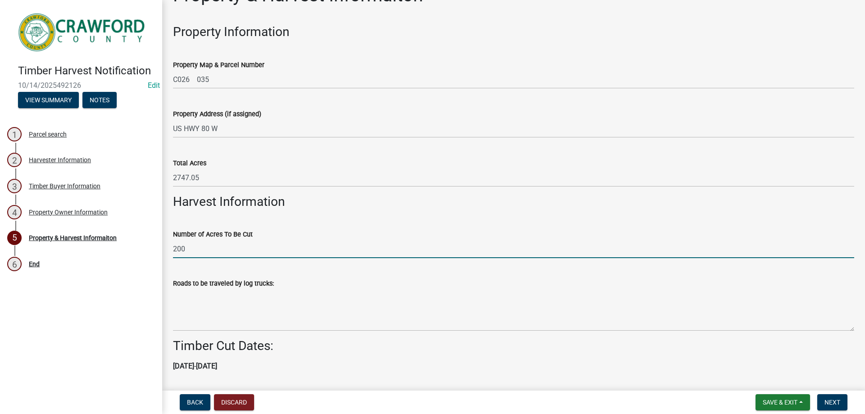
scroll to position [53, 0]
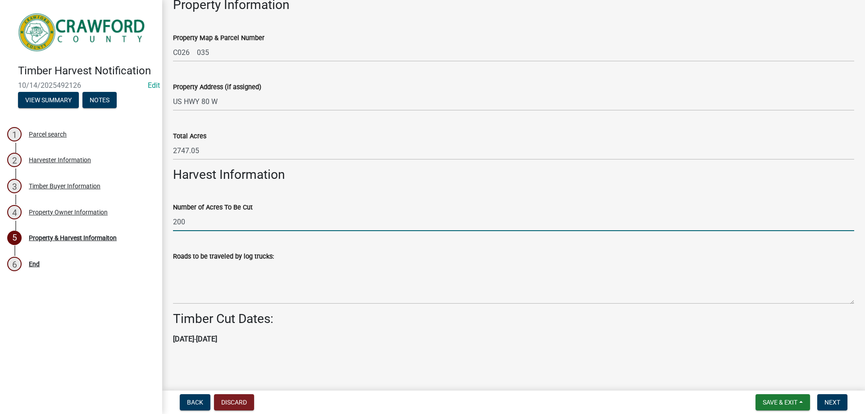
type input "200"
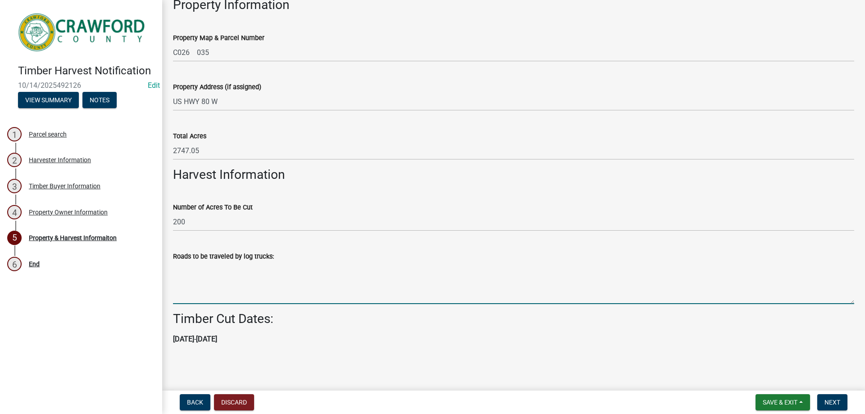
click at [254, 295] on textarea "Roads to be traveled by log trucks:" at bounding box center [513, 283] width 681 height 42
type textarea "Howard RD"
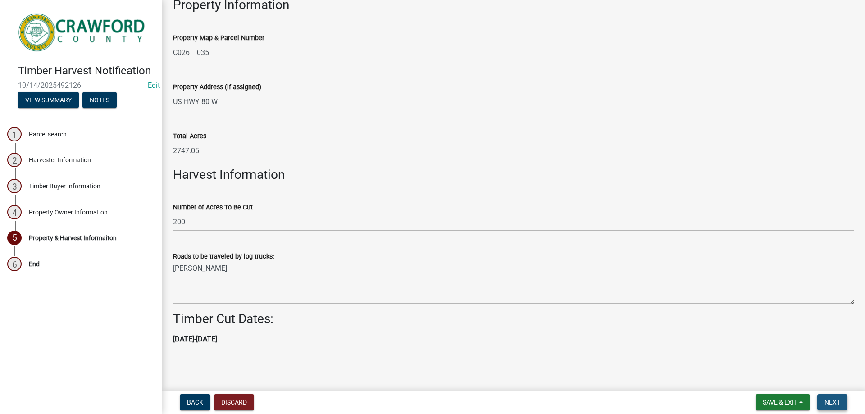
click at [831, 402] on span "Next" at bounding box center [832, 402] width 16 height 7
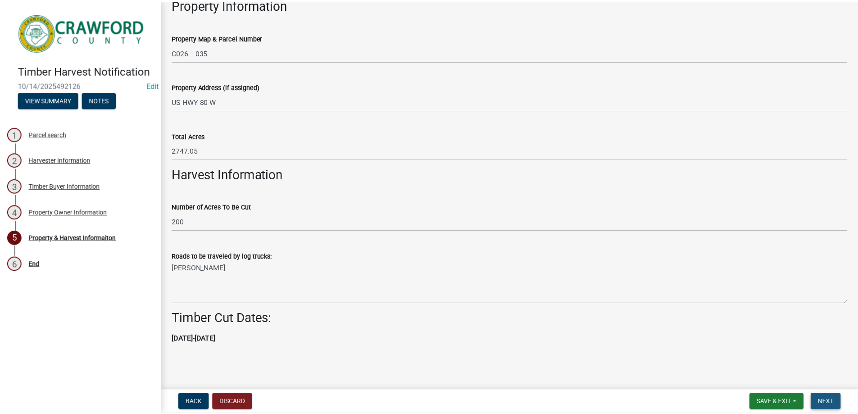
scroll to position [0, 0]
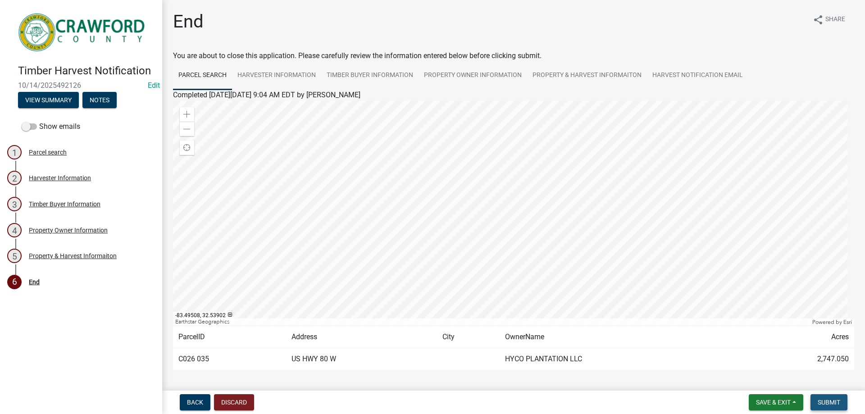
click at [832, 399] on span "Submit" at bounding box center [828, 402] width 23 height 7
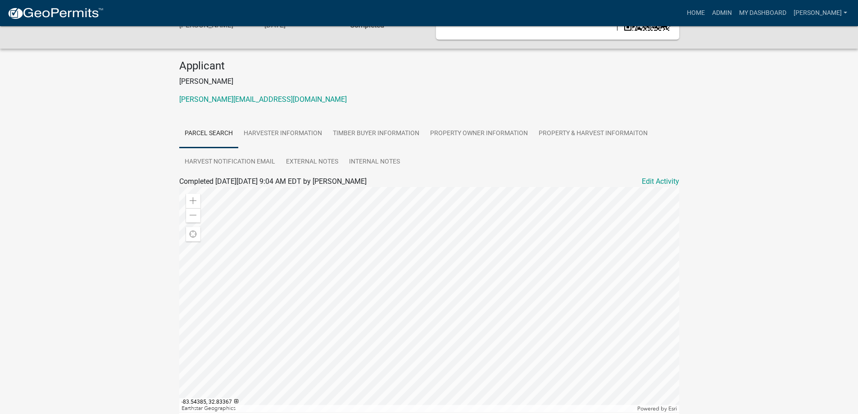
scroll to position [147, 0]
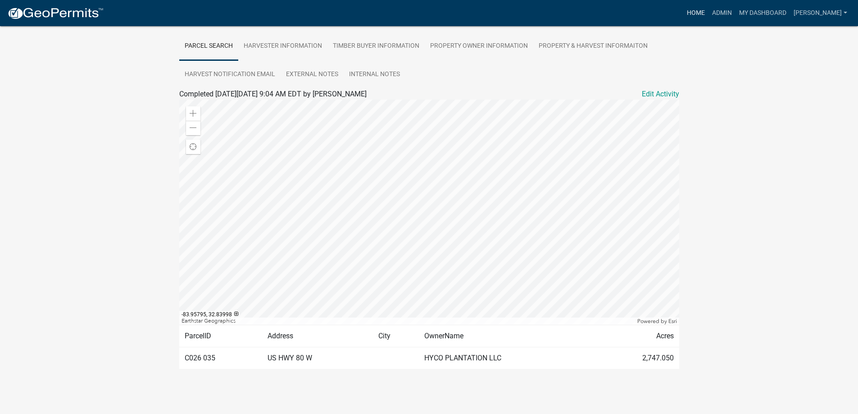
click at [707, 14] on link "Home" at bounding box center [695, 13] width 25 height 17
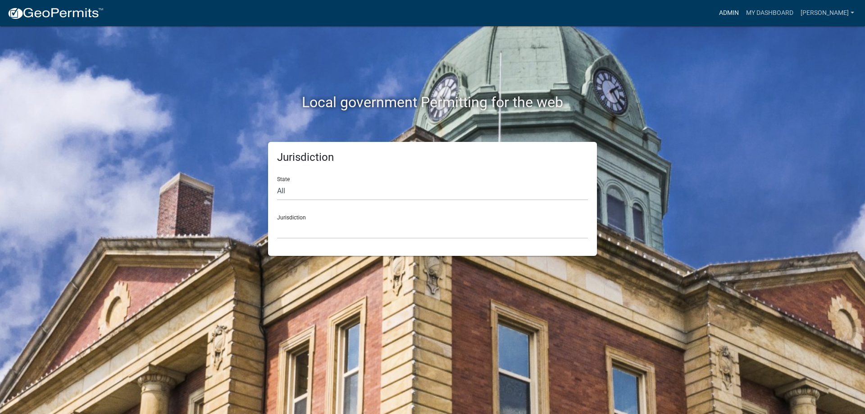
click at [731, 13] on link "Admin" at bounding box center [728, 13] width 27 height 17
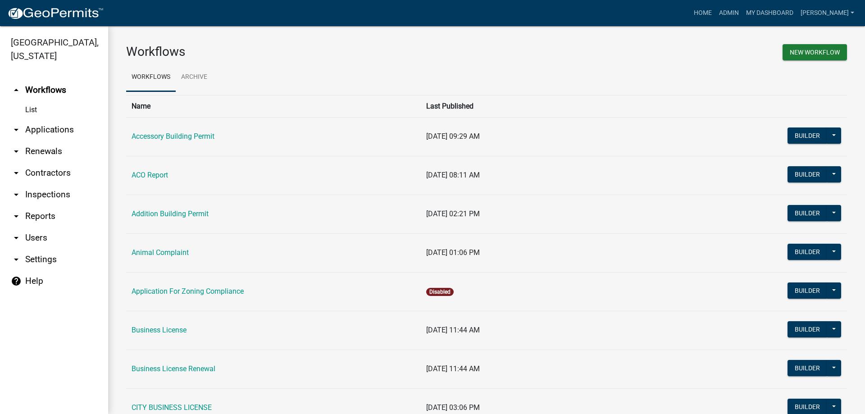
click at [56, 129] on link "arrow_drop_down Applications" at bounding box center [54, 130] width 108 height 22
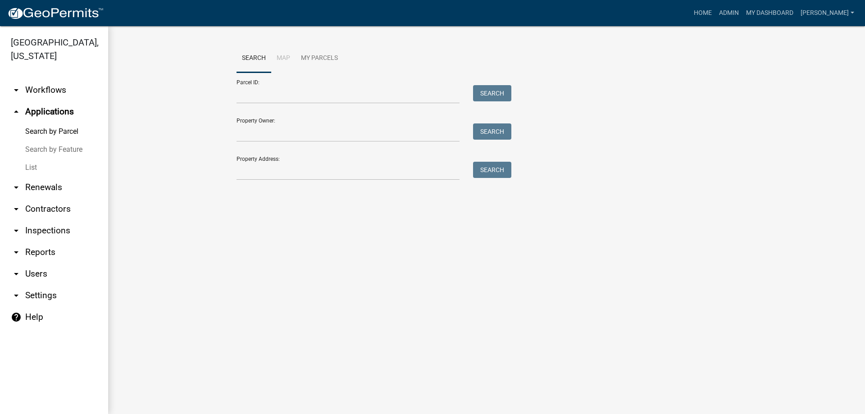
click at [32, 168] on link "List" at bounding box center [54, 168] width 108 height 18
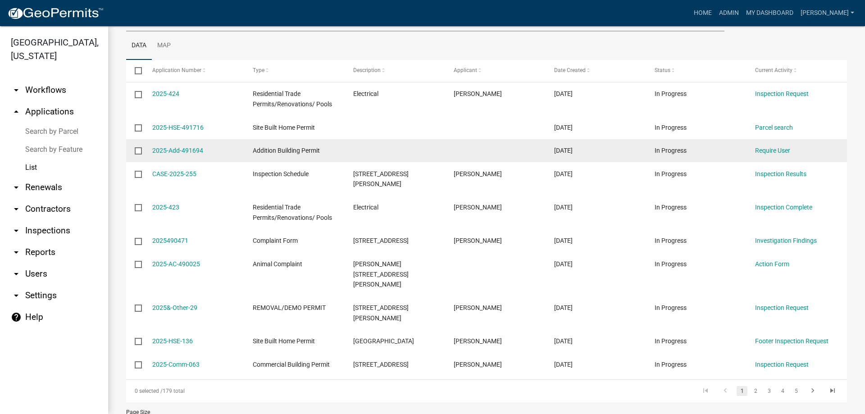
scroll to position [129, 0]
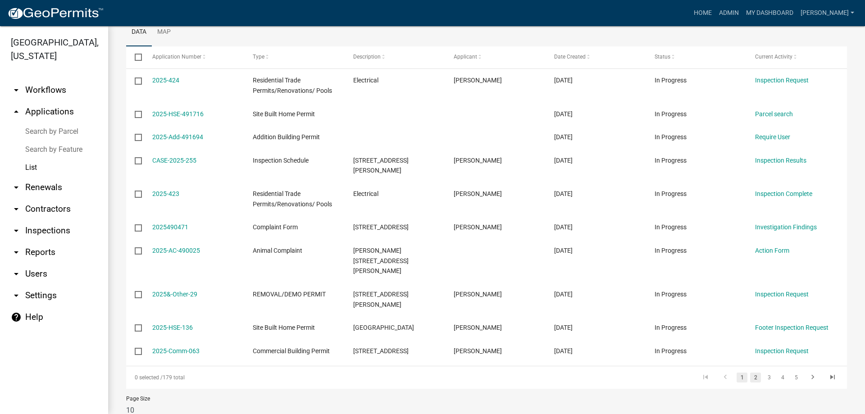
click at [750, 372] on link "2" at bounding box center [755, 377] width 11 height 10
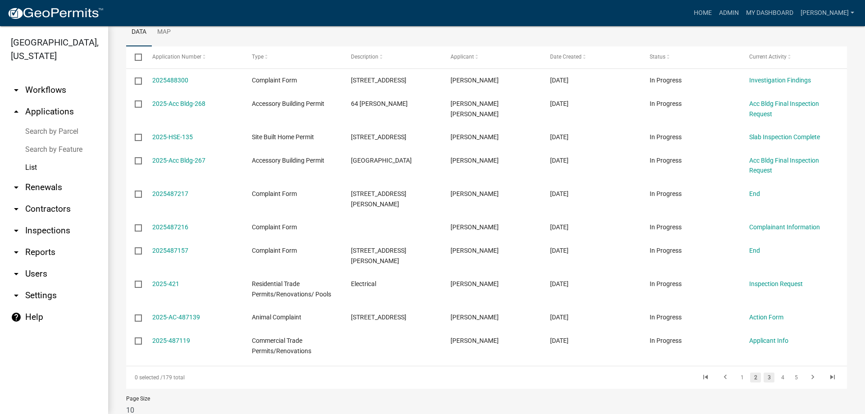
click at [763, 372] on link "3" at bounding box center [768, 377] width 11 height 10
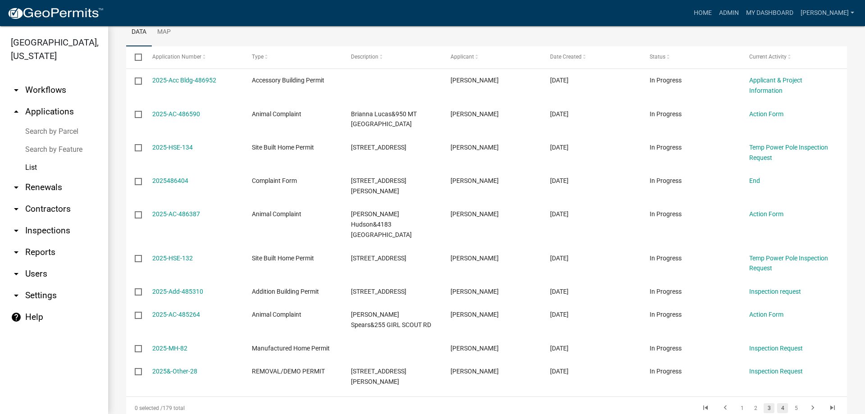
click at [778, 403] on link "4" at bounding box center [782, 408] width 11 height 10
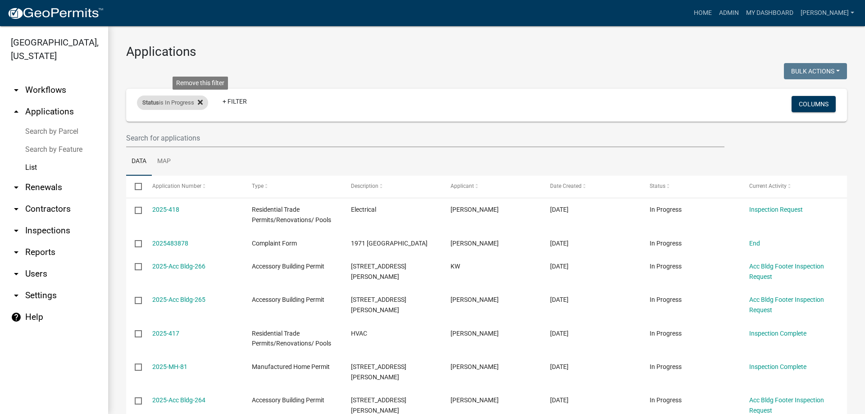
click at [201, 106] on fa-icon at bounding box center [198, 102] width 9 height 14
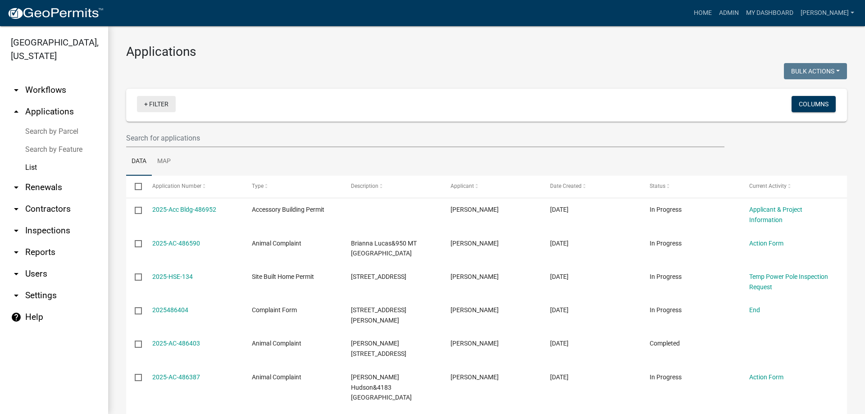
click at [150, 108] on link "+ Filter" at bounding box center [156, 104] width 39 height 16
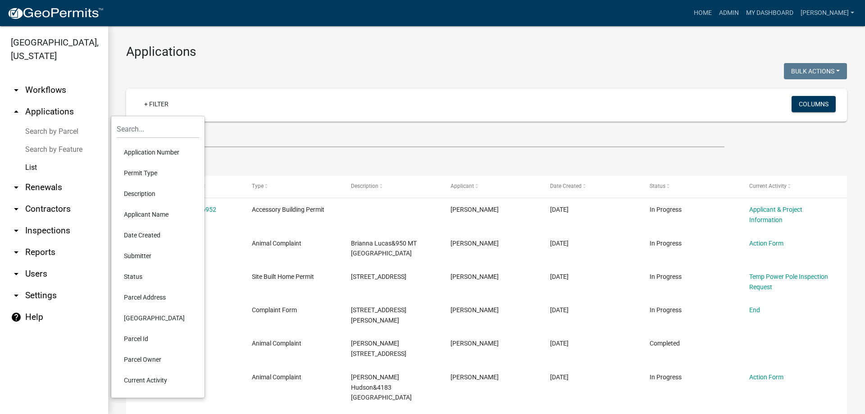
click at [135, 278] on li "Status" at bounding box center [158, 276] width 82 height 21
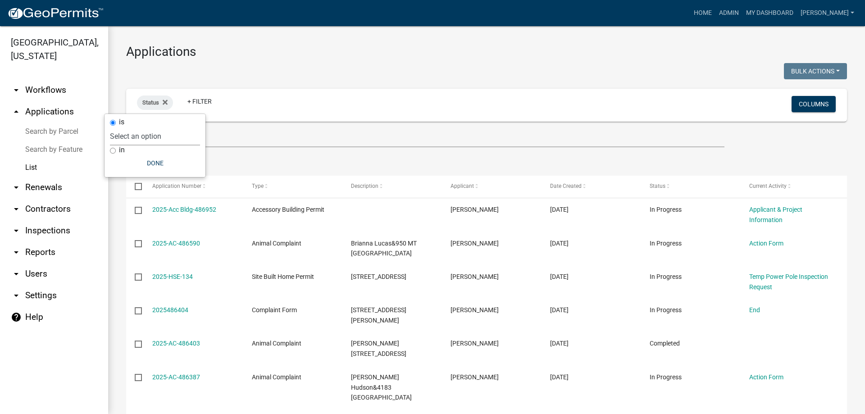
click at [145, 131] on select "Select an option Not Started In Progress Completed Expired Locked Withdrawn Voi…" at bounding box center [155, 136] width 90 height 18
click at [241, 68] on div at bounding box center [302, 72] width 367 height 18
click at [157, 103] on span "Status" at bounding box center [150, 102] width 17 height 7
click at [151, 134] on select "Select an option Not Started In Progress Completed Expired Locked Withdrawn Voi…" at bounding box center [155, 136] width 90 height 18
click at [164, 104] on icon at bounding box center [165, 102] width 5 height 5
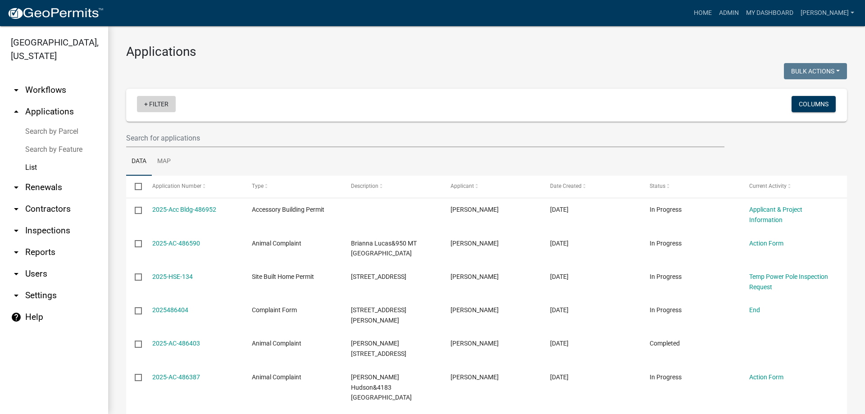
click at [157, 109] on link "+ Filter" at bounding box center [156, 104] width 39 height 16
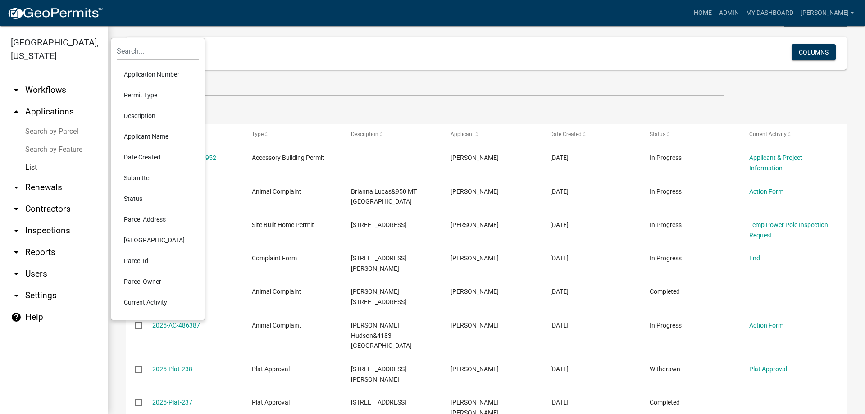
scroll to position [45, 0]
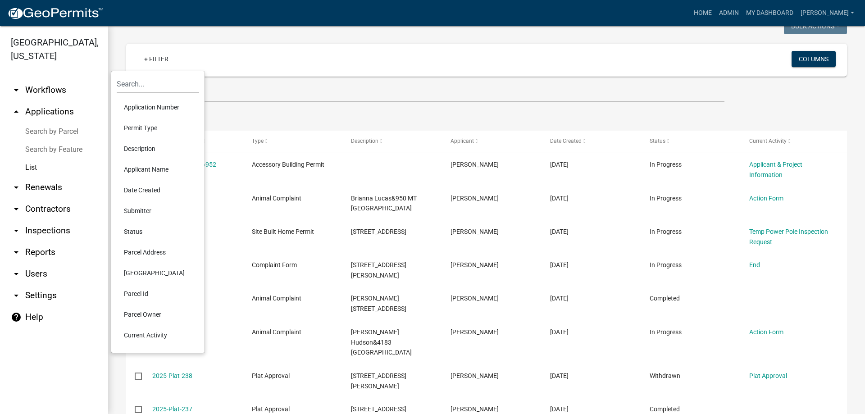
click at [136, 229] on li "Status" at bounding box center [158, 231] width 82 height 21
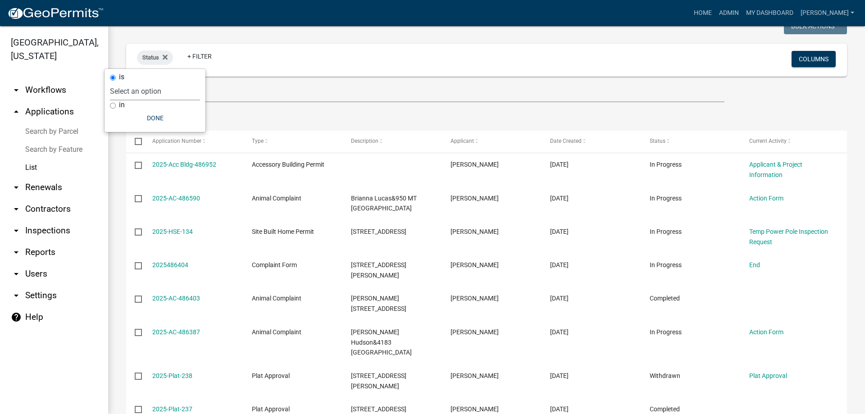
click at [163, 96] on select "Select an option Not Started In Progress Completed Expired Locked Withdrawn Voi…" at bounding box center [155, 91] width 90 height 18
select select "1"
click at [128, 82] on select "Select an option Not Started In Progress Completed Expired Locked Withdrawn Voi…" at bounding box center [155, 91] width 90 height 18
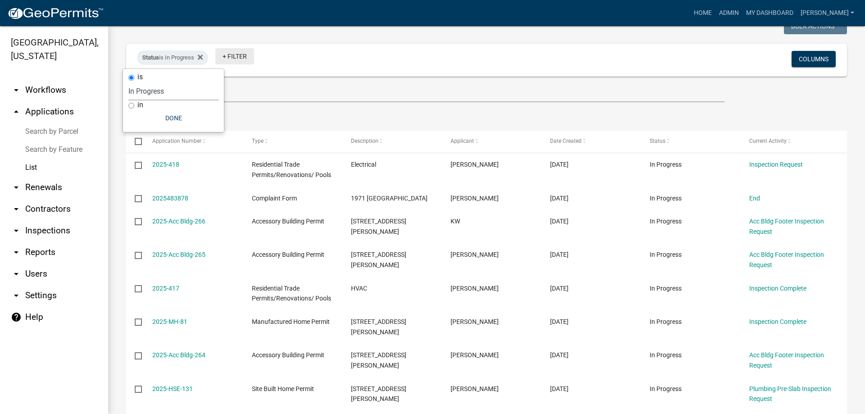
click at [231, 59] on link "+ Filter" at bounding box center [234, 56] width 39 height 16
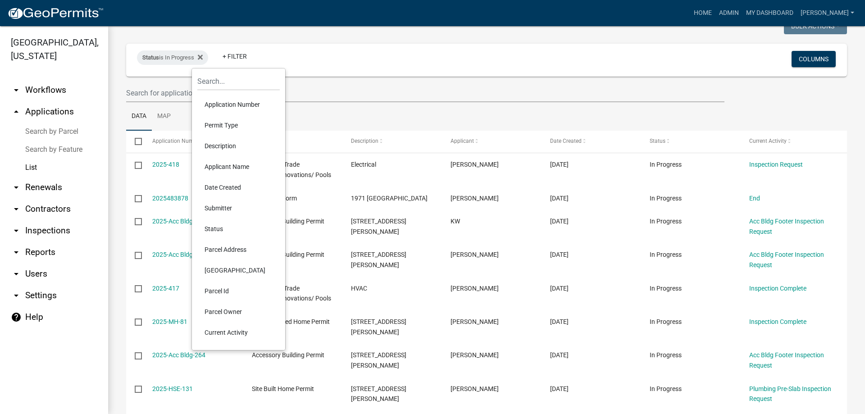
click at [312, 59] on div "Status is In Progress + Filter" at bounding box center [367, 59] width 475 height 23
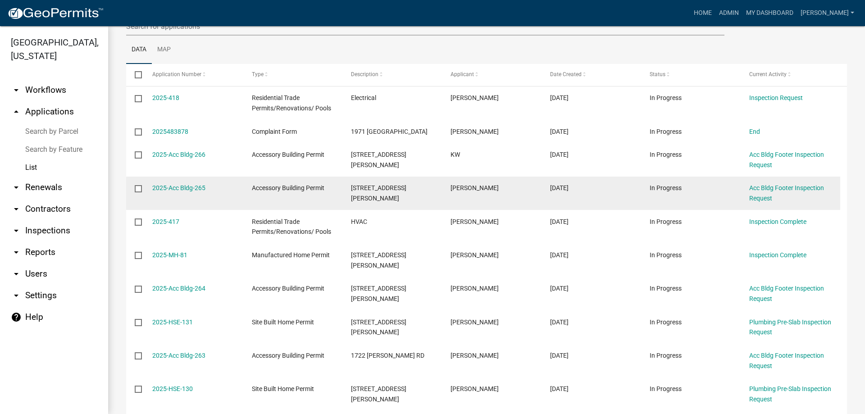
scroll to position [180, 0]
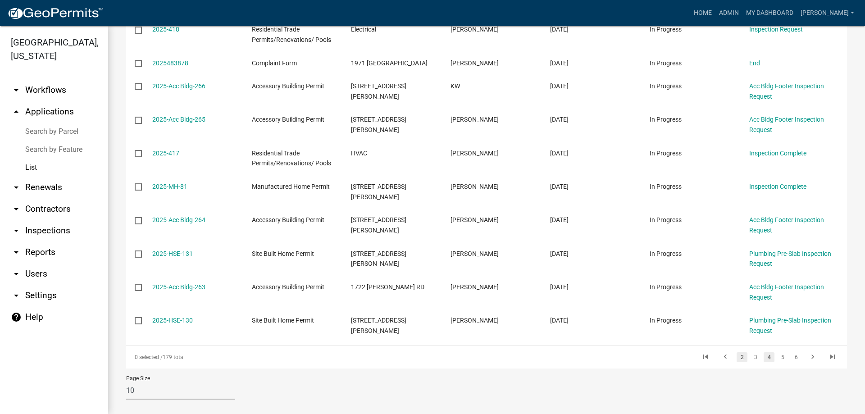
click at [736, 360] on link "2" at bounding box center [741, 357] width 11 height 10
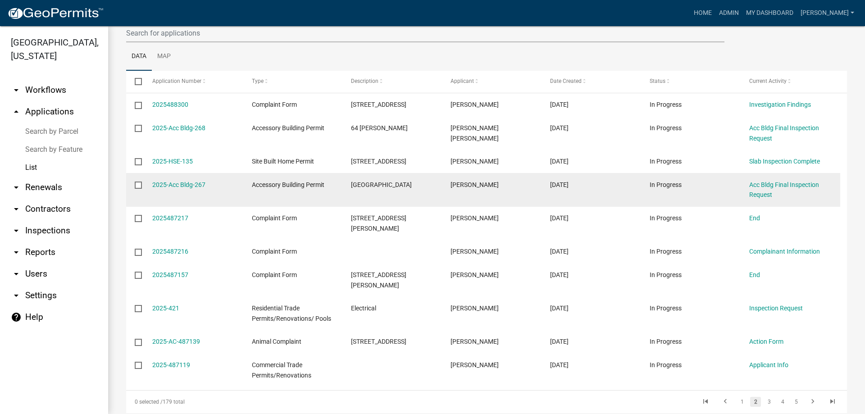
scroll to position [150, 0]
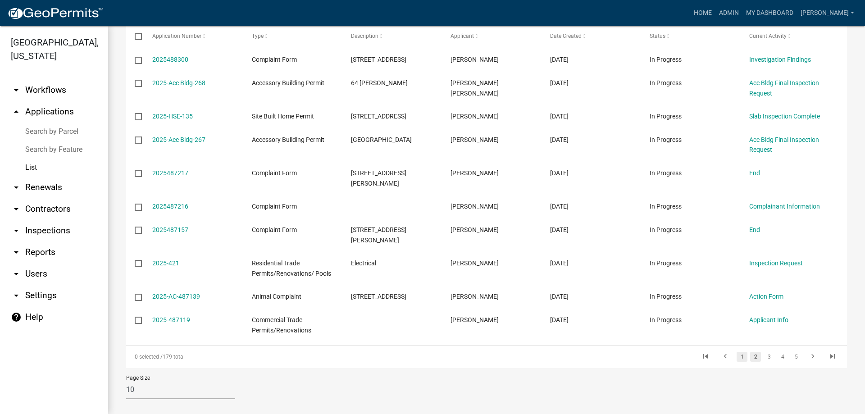
click at [738, 352] on link "1" at bounding box center [741, 357] width 11 height 10
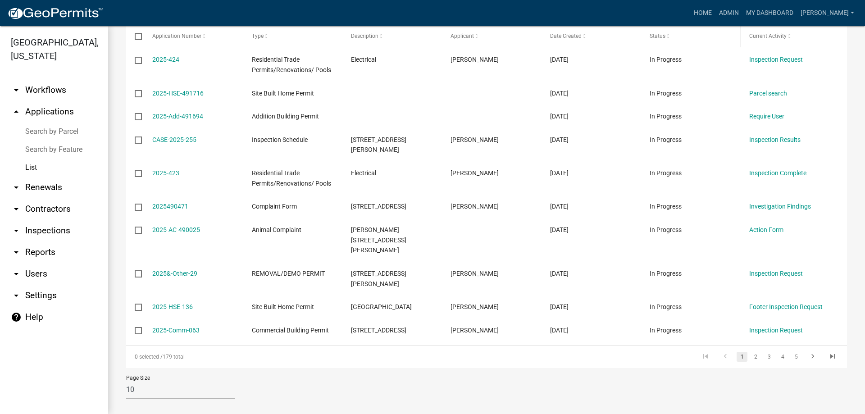
scroll to position [129, 0]
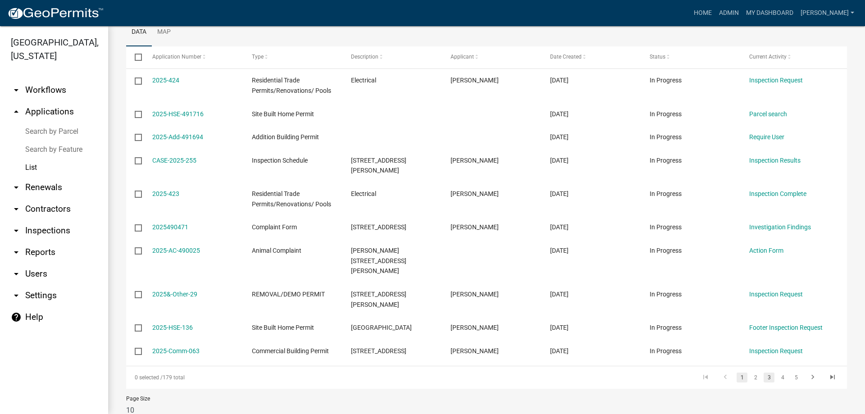
click at [763, 372] on link "3" at bounding box center [768, 377] width 11 height 10
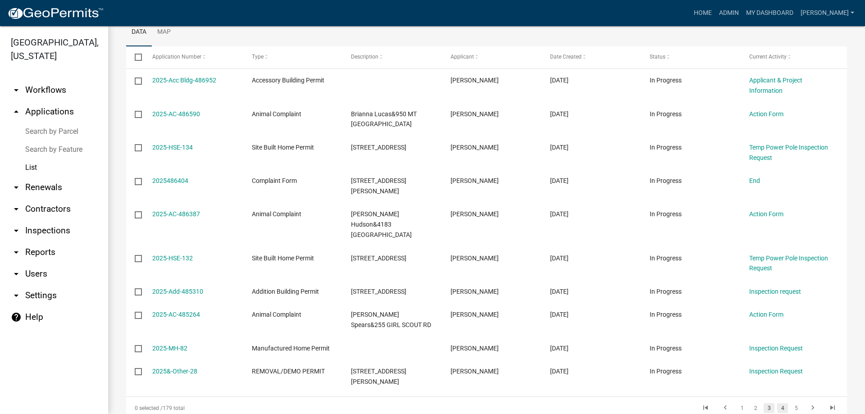
click at [778, 403] on link "4" at bounding box center [782, 408] width 11 height 10
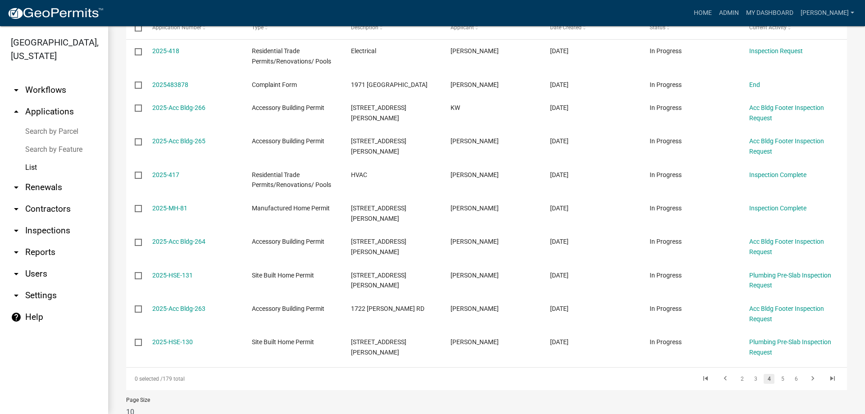
scroll to position [174, 0]
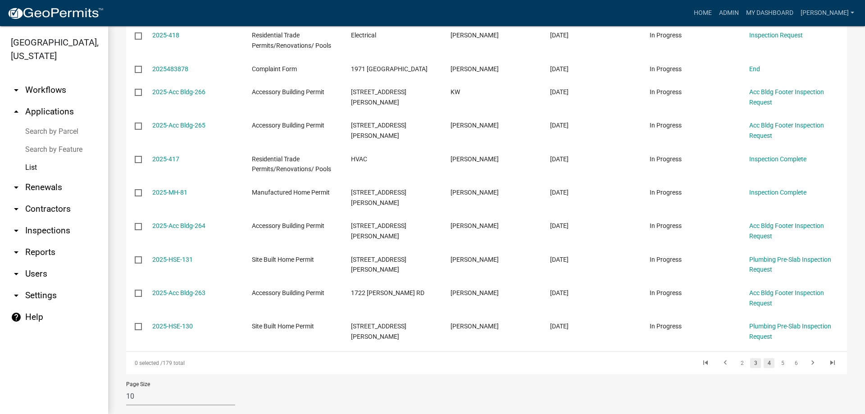
click at [751, 366] on link "3" at bounding box center [755, 363] width 11 height 10
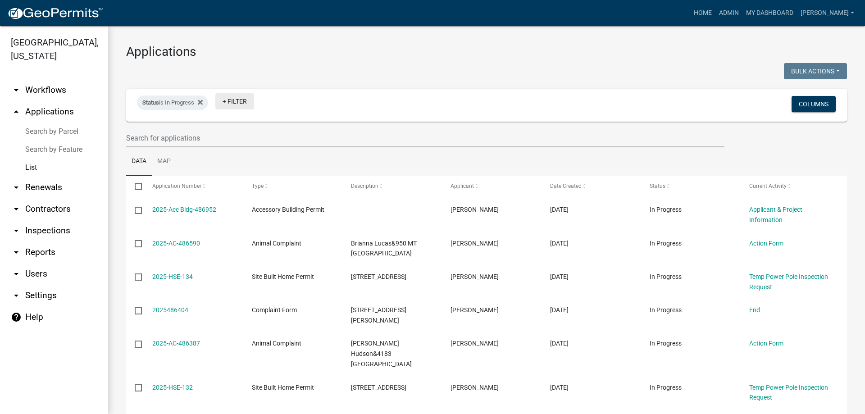
click at [245, 105] on link "+ Filter" at bounding box center [234, 101] width 39 height 16
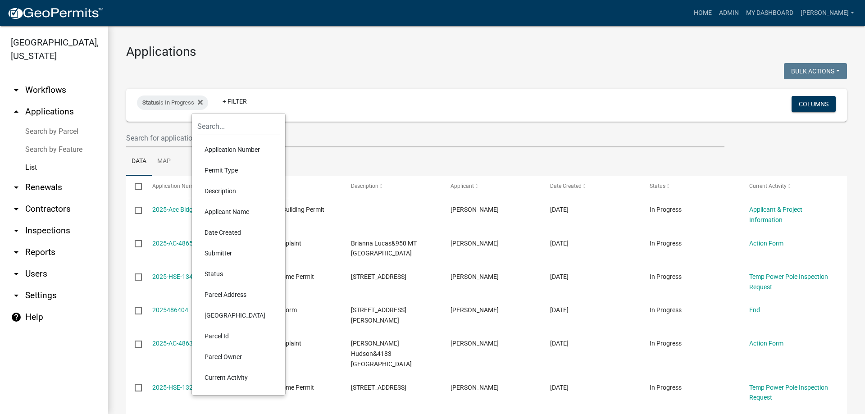
click at [245, 169] on li "Permit Type" at bounding box center [238, 170] width 82 height 21
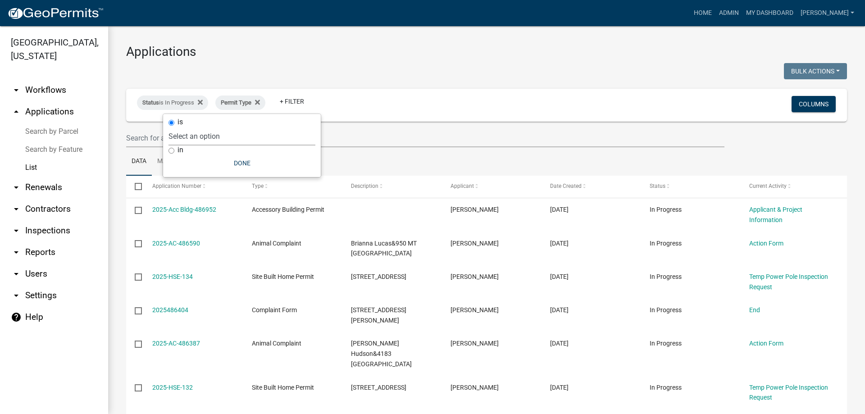
click at [236, 134] on select "Select an option Accessory Building Permit ACO Report Addition Building Permit …" at bounding box center [241, 136] width 147 height 18
select select "bb04d8dc-b4af-4b56-8a86-3020d5ed6478"
click at [208, 127] on select "Select an option Accessory Building Permit ACO Report Addition Building Permit …" at bounding box center [241, 136] width 147 height 18
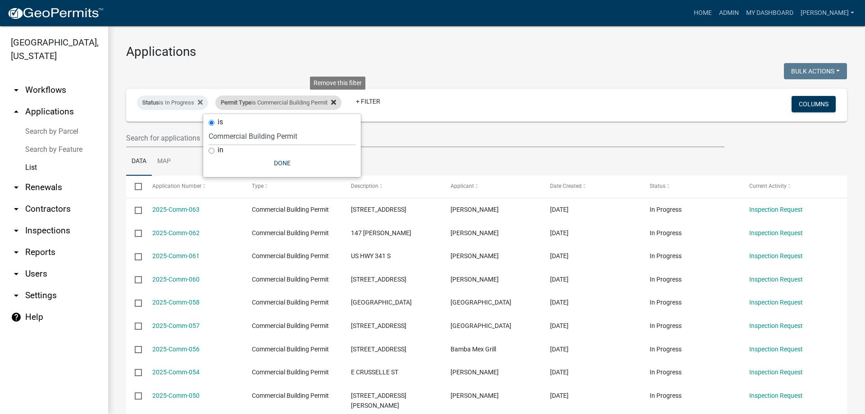
click at [336, 99] on icon at bounding box center [333, 102] width 5 height 7
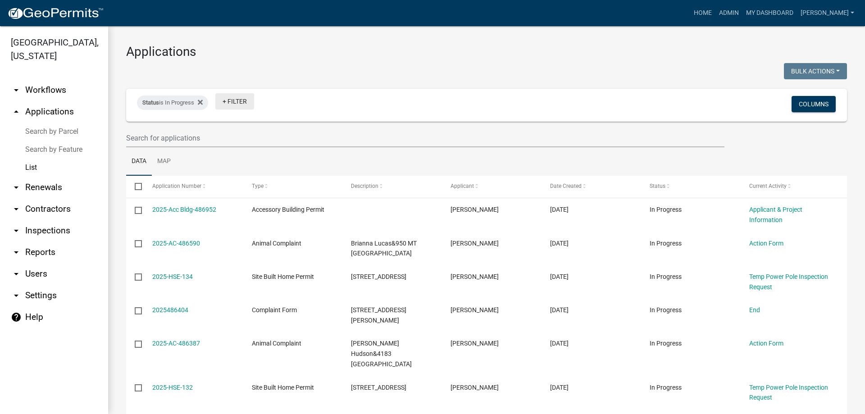
click at [230, 104] on link "+ Filter" at bounding box center [234, 101] width 39 height 16
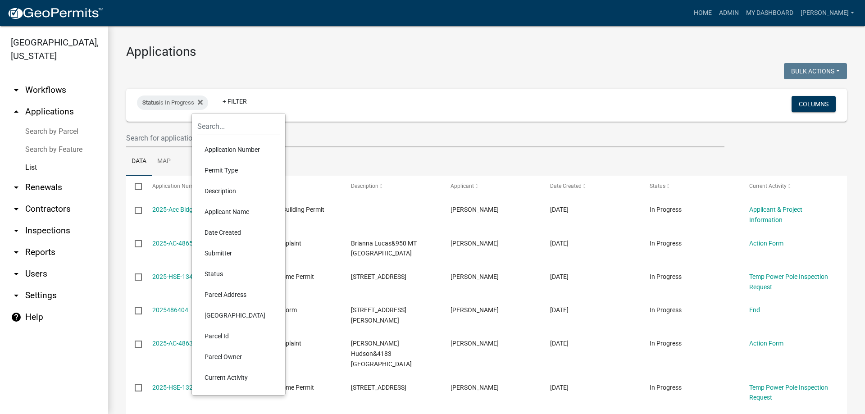
click at [234, 171] on li "Permit Type" at bounding box center [238, 170] width 82 height 21
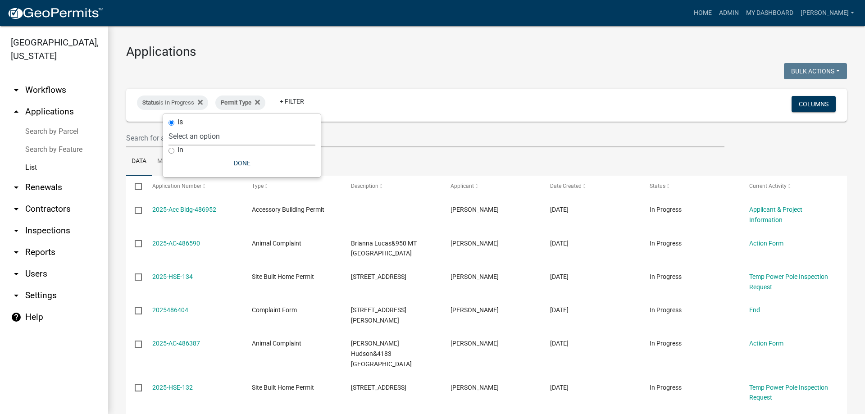
click at [263, 137] on select "Select an option Accessory Building Permit ACO Report Addition Building Permit …" at bounding box center [241, 136] width 147 height 18
select select "f4540a08-c979-4261-bb88-a35e657901d0"
click at [224, 127] on select "Select an option Accessory Building Permit ACO Report Addition Building Permit …" at bounding box center [241, 136] width 147 height 18
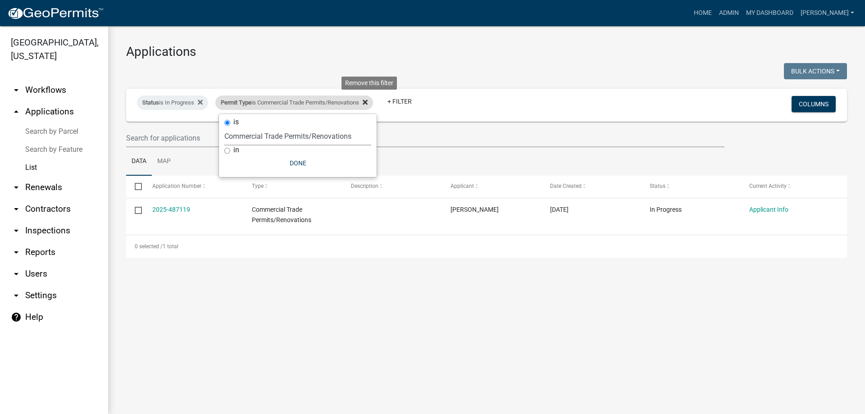
click at [367, 101] on icon at bounding box center [364, 102] width 5 height 5
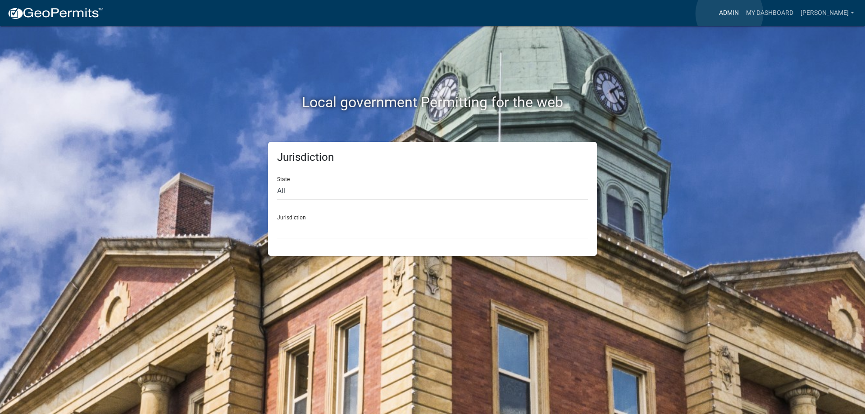
click at [729, 14] on link "Admin" at bounding box center [728, 13] width 27 height 17
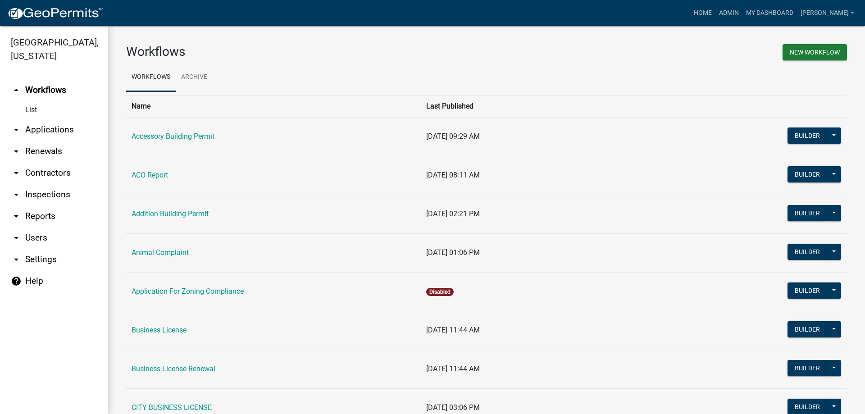
click at [40, 130] on link "arrow_drop_down Applications" at bounding box center [54, 130] width 108 height 22
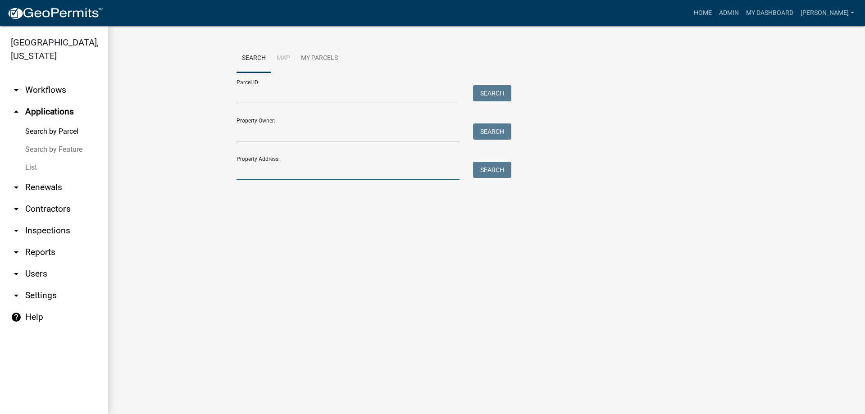
click at [263, 172] on input "Property Address:" at bounding box center [347, 171] width 223 height 18
type input "c072 040"
click at [501, 170] on button "Search" at bounding box center [492, 170] width 38 height 16
drag, startPoint x: 288, startPoint y: 172, endPoint x: 186, endPoint y: 176, distance: 101.9
click at [186, 176] on wm-workflow-application-search-view "Search Map My Parcels Parcel ID: Search Property Owner: Search Property Address…" at bounding box center [486, 130] width 720 height 173
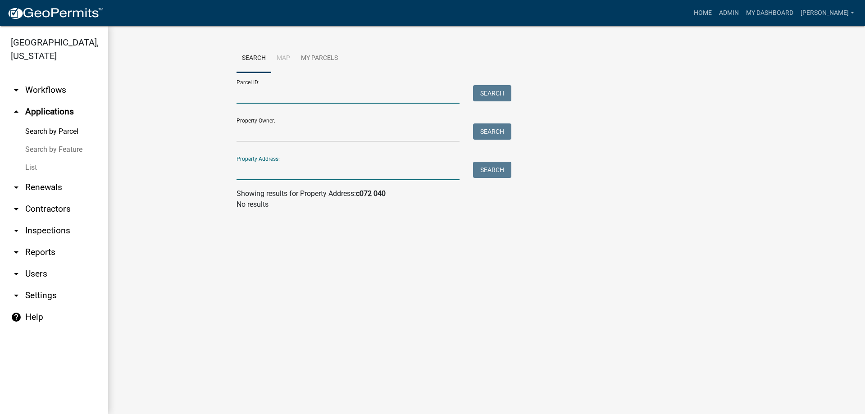
click at [246, 97] on input "Parcel ID:" at bounding box center [347, 94] width 223 height 18
type input "c072040"
click at [495, 100] on button "Search" at bounding box center [492, 93] width 38 height 16
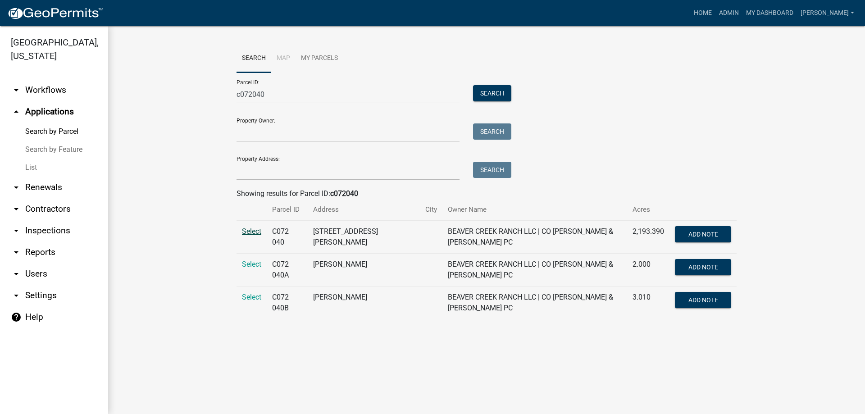
click at [255, 234] on span "Select" at bounding box center [251, 231] width 19 height 9
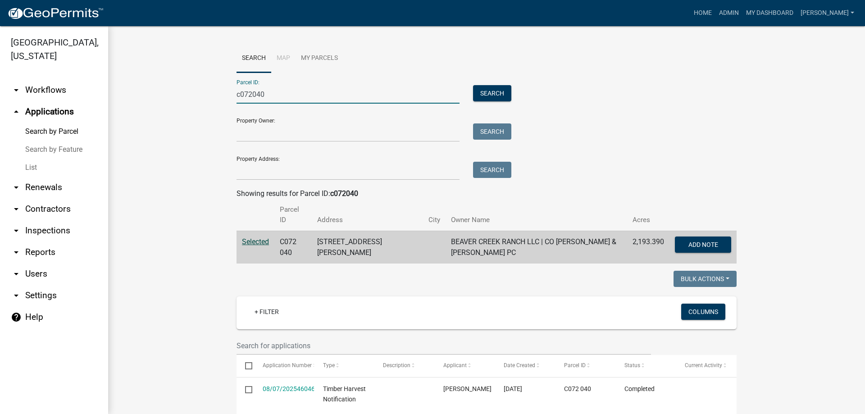
drag, startPoint x: 274, startPoint y: 97, endPoint x: 212, endPoint y: 93, distance: 62.3
click at [212, 93] on wm-workflow-application-search-view "Search Map My Parcels Parcel ID: c072040 Search Property Owner: Search Property…" at bounding box center [486, 345] width 720 height 603
click at [489, 92] on button "Search" at bounding box center [492, 93] width 38 height 16
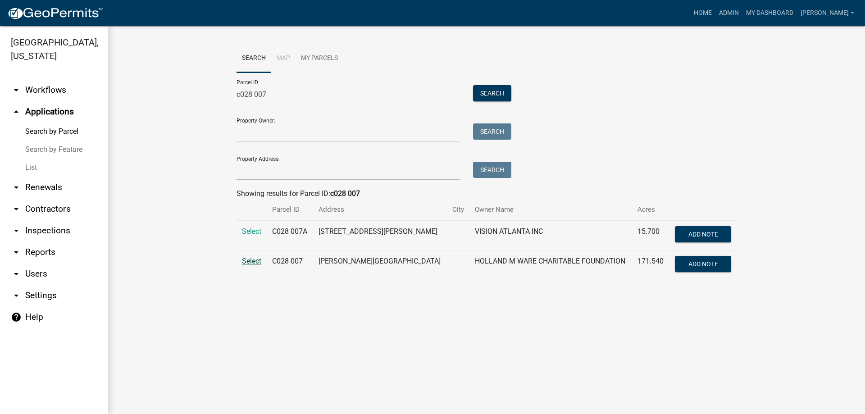
click at [249, 264] on span "Select" at bounding box center [251, 261] width 19 height 9
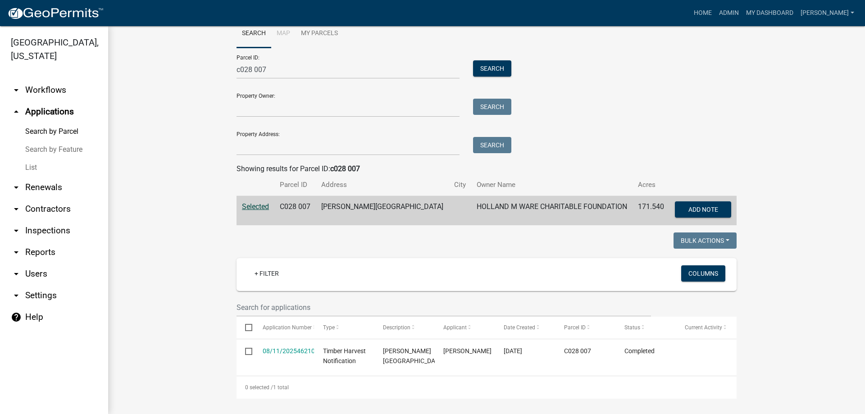
scroll to position [38, 0]
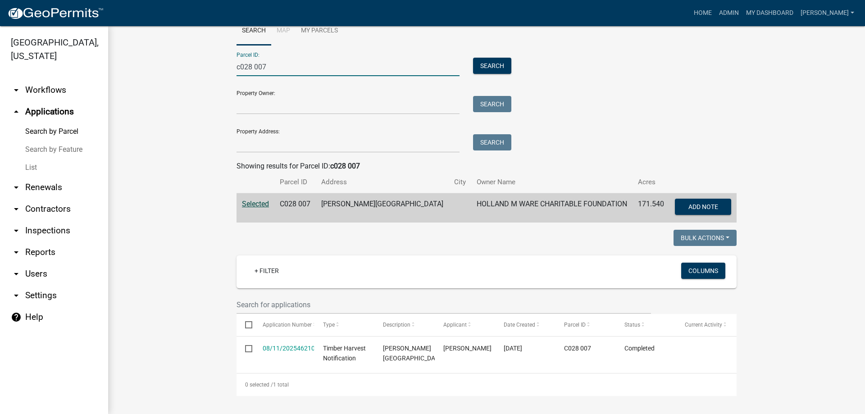
drag, startPoint x: 280, startPoint y: 54, endPoint x: 208, endPoint y: 50, distance: 71.7
click at [208, 50] on wm-workflow-application-search-view "Search Map My Parcels Parcel ID: c028 007 Search Property Owner: Search Propert…" at bounding box center [486, 206] width 720 height 379
click at [492, 58] on button "Search" at bounding box center [492, 66] width 38 height 16
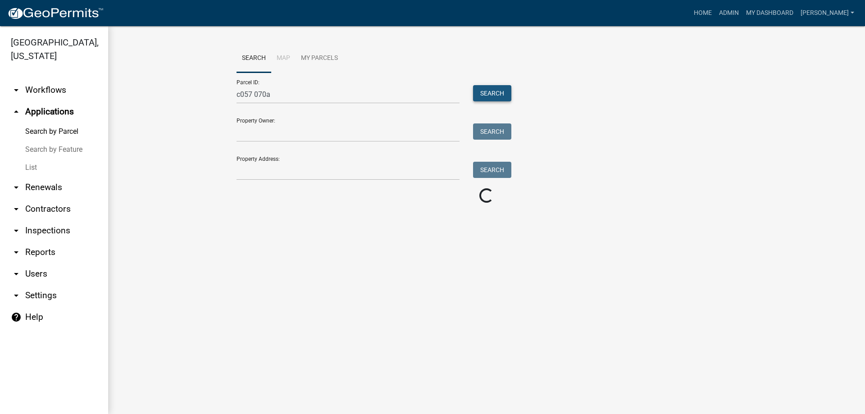
scroll to position [0, 0]
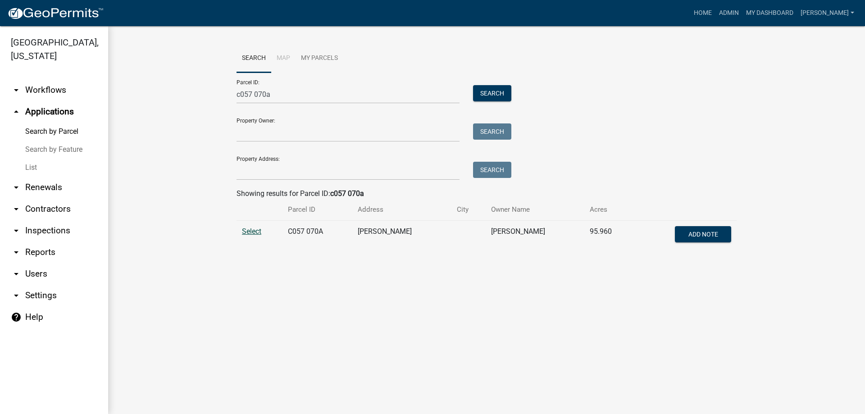
click at [256, 232] on span "Select" at bounding box center [251, 231] width 19 height 9
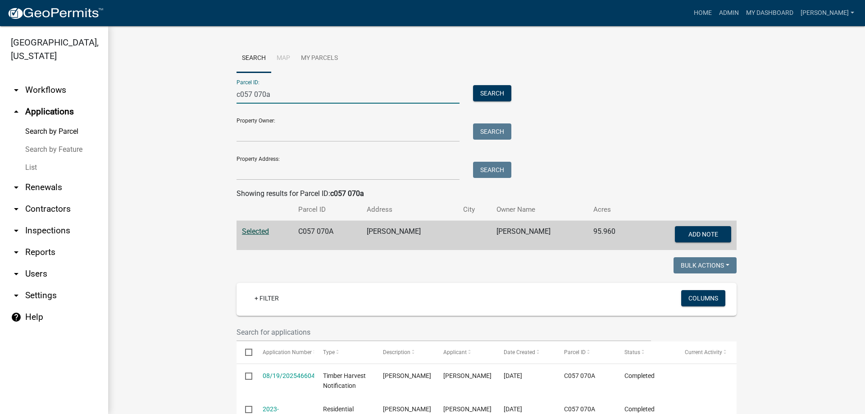
drag, startPoint x: 272, startPoint y: 95, endPoint x: 195, endPoint y: 103, distance: 77.5
click at [195, 103] on wm-workflow-application-search-view "Search Map My Parcels Parcel ID: c057 070a Search Property Owner: Search Proper…" at bounding box center [486, 250] width 720 height 412
click at [489, 95] on button "Search" at bounding box center [492, 93] width 38 height 16
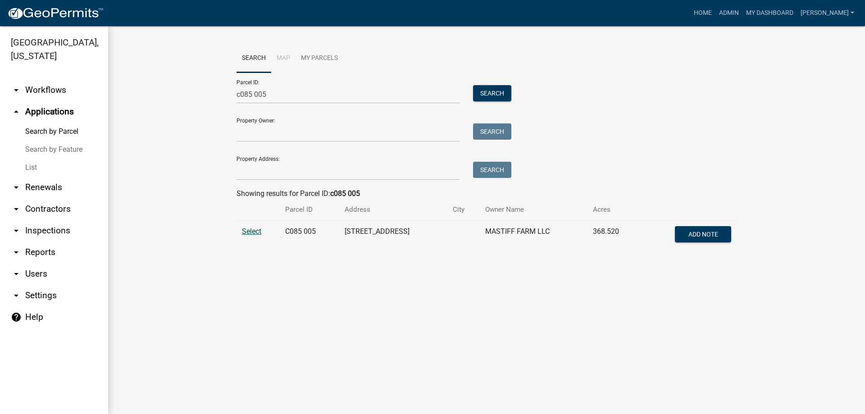
click at [254, 231] on span "Select" at bounding box center [251, 231] width 19 height 9
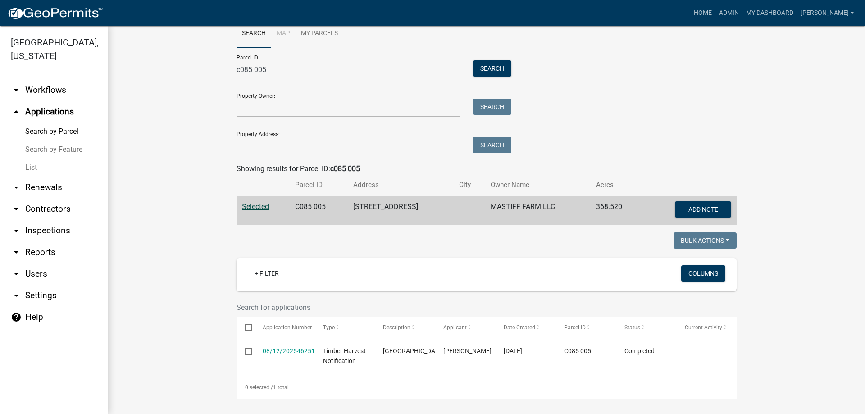
scroll to position [38, 0]
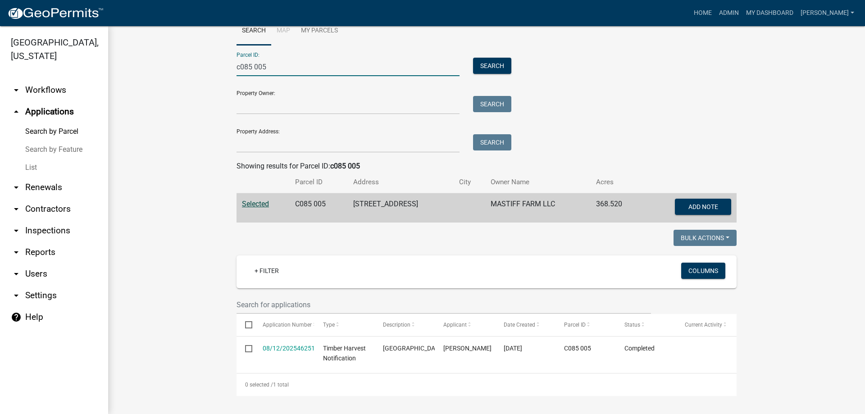
drag, startPoint x: 267, startPoint y: 59, endPoint x: 217, endPoint y: 59, distance: 49.1
click at [217, 59] on wm-workflow-application-search-view "Search Map My Parcels Parcel ID: c085 005 Search Property Owner: Search Propert…" at bounding box center [486, 206] width 720 height 379
click at [480, 58] on button "Search" at bounding box center [492, 66] width 38 height 16
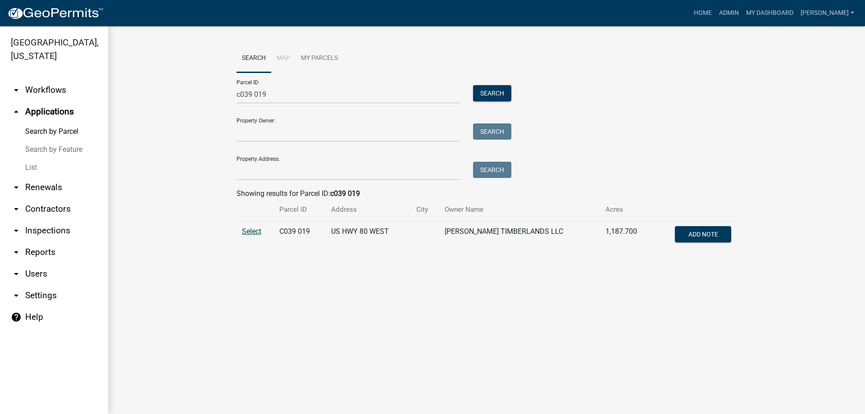
click at [244, 230] on span "Select" at bounding box center [251, 231] width 19 height 9
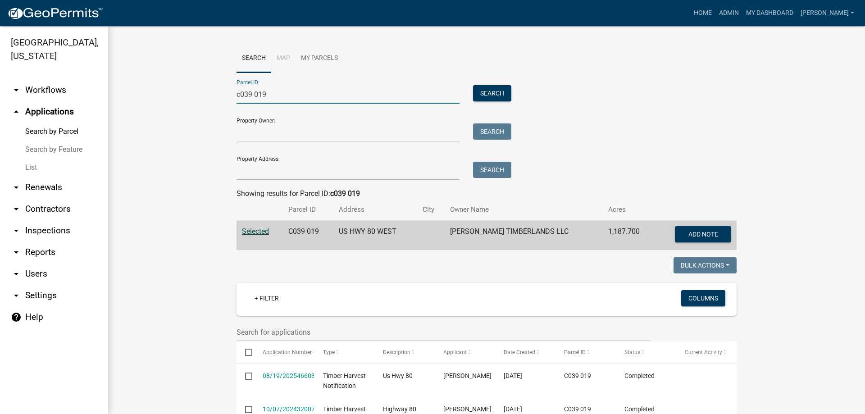
drag, startPoint x: 273, startPoint y: 95, endPoint x: 201, endPoint y: 93, distance: 71.6
click at [201, 93] on wm-workflow-application-search-view "Search Map My Parcels Parcel ID: c039 019 Search Property Owner: Search Propert…" at bounding box center [486, 250] width 720 height 412
click at [491, 96] on button "Search" at bounding box center [492, 93] width 38 height 16
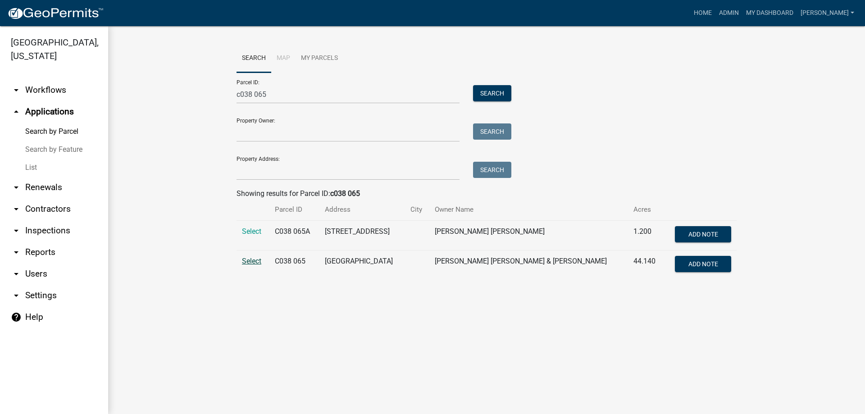
click at [250, 261] on span "Select" at bounding box center [251, 261] width 19 height 9
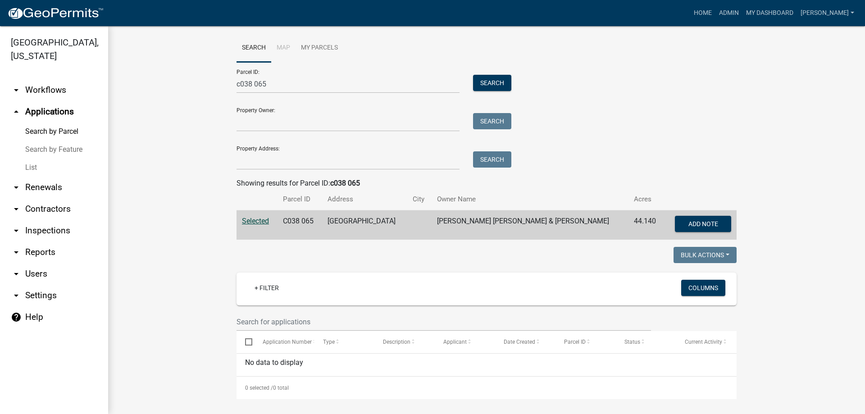
scroll to position [14, 0]
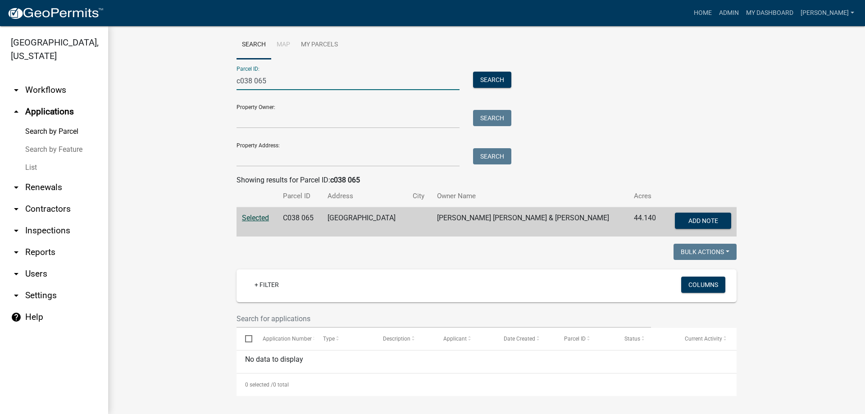
drag, startPoint x: 285, startPoint y: 87, endPoint x: 193, endPoint y: 81, distance: 92.5
click at [193, 81] on wm-workflow-application-search-view "Search Map My Parcels Parcel ID: c038 065 Search Property Owner: Search Propert…" at bounding box center [486, 213] width 720 height 365
type input "c010 019"
click at [489, 82] on button "Search" at bounding box center [492, 80] width 38 height 16
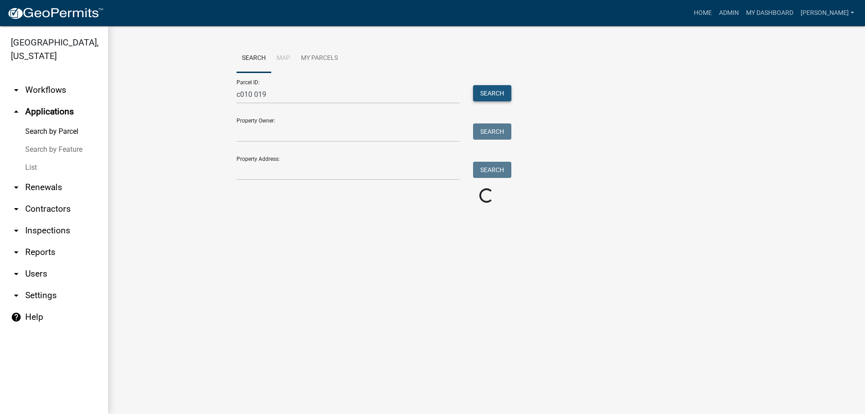
scroll to position [0, 0]
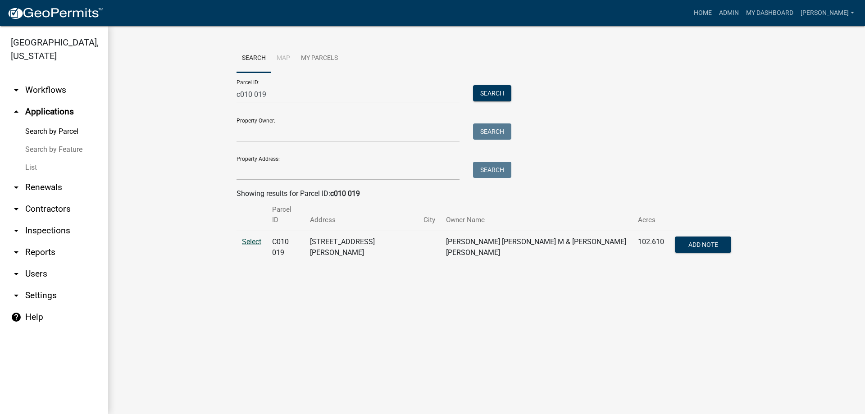
click at [249, 237] on span "Select" at bounding box center [251, 241] width 19 height 9
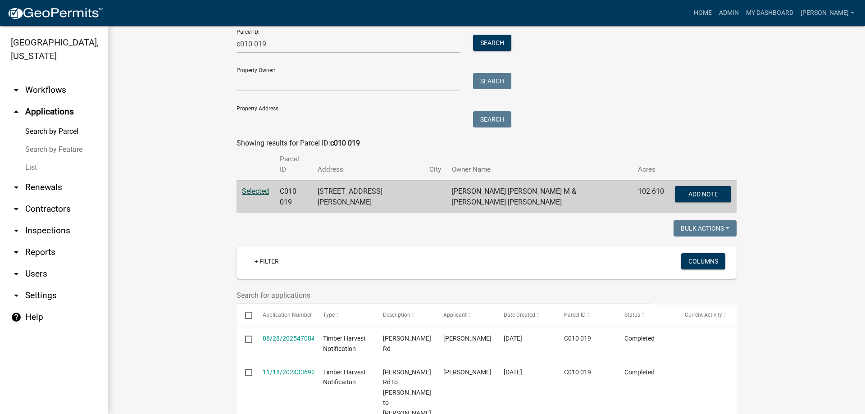
scroll to position [90, 0]
